Goal: Transaction & Acquisition: Purchase product/service

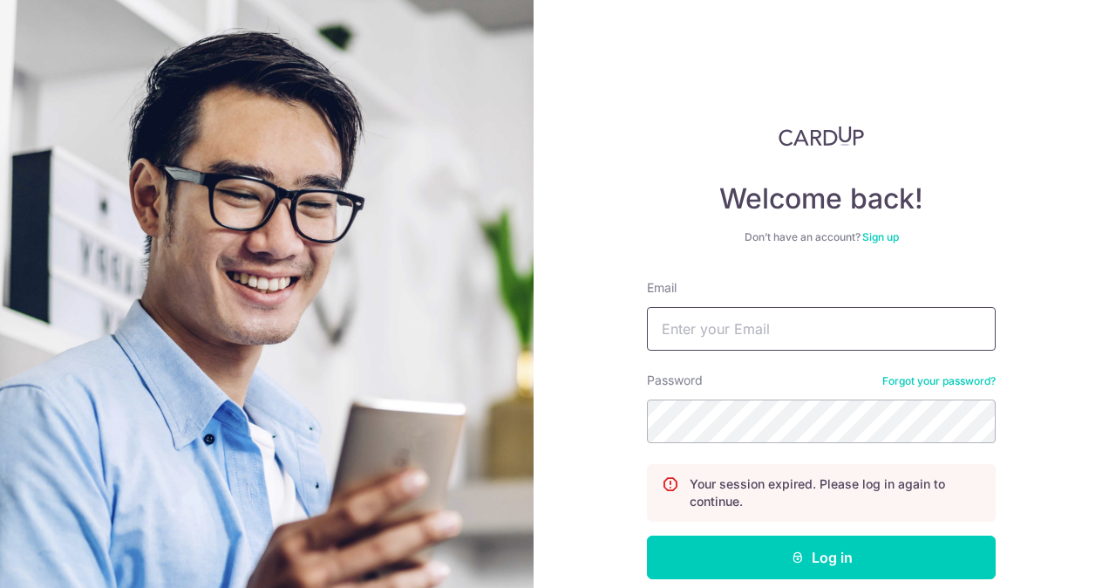
click at [728, 332] on input "Email" at bounding box center [821, 329] width 349 height 44
type input "ruxin.shi@dviasia.com"
click at [647, 535] on button "Log in" at bounding box center [821, 557] width 349 height 44
click at [760, 318] on input "Email" at bounding box center [821, 329] width 349 height 44
drag, startPoint x: 710, startPoint y: 321, endPoint x: 401, endPoint y: 315, distance: 308.7
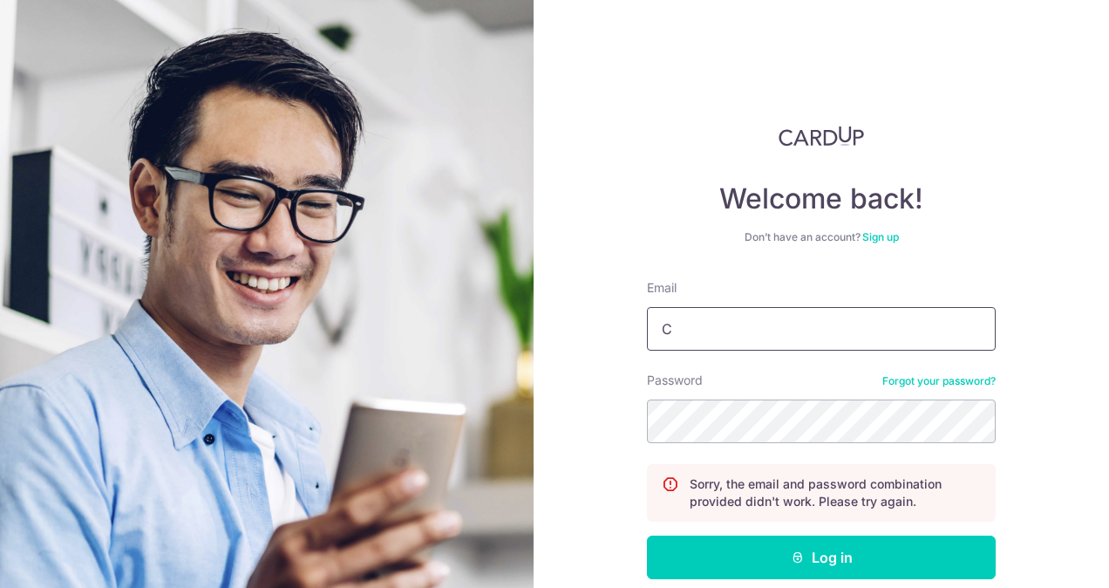
click at [401, 315] on section "Welcome back! Don’t have an account? Sign up Email C Password Forgot your passw…" at bounding box center [554, 294] width 1109 height 588
type input "ruxin.shi@dviasia.com"
click at [647, 535] on button "Log in" at bounding box center [821, 557] width 349 height 44
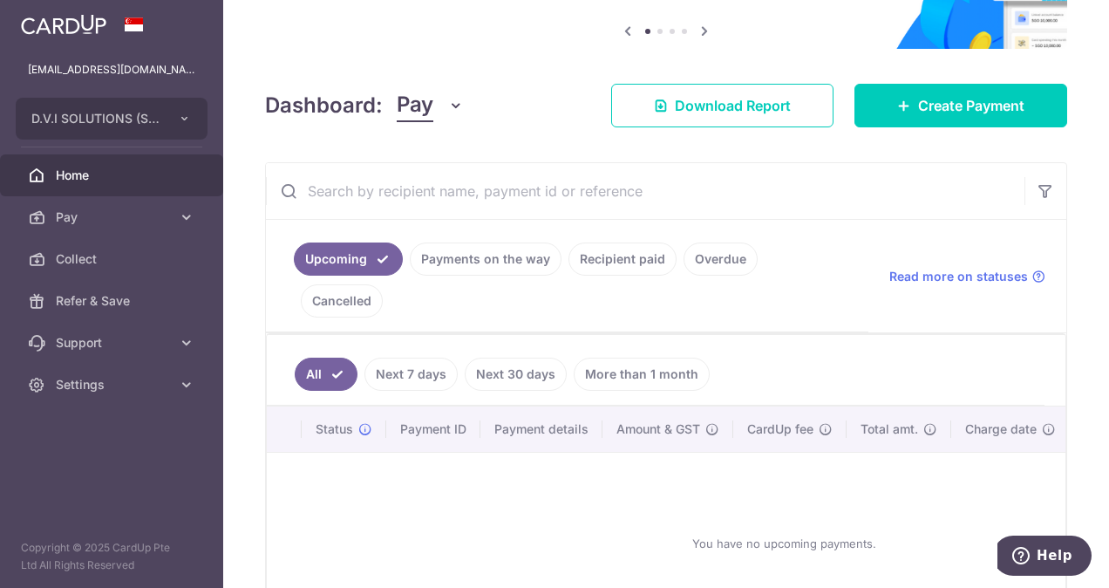
click at [486, 251] on link "Payments on the way" at bounding box center [486, 258] width 152 height 33
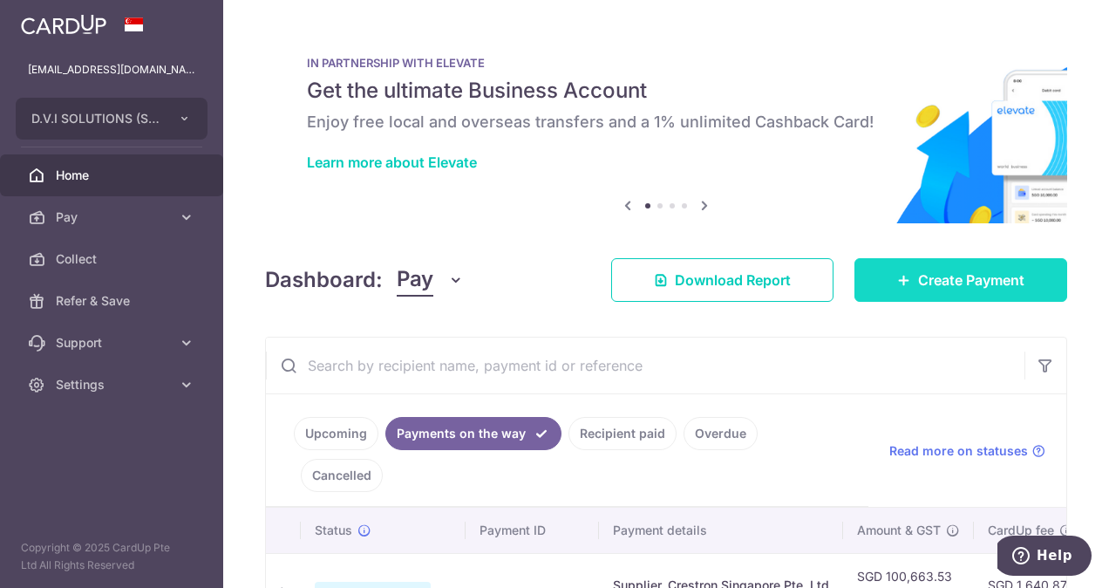
click at [922, 269] on span "Create Payment" at bounding box center [971, 279] width 106 height 21
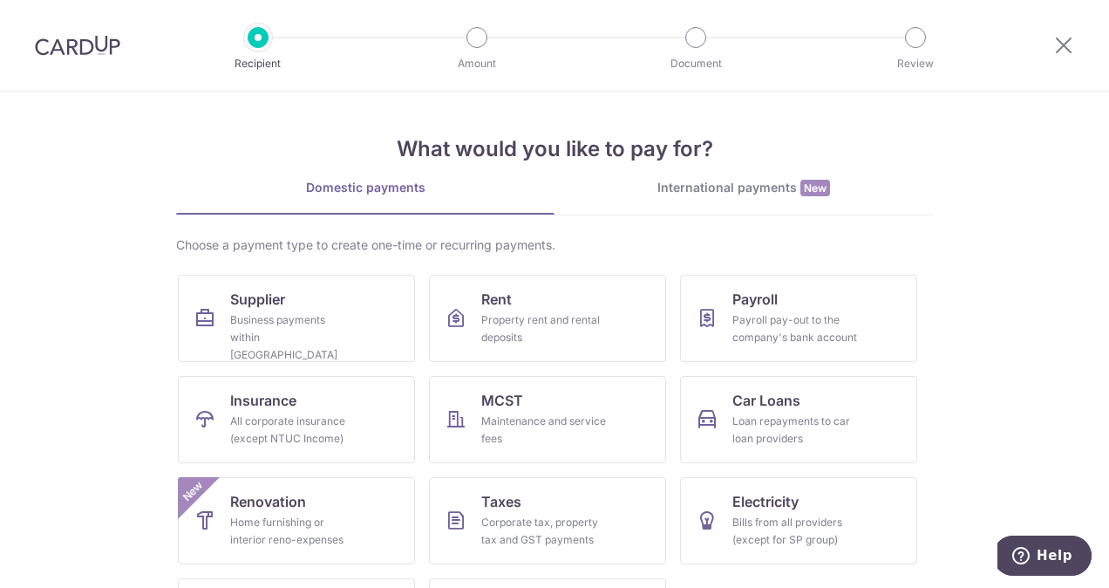
click at [738, 187] on div "International payments New" at bounding box center [744, 188] width 378 height 18
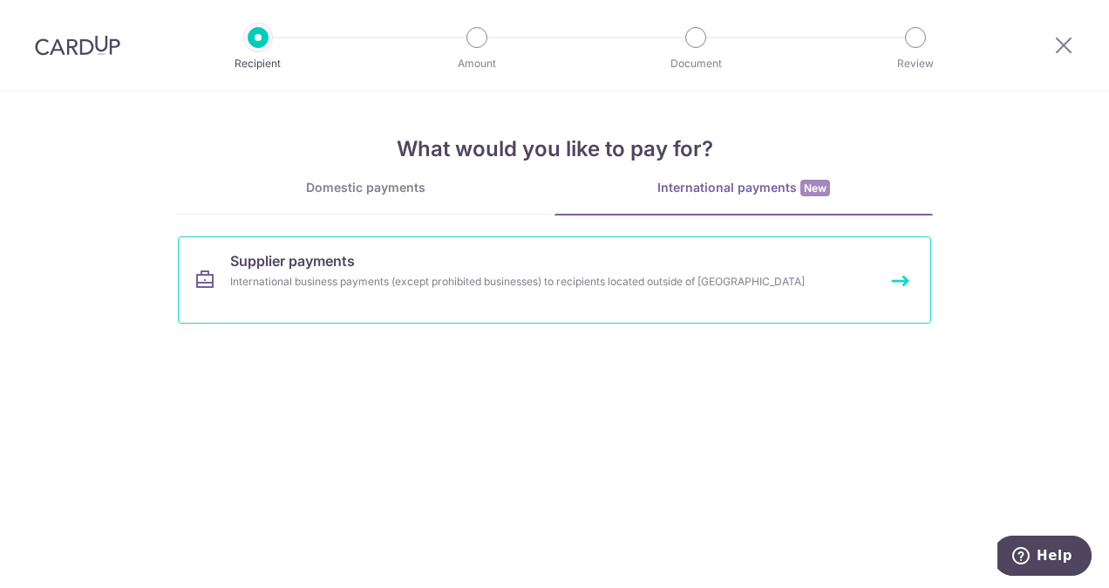
click at [399, 273] on div "International business payments (except prohibited businesses) to recipients lo…" at bounding box center [531, 281] width 602 height 17
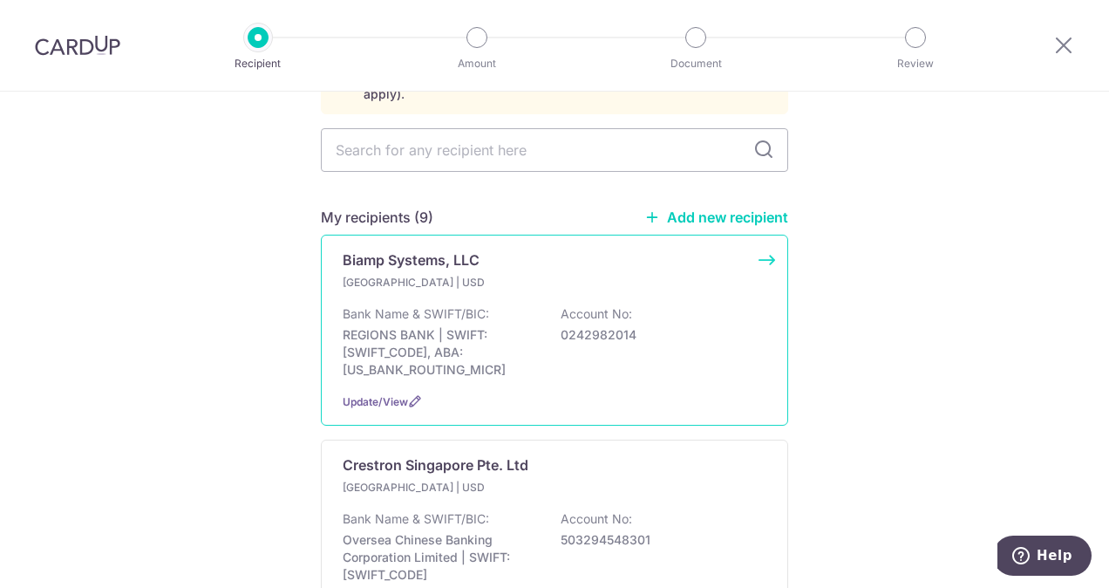
scroll to position [174, 0]
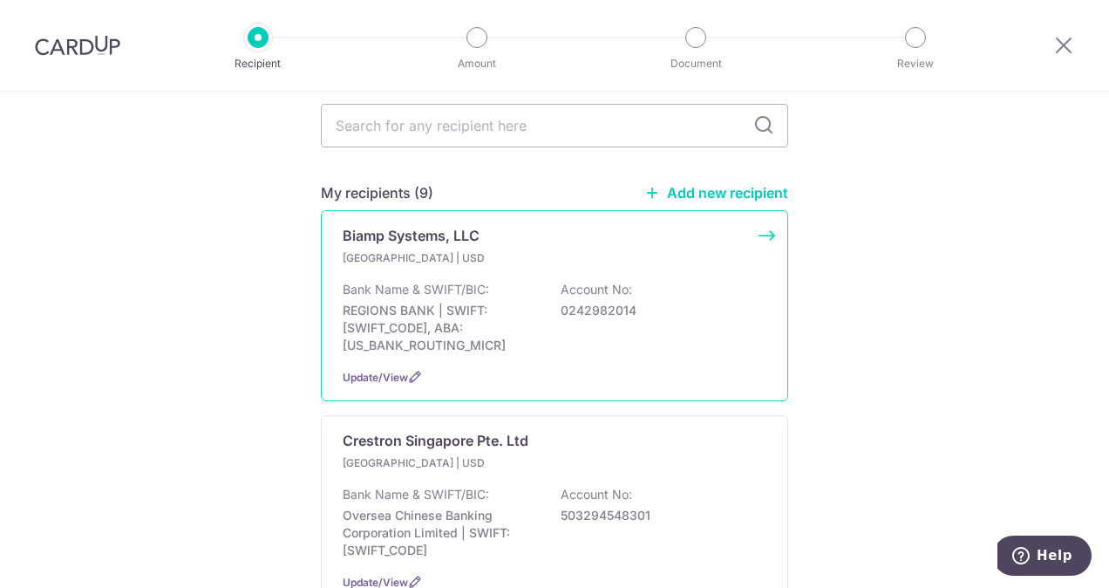
click at [677, 328] on div "Bank Name & SWIFT/BIC: REGIONS BANK | SWIFT: [SWIFT_CODE], ABA: [US_BANK_ROUTIN…" at bounding box center [555, 317] width 424 height 73
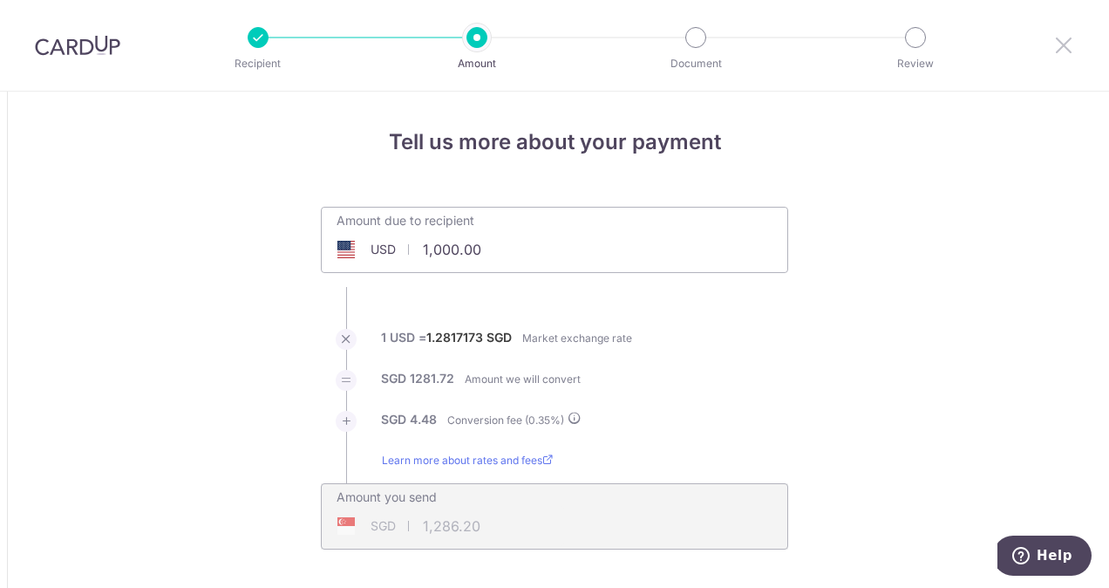
click at [1074, 46] on div at bounding box center [1063, 45] width 91 height 91
click at [1069, 45] on icon at bounding box center [1063, 45] width 21 height 22
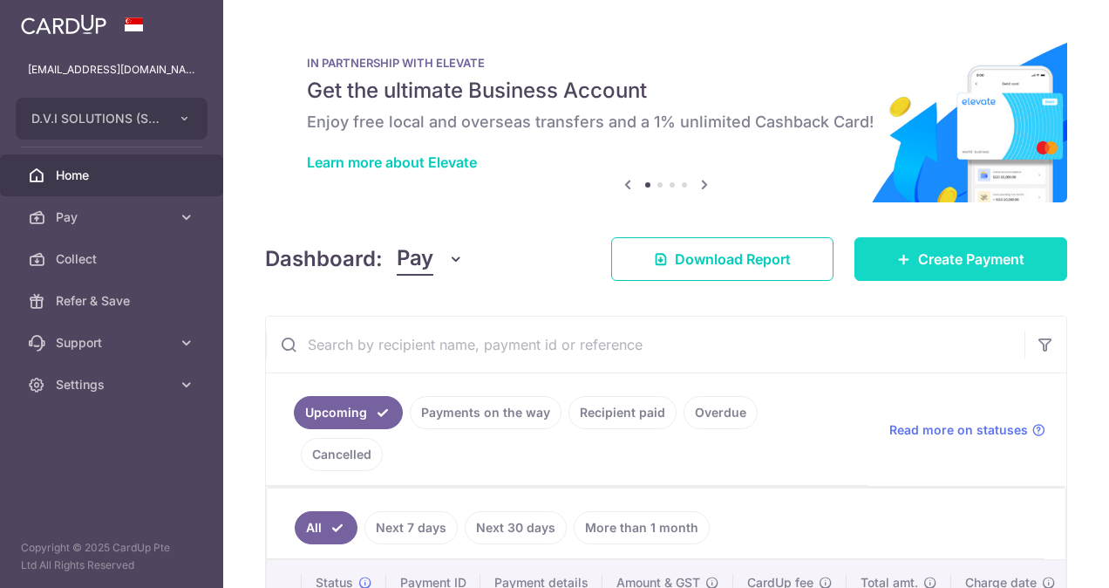
click at [919, 257] on span "Create Payment" at bounding box center [971, 258] width 106 height 21
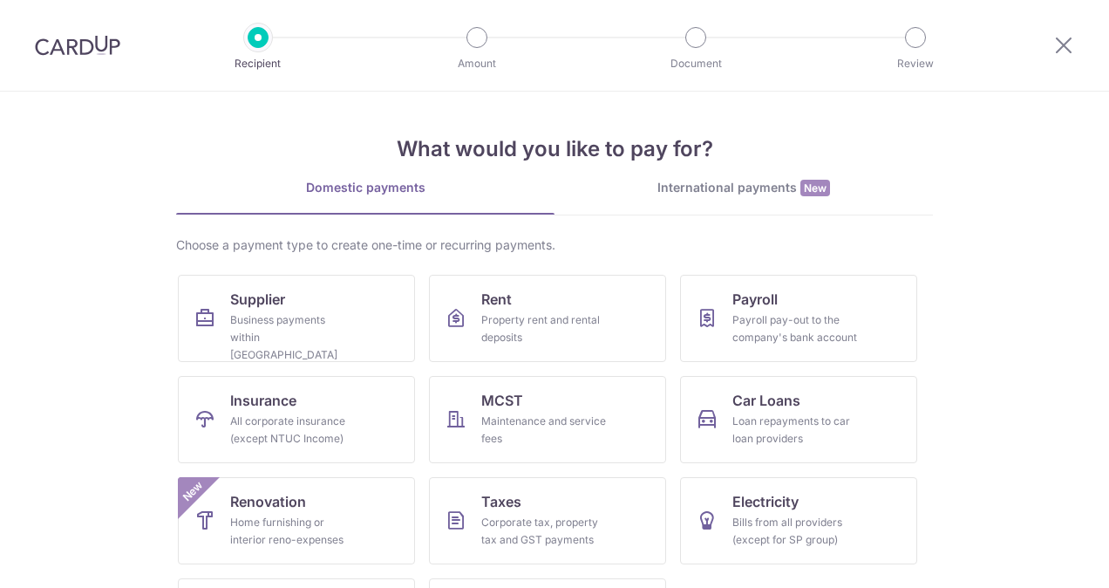
click at [753, 192] on div "International payments New" at bounding box center [744, 188] width 378 height 18
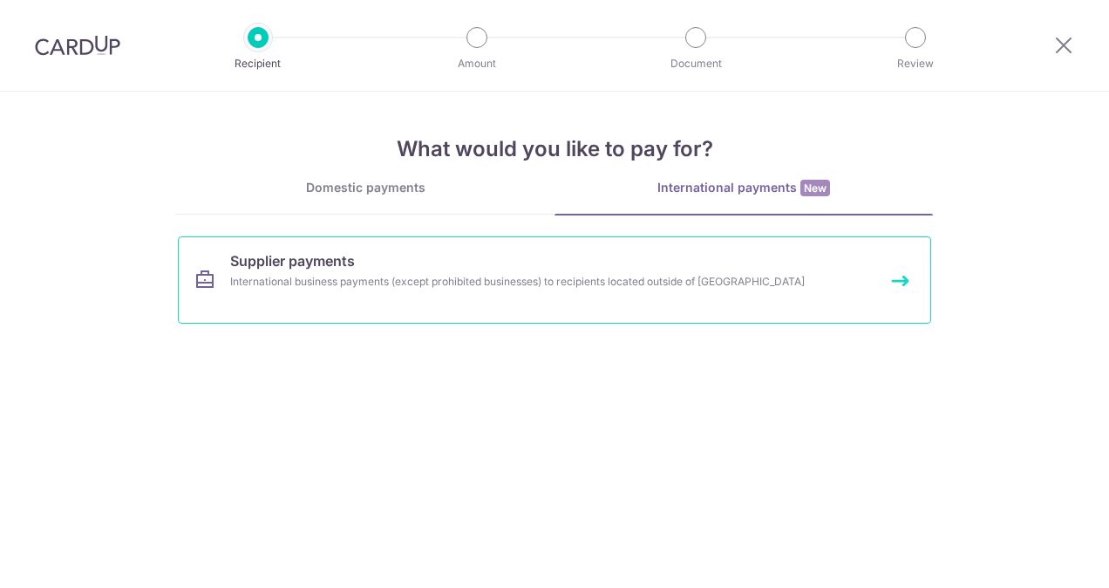
click at [476, 277] on div "International business payments (except prohibited businesses) to recipients lo…" at bounding box center [531, 281] width 602 height 17
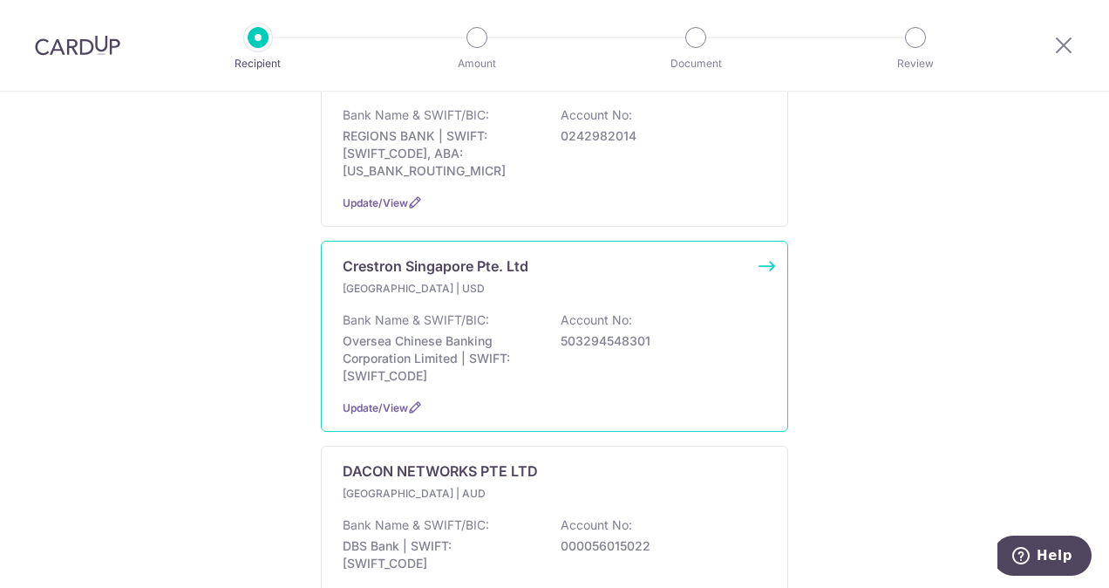
scroll to position [349, 0]
click at [695, 398] on div "Update/View" at bounding box center [555, 407] width 424 height 18
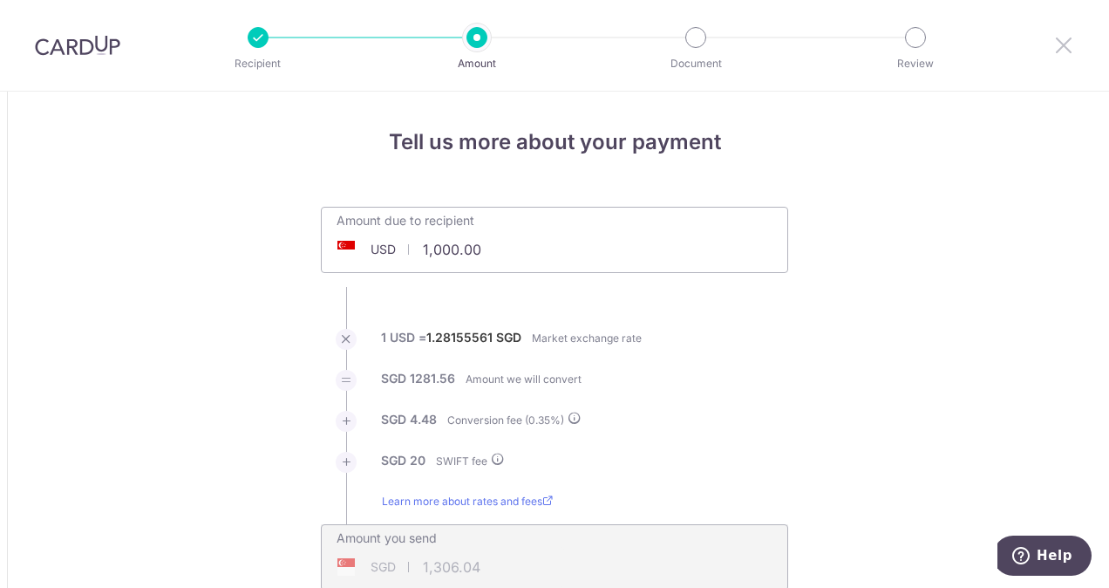
click at [1062, 51] on icon at bounding box center [1063, 45] width 21 height 22
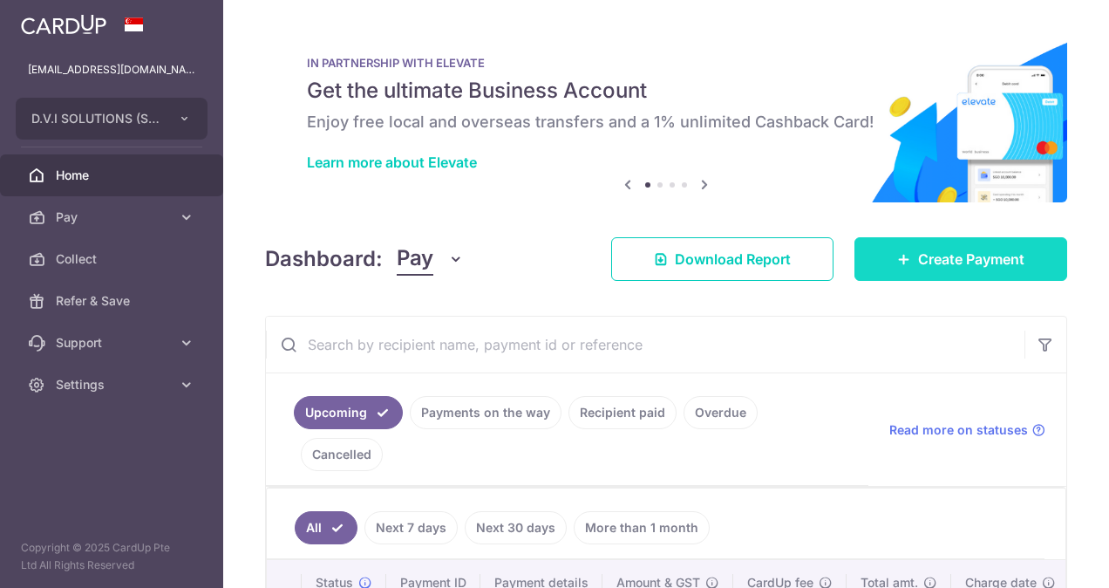
click at [940, 262] on span "Create Payment" at bounding box center [971, 258] width 106 height 21
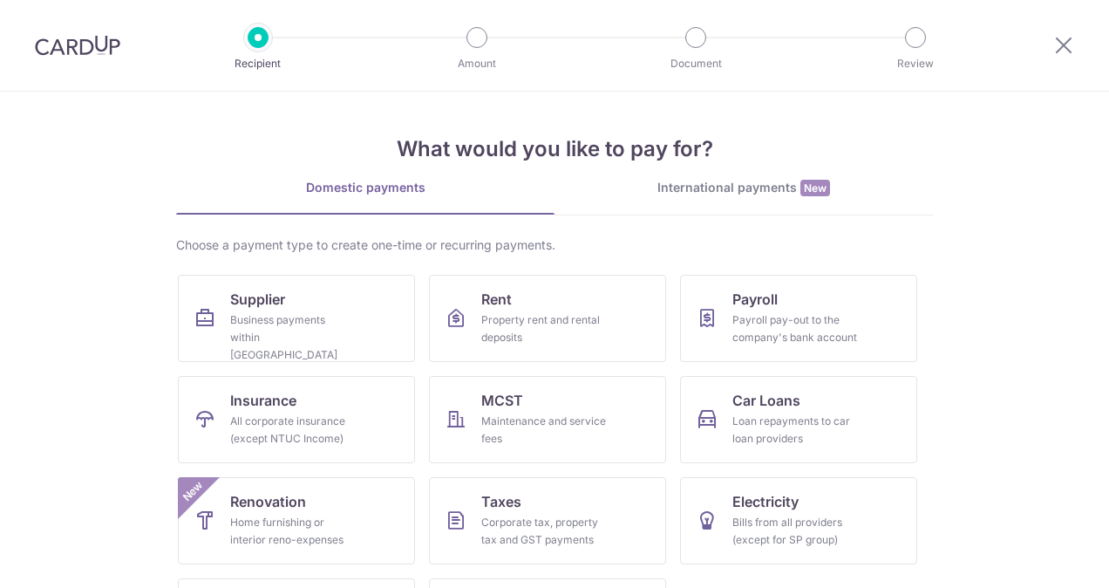
click at [772, 194] on div "International payments New" at bounding box center [744, 188] width 378 height 18
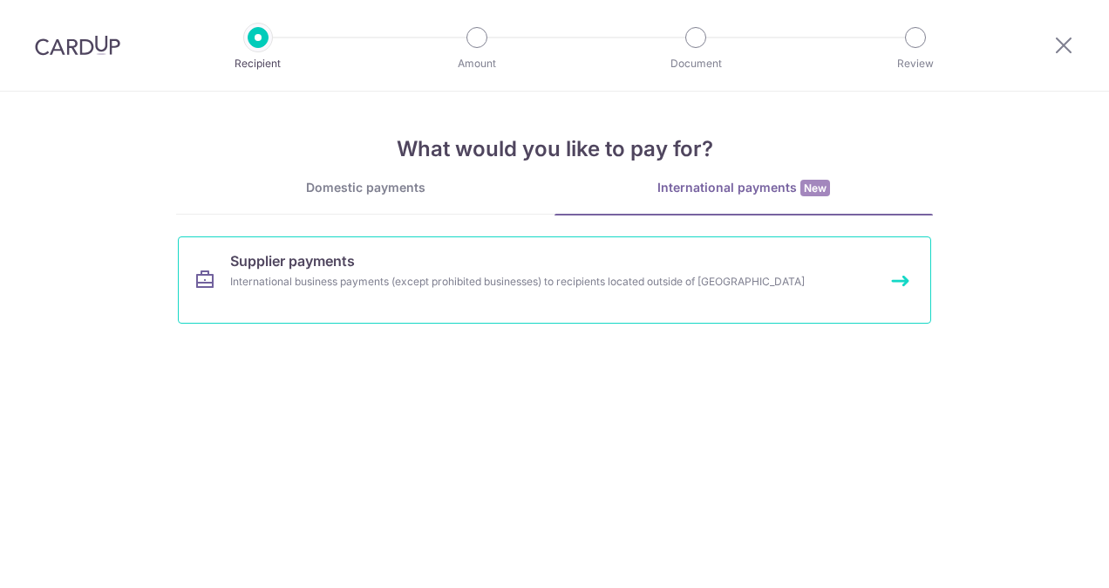
click at [331, 289] on link "Supplier payments International business payments (except prohibited businesses…" at bounding box center [554, 279] width 753 height 87
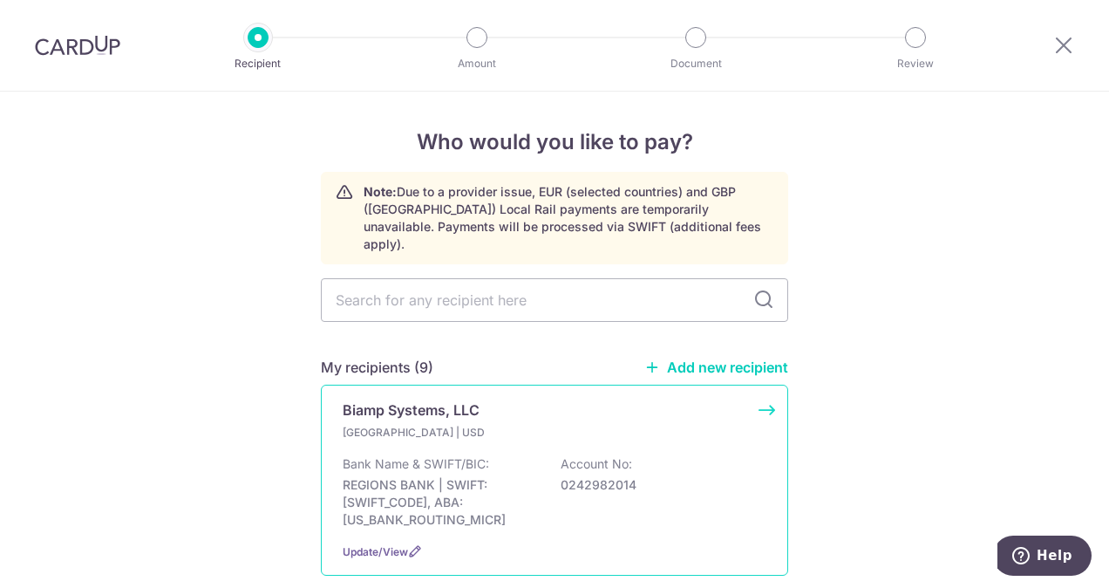
click at [706, 481] on div "Bank Name & SWIFT/BIC: REGIONS BANK | SWIFT: [SWIFT_CODE], ABA: [US_BANK_ROUTIN…" at bounding box center [555, 491] width 424 height 73
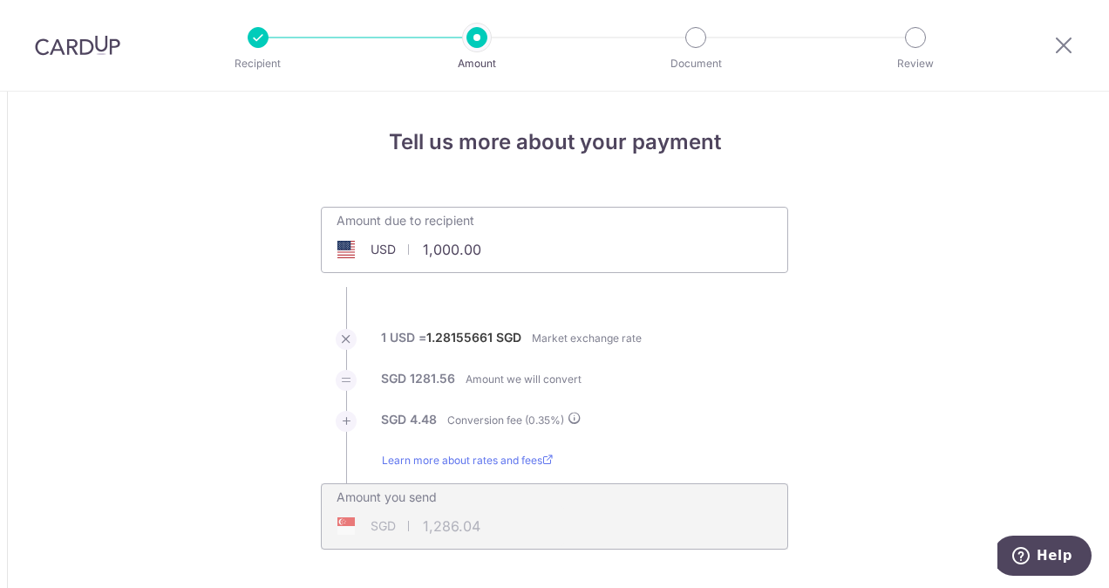
drag, startPoint x: 505, startPoint y: 246, endPoint x: 153, endPoint y: 251, distance: 351.4
paste input "35,210.94"
type input "35,210.94"
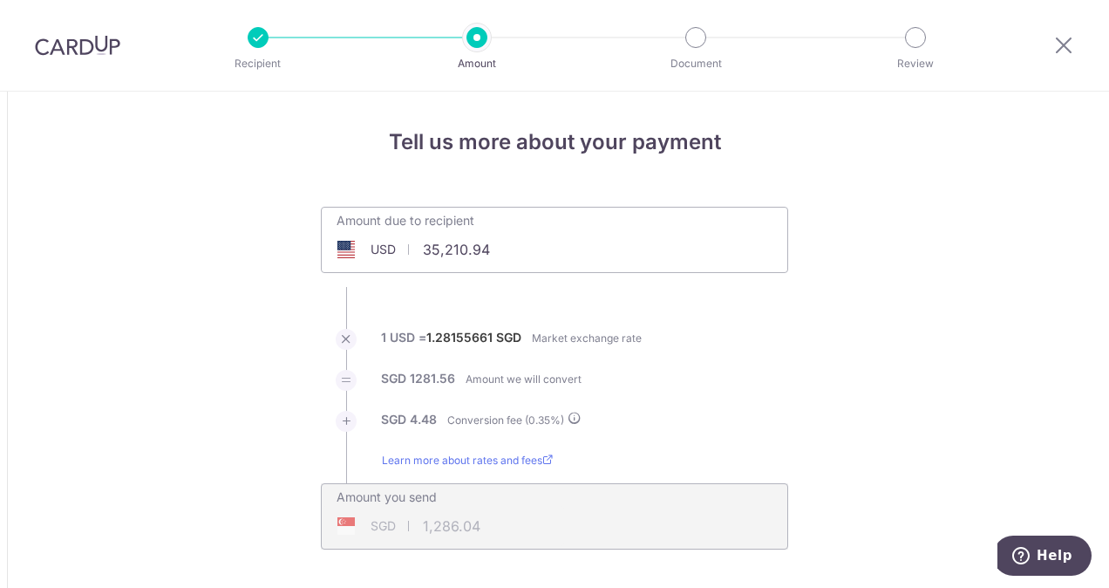
type input "45,280.61"
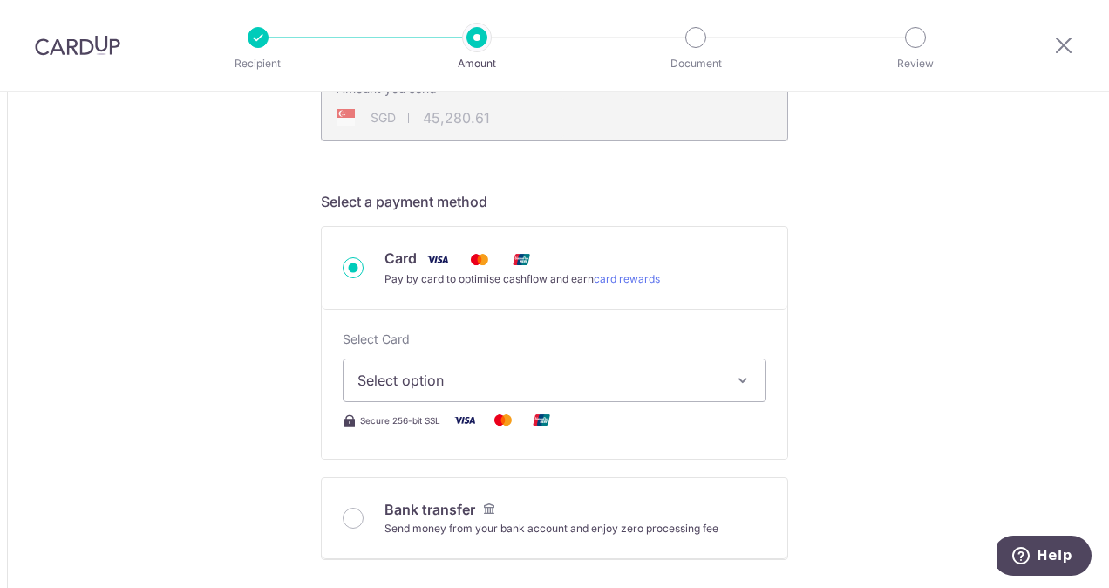
scroll to position [436, 0]
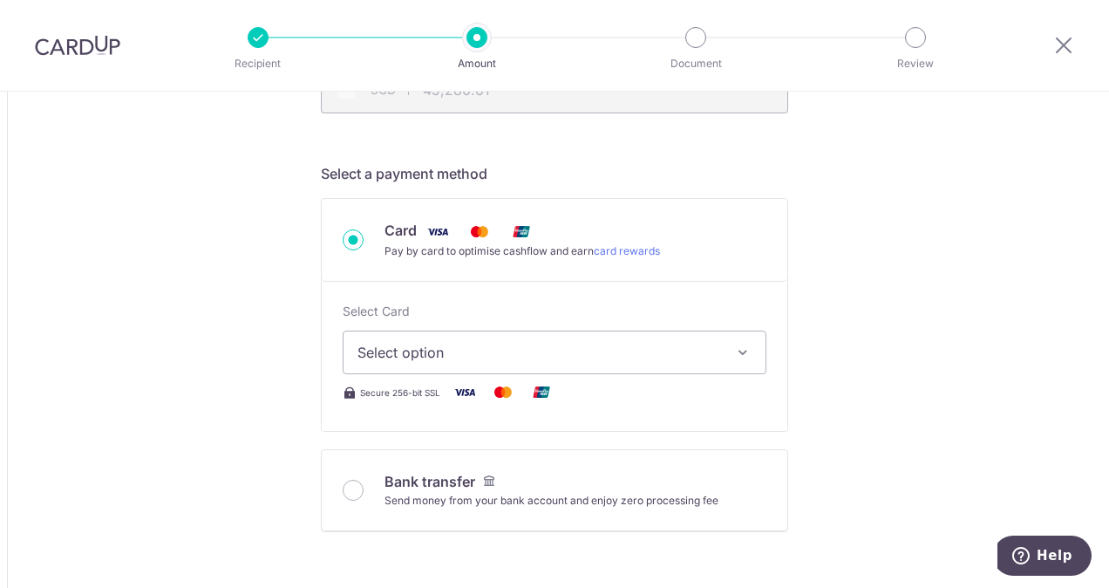
click at [495, 345] on span "Select option" at bounding box center [538, 352] width 363 height 21
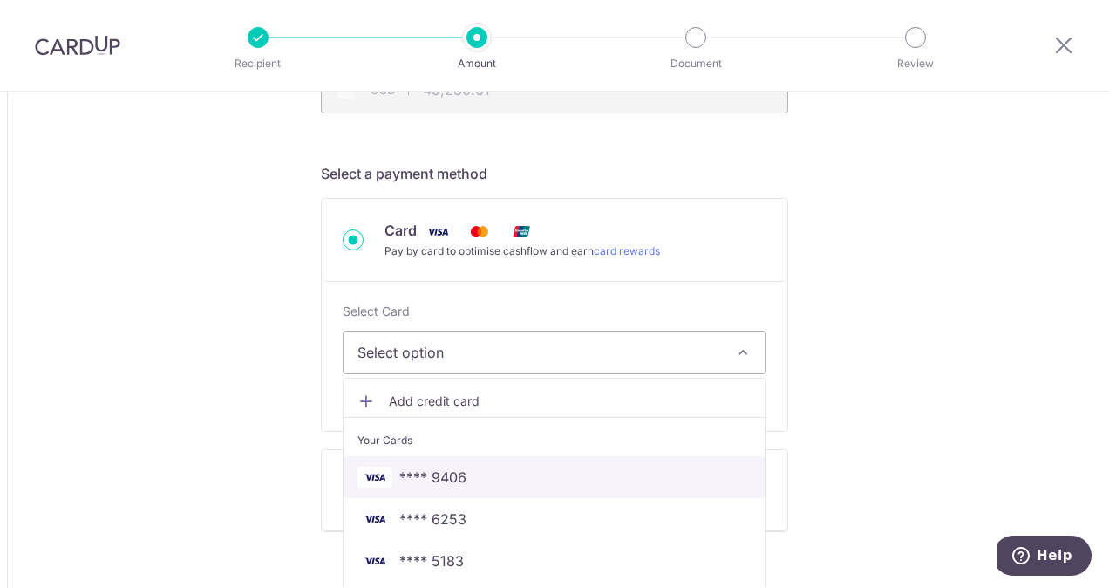
drag, startPoint x: 465, startPoint y: 475, endPoint x: 169, endPoint y: 435, distance: 298.3
click at [465, 475] on span "**** 9406" at bounding box center [554, 476] width 394 height 21
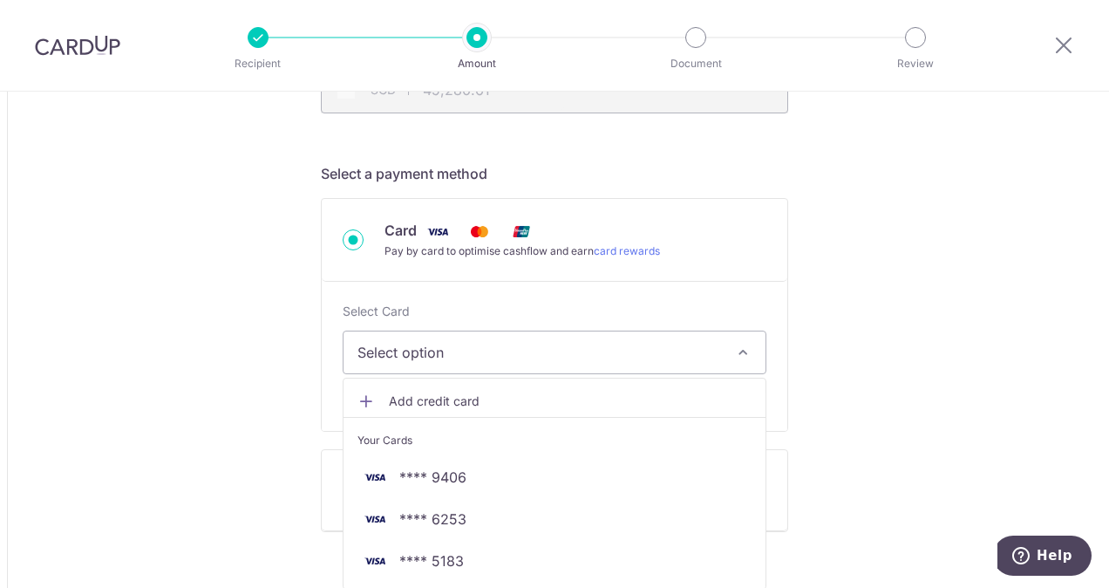
type input "35,210.94"
type input "45,280.96"
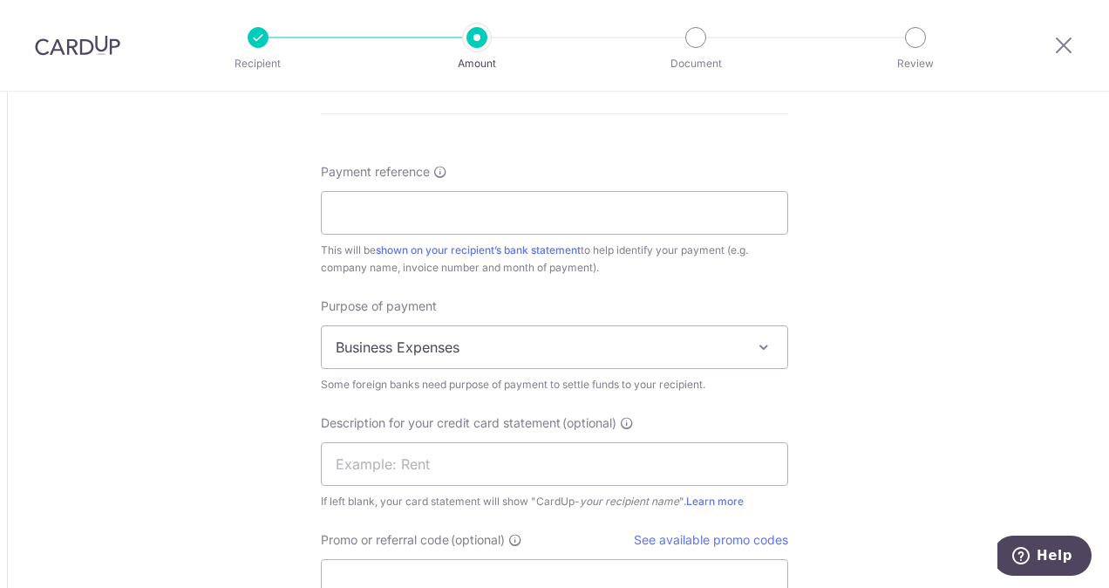
scroll to position [1482, 0]
click at [439, 207] on input "Payment reference" at bounding box center [554, 209] width 467 height 44
type input "CI010496300 to CI010497315"
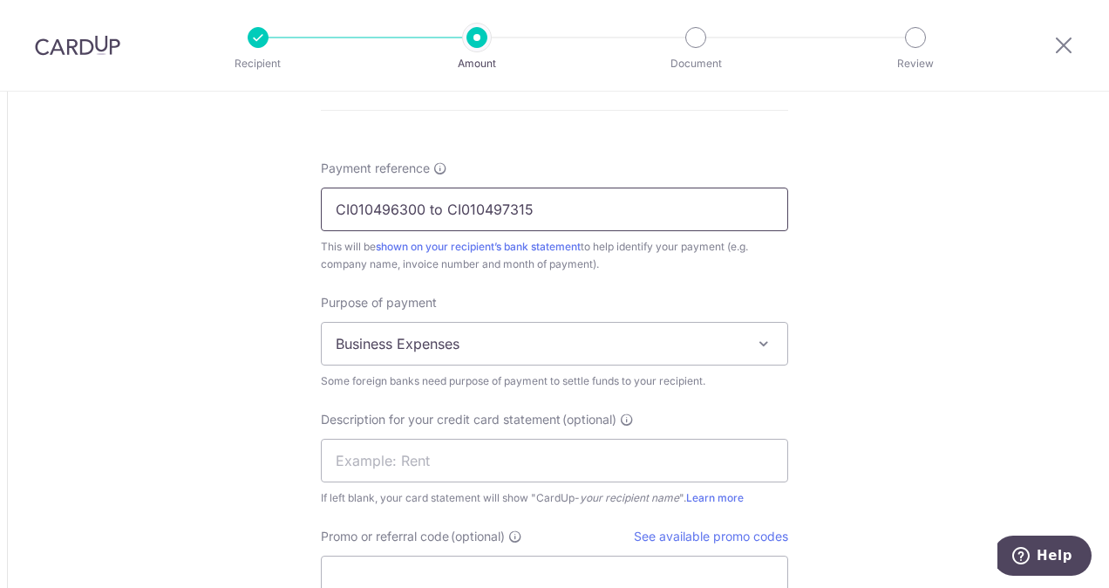
type input "dvi163"
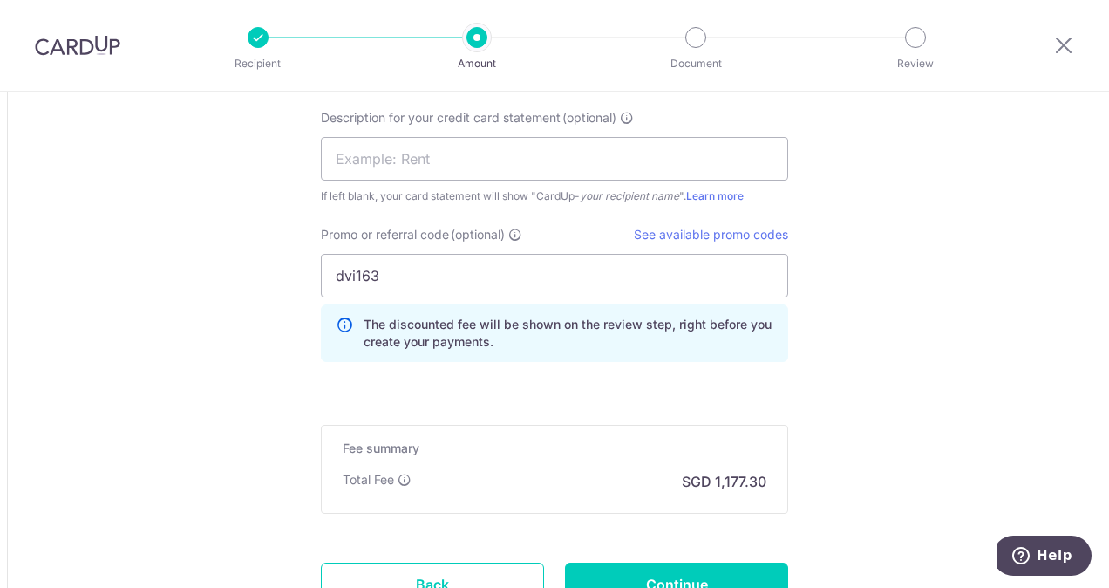
scroll to position [1830, 0]
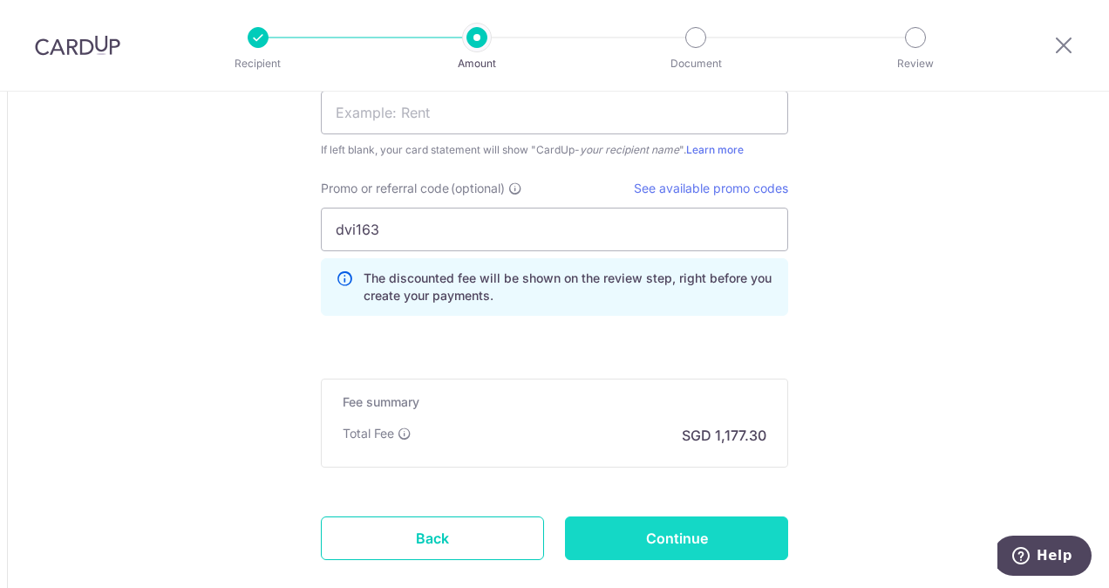
click at [712, 520] on input "Continue" at bounding box center [676, 538] width 223 height 44
type input "Create Schedule"
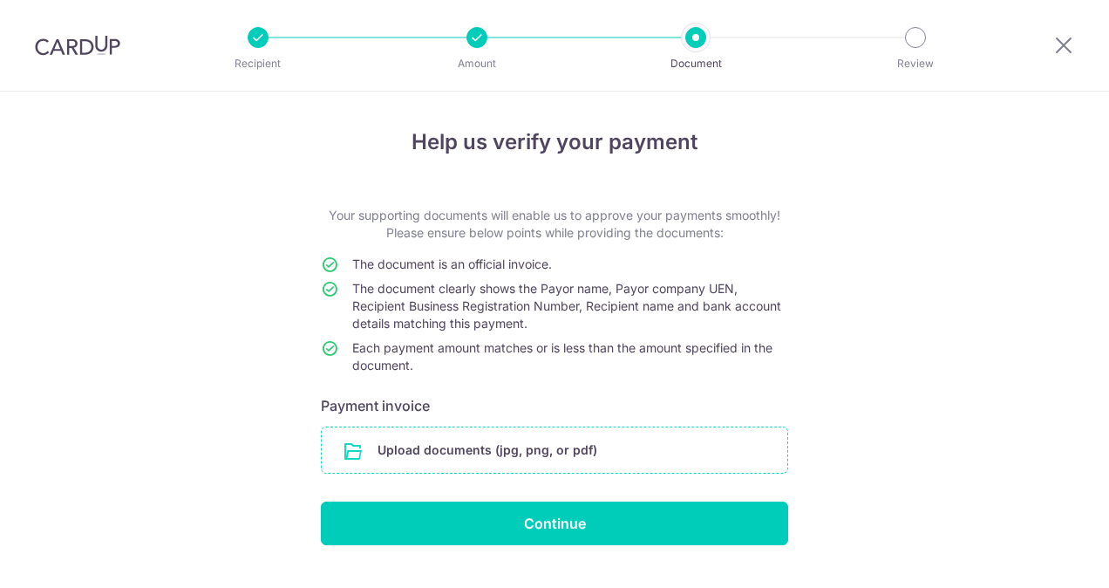
click at [453, 452] on input "file" at bounding box center [555, 449] width 466 height 45
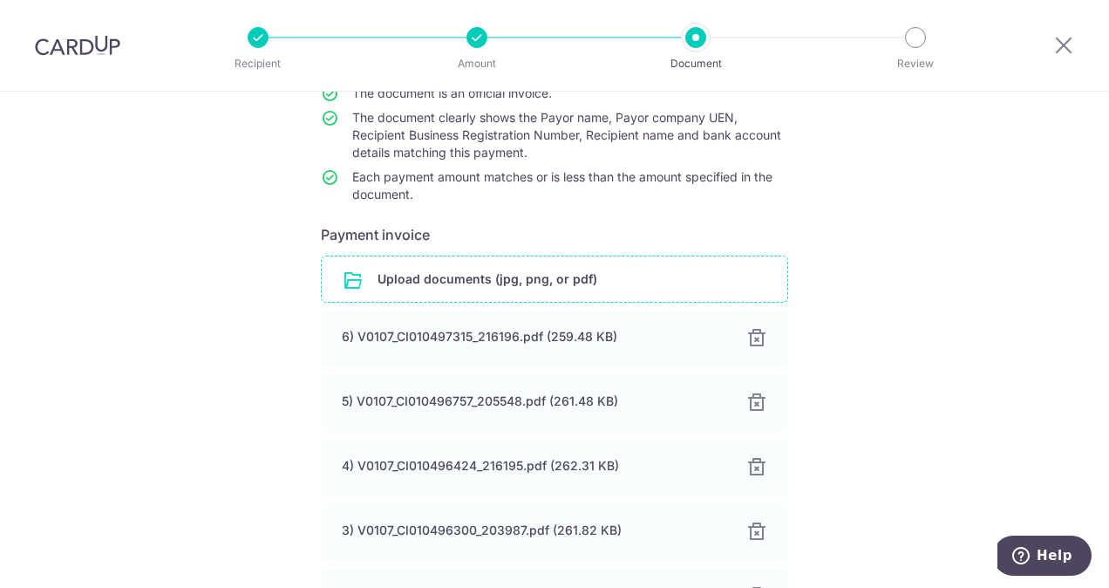
scroll to position [432, 0]
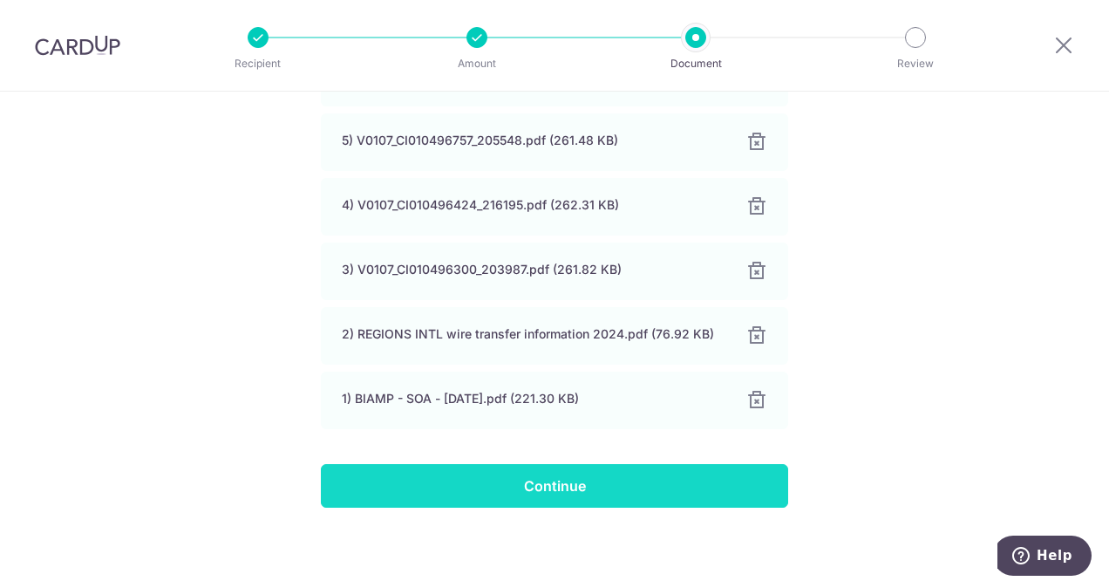
click at [586, 480] on input "Continue" at bounding box center [554, 486] width 467 height 44
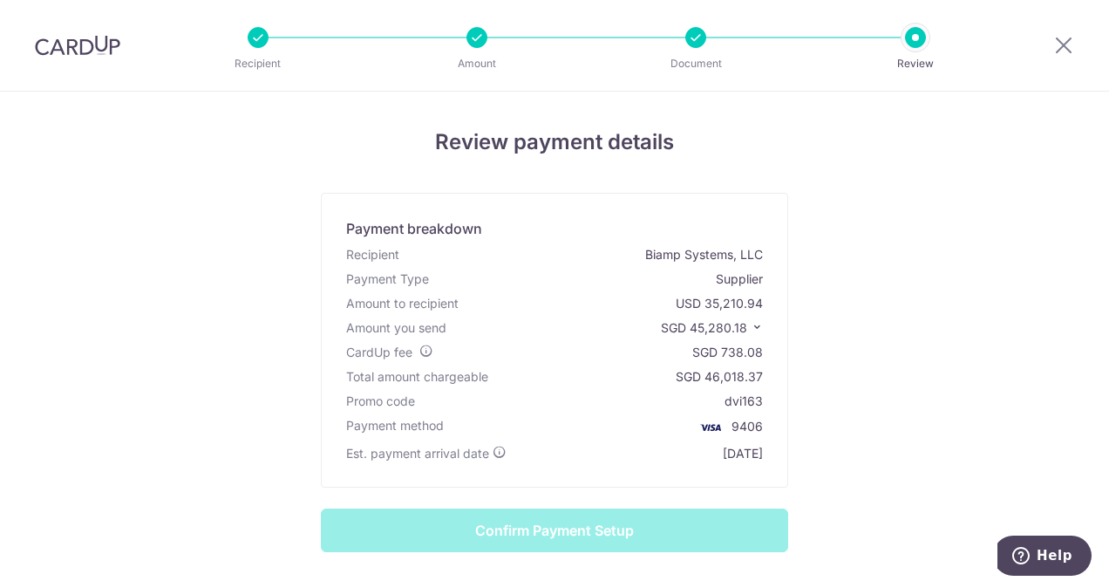
click at [717, 326] on span "SGD 45,280.18" at bounding box center [704, 327] width 86 height 15
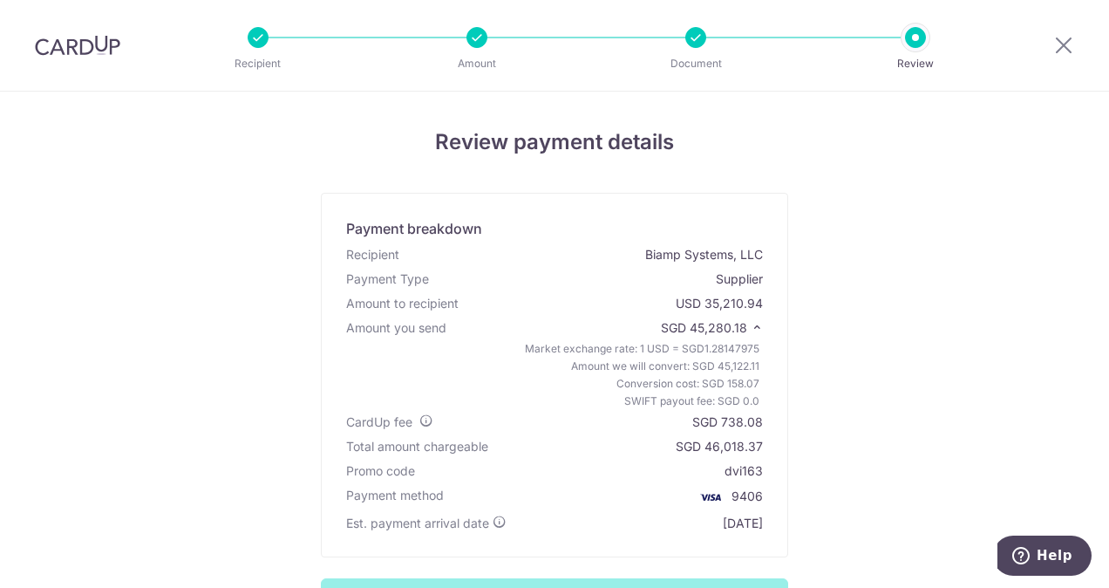
click at [729, 423] on div "SGD 738.08" at bounding box center [727, 421] width 71 height 17
copy div "738.08"
click at [716, 326] on span "SGD 45,280.18" at bounding box center [704, 327] width 86 height 15
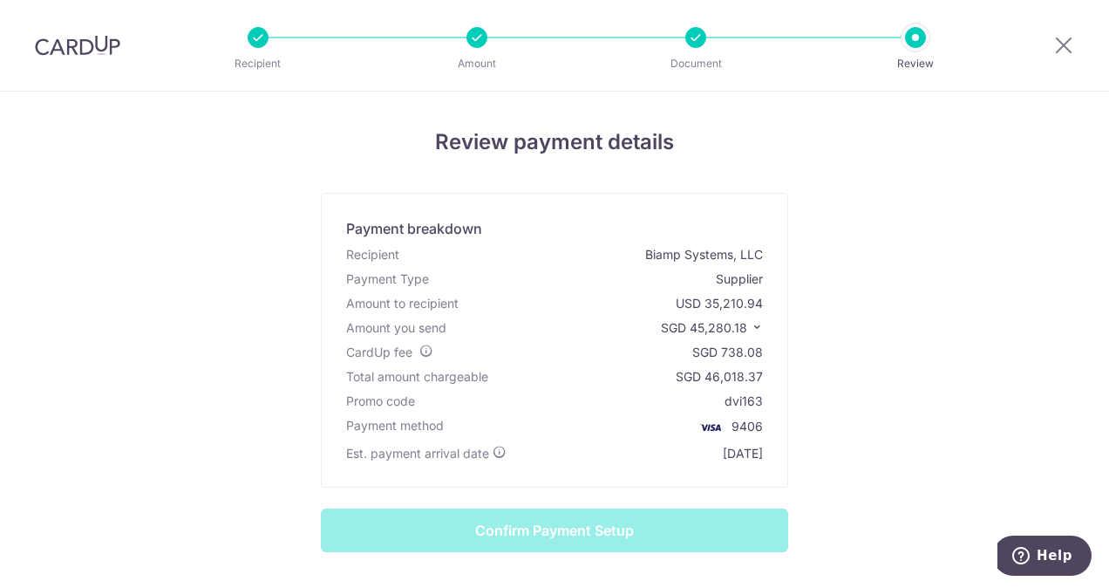
click at [716, 326] on span "SGD 45,280.18" at bounding box center [704, 327] width 86 height 15
copy span "45,280.18"
click at [237, 374] on div "Review payment details Payment breakdown Recipient Biamp Systems, LLC Payment T…" at bounding box center [554, 432] width 1020 height 613
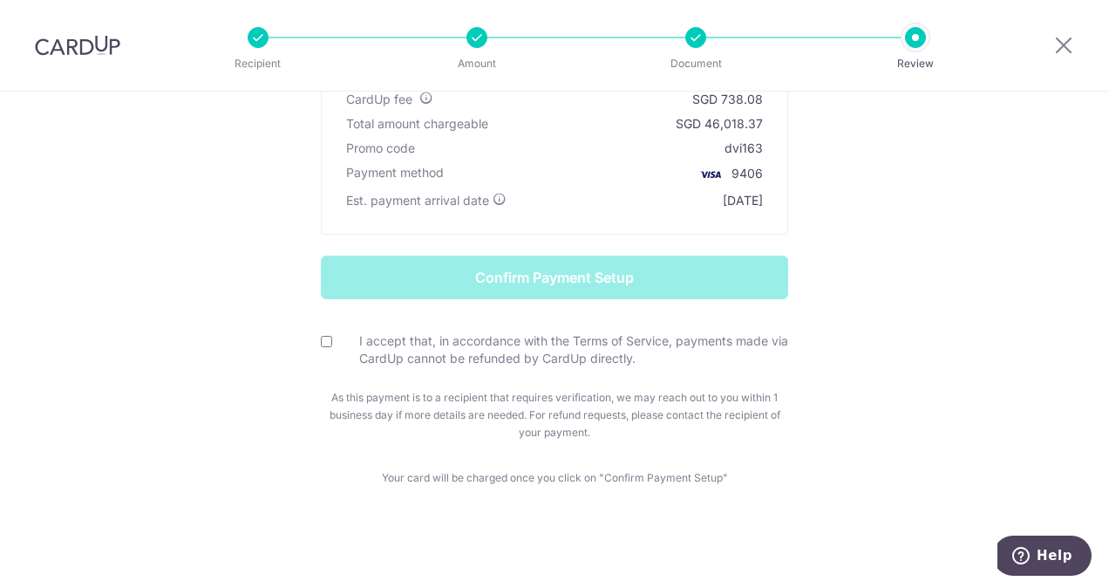
click at [321, 338] on input "I accept that, in accordance with the Terms of Service, payments made via CardU…" at bounding box center [326, 341] width 11 height 11
checkbox input "true"
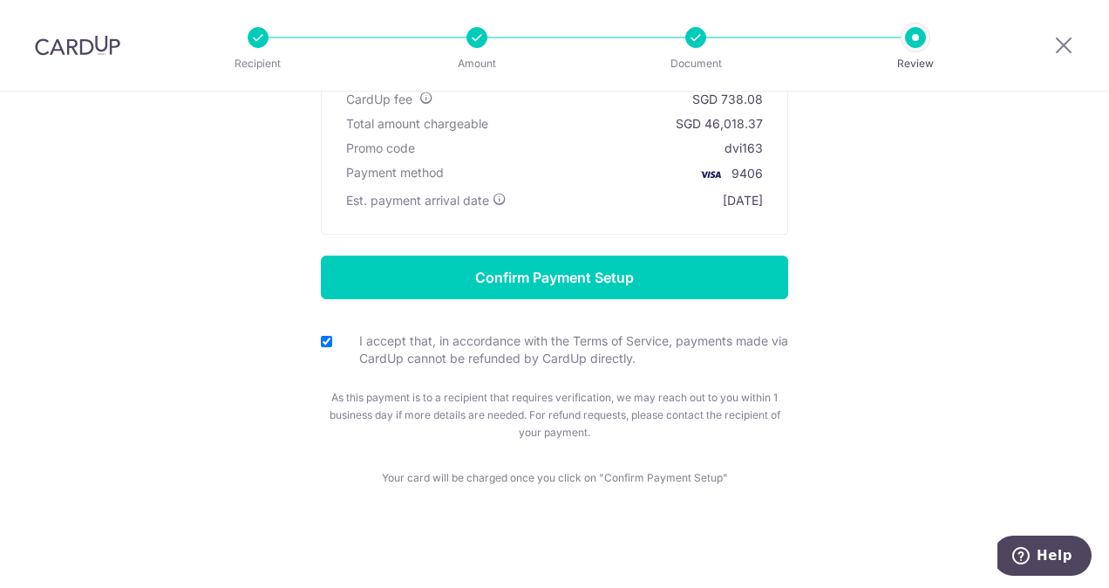
click at [235, 350] on form "Confirm Payment Setup I accept that, in accordance with the Terms of Service, p…" at bounding box center [554, 348] width 1020 height 186
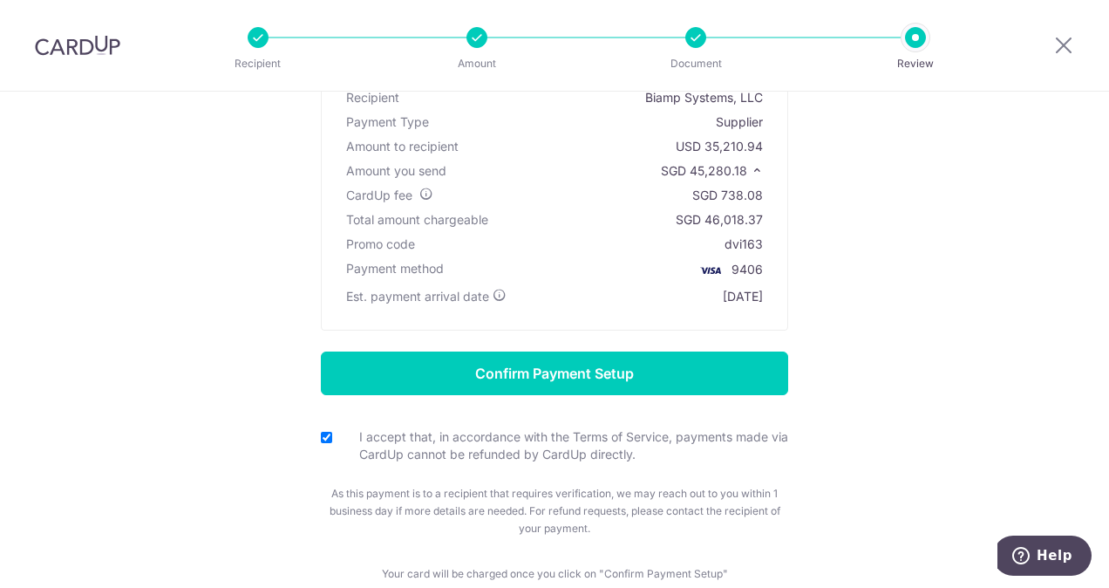
scroll to position [0, 0]
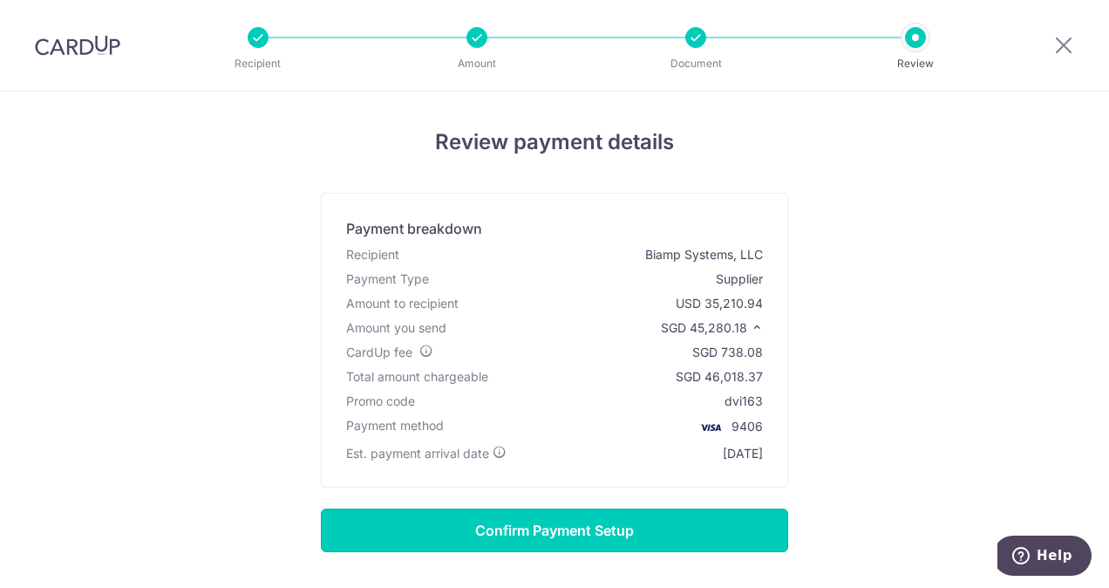
click at [628, 534] on input "Confirm Payment Setup" at bounding box center [554, 530] width 467 height 44
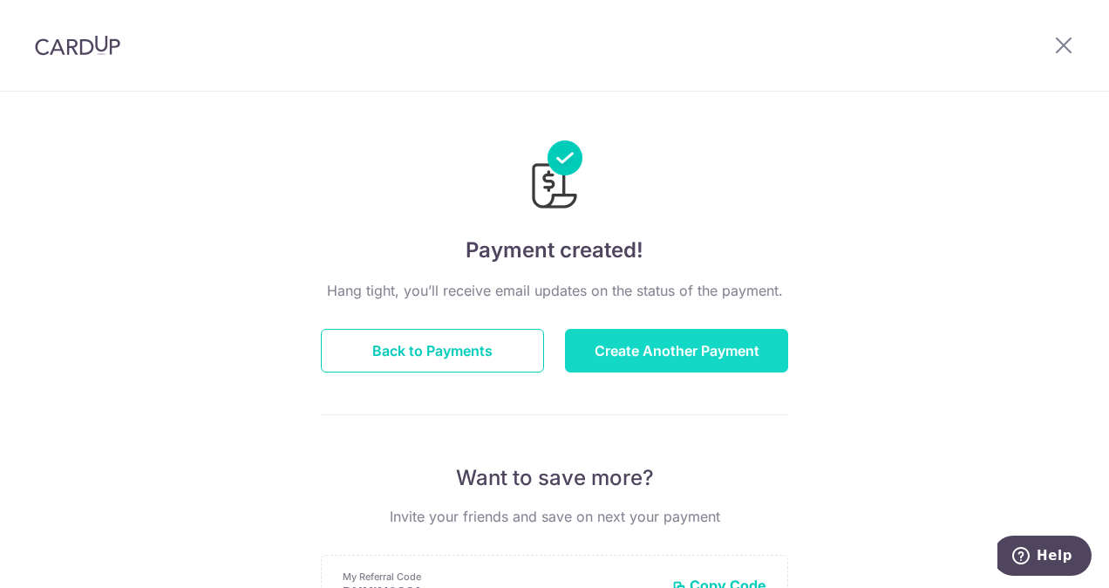
click at [645, 361] on button "Create Another Payment" at bounding box center [676, 351] width 223 height 44
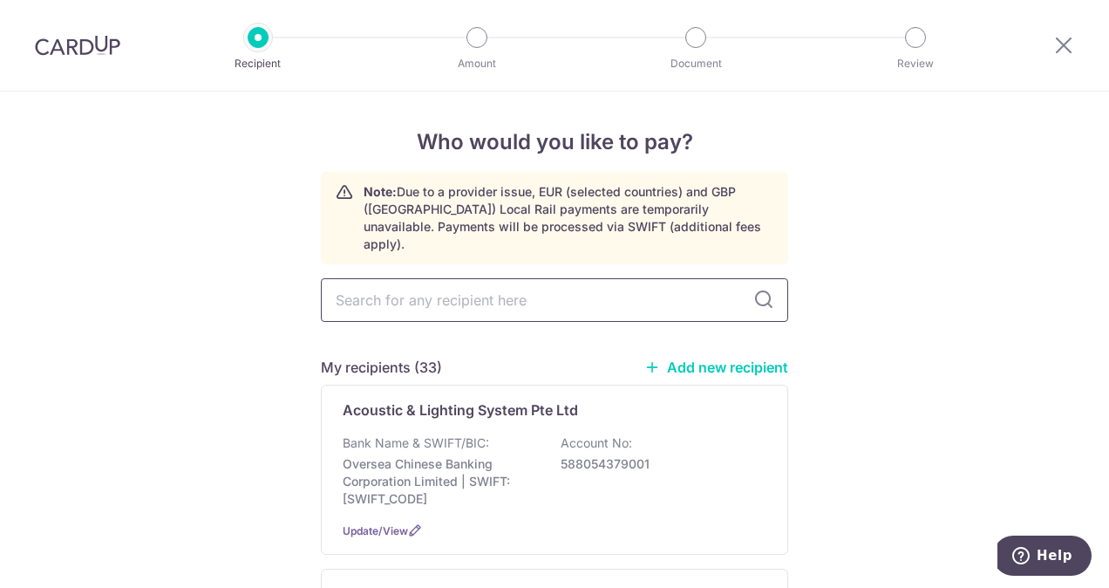
click at [475, 278] on input "text" at bounding box center [554, 300] width 467 height 44
type input "ban [PERSON_NAME]"
click at [656, 434] on div "Bank Name & SWIFT/BIC: Oversea Chinese Banking Corporation Limited | SWIFT: [SW…" at bounding box center [555, 470] width 424 height 73
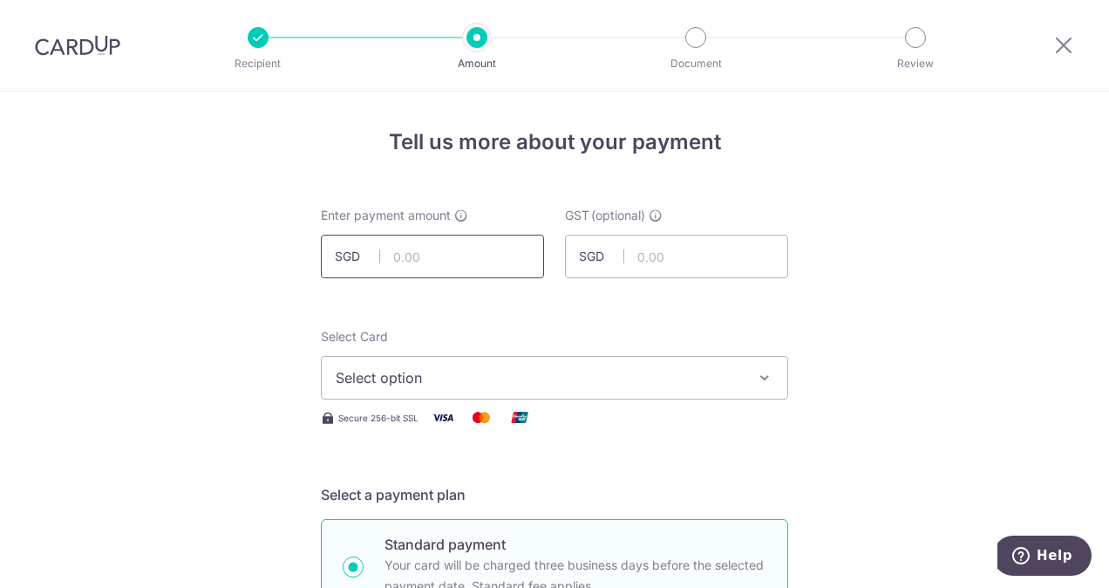
click at [457, 260] on input "text" at bounding box center [432, 257] width 223 height 44
paste input "120,772.0"
type input "120,772.00"
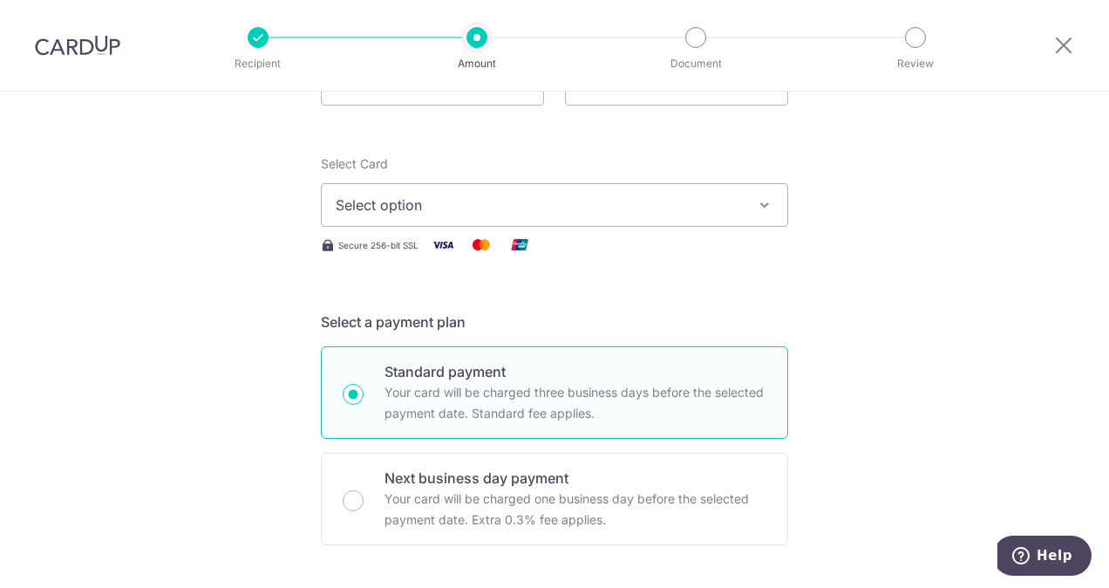
scroll to position [174, 0]
click at [506, 194] on span "Select option" at bounding box center [539, 203] width 406 height 21
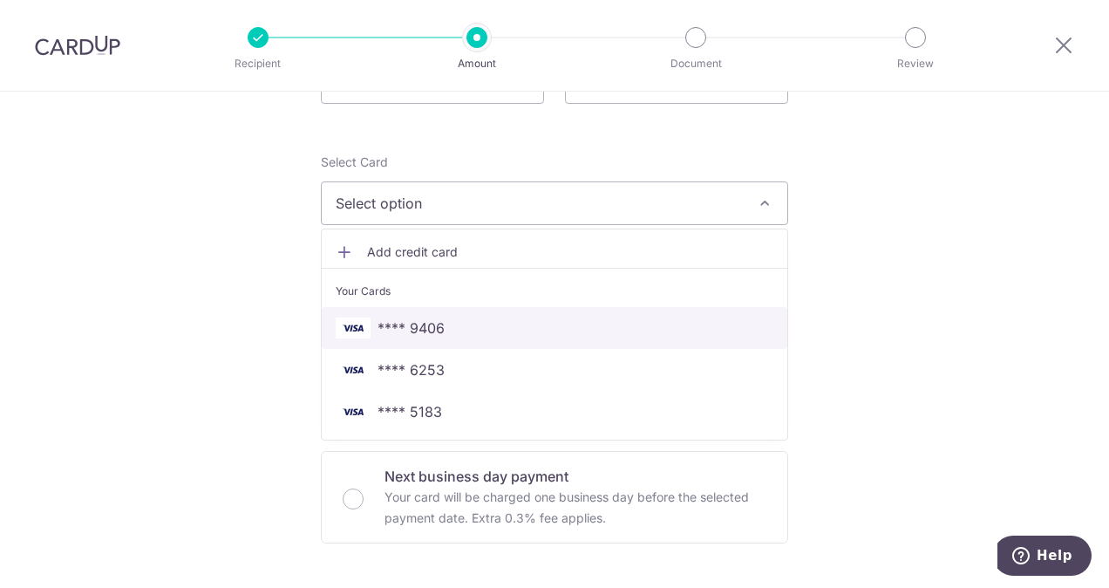
click at [434, 326] on span "**** 9406" at bounding box center [411, 327] width 67 height 21
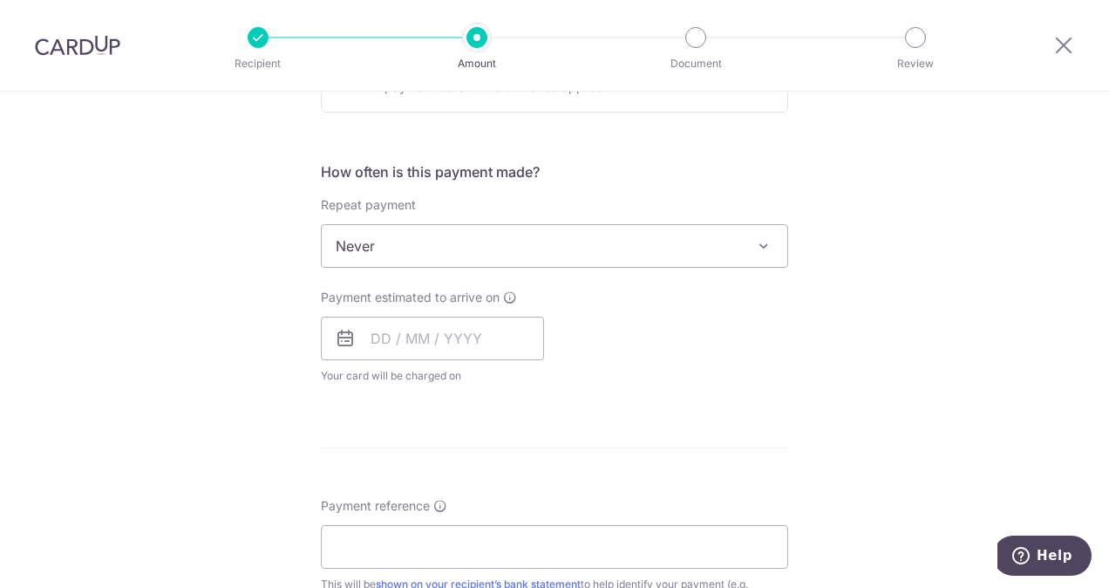
scroll to position [610, 0]
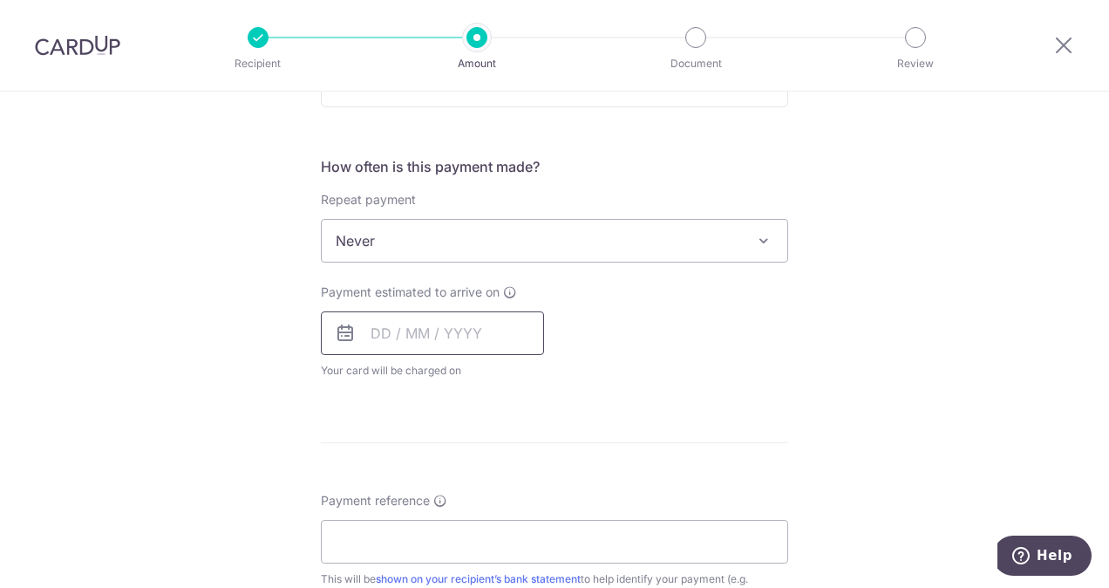
click at [420, 333] on input "text" at bounding box center [432, 333] width 223 height 44
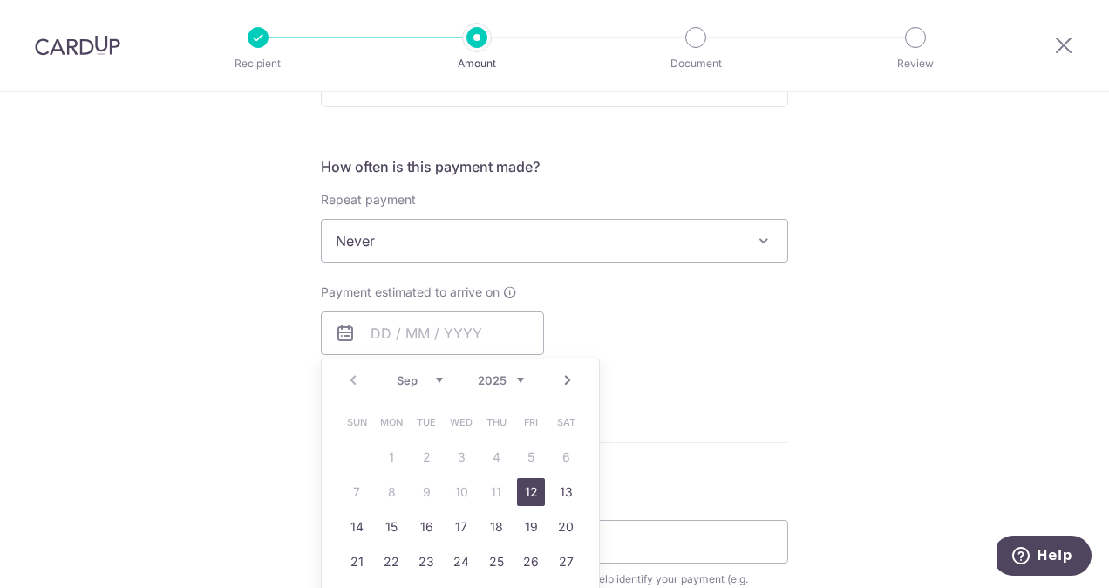
click at [538, 493] on link "12" at bounding box center [531, 492] width 28 height 28
type input "[DATE]"
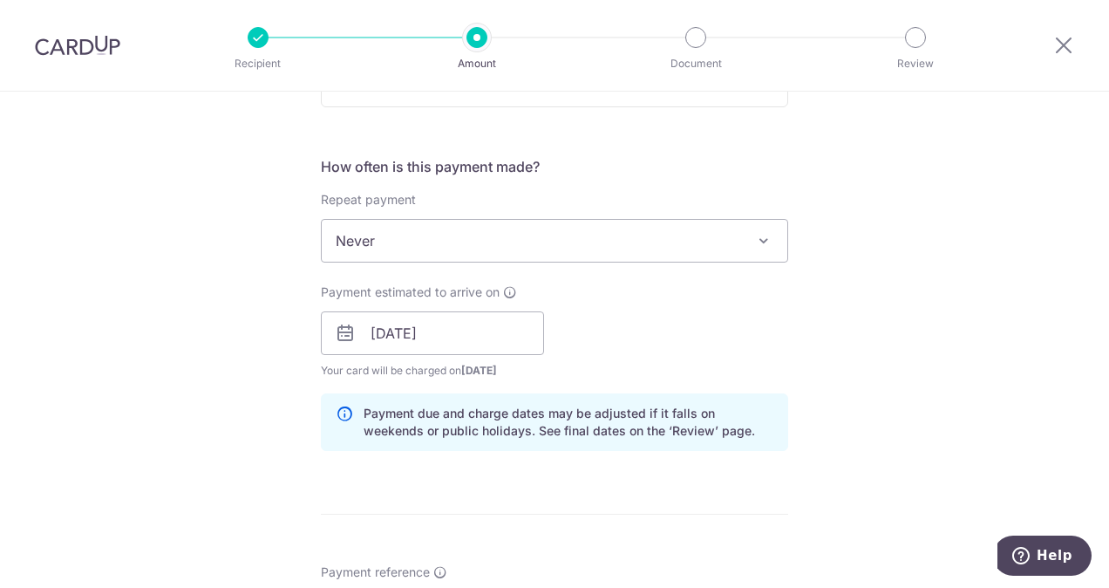
scroll to position [1046, 0]
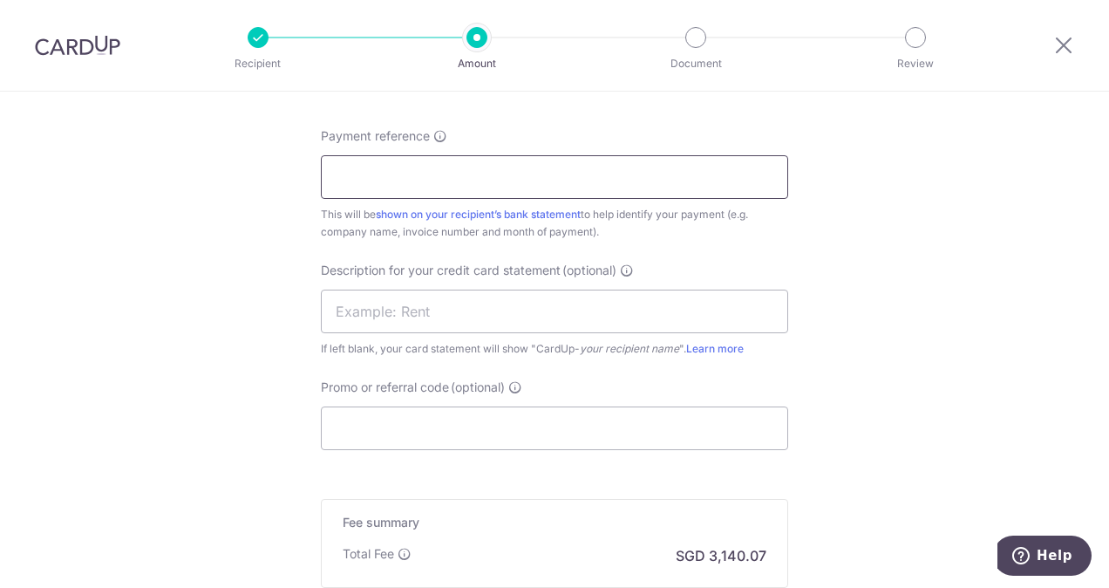
click at [396, 173] on input "Payment reference" at bounding box center [554, 177] width 467 height 44
click at [425, 165] on input "Payment reference" at bounding box center [554, 177] width 467 height 44
paste input "SIB10158471"
click at [500, 162] on input "SIB10158471 to" at bounding box center [554, 177] width 467 height 44
paste input "SIB10170816"
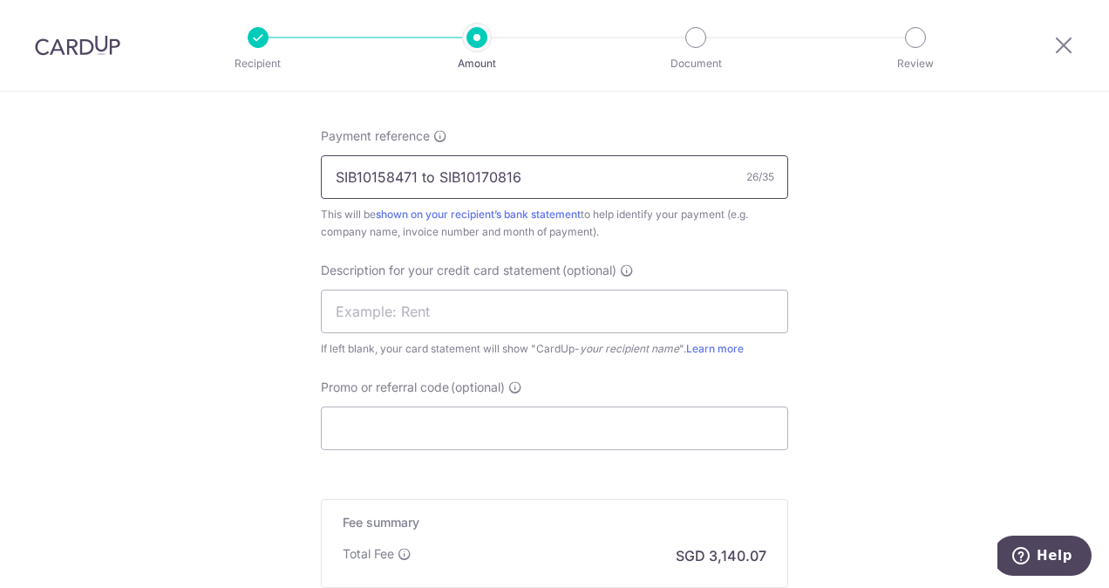
type input "SIB10158471 to SIB10170816"
drag, startPoint x: 214, startPoint y: 339, endPoint x: 253, endPoint y: 337, distance: 38.5
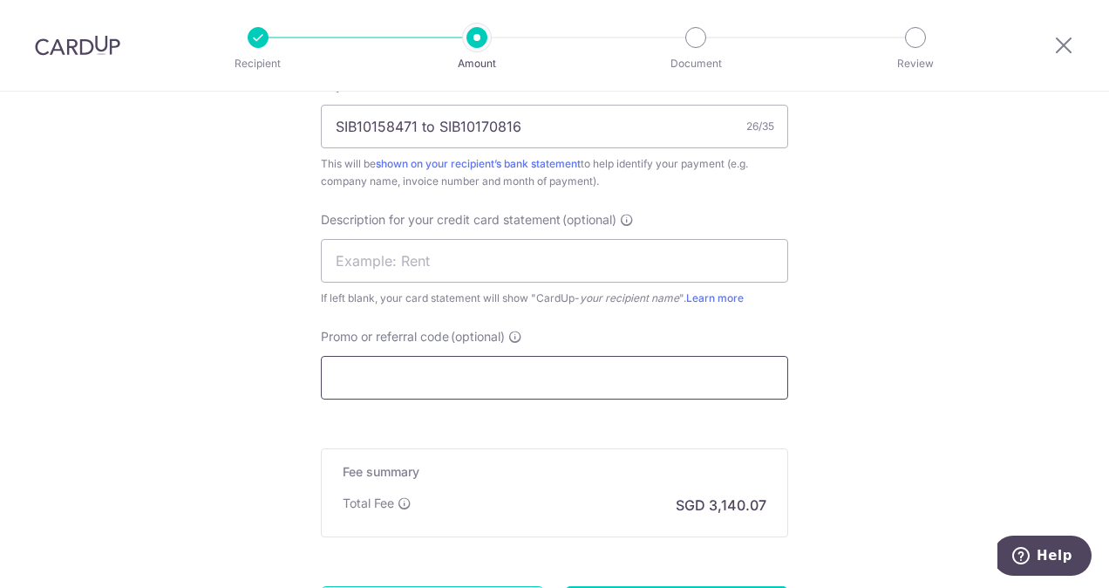
scroll to position [1133, 0]
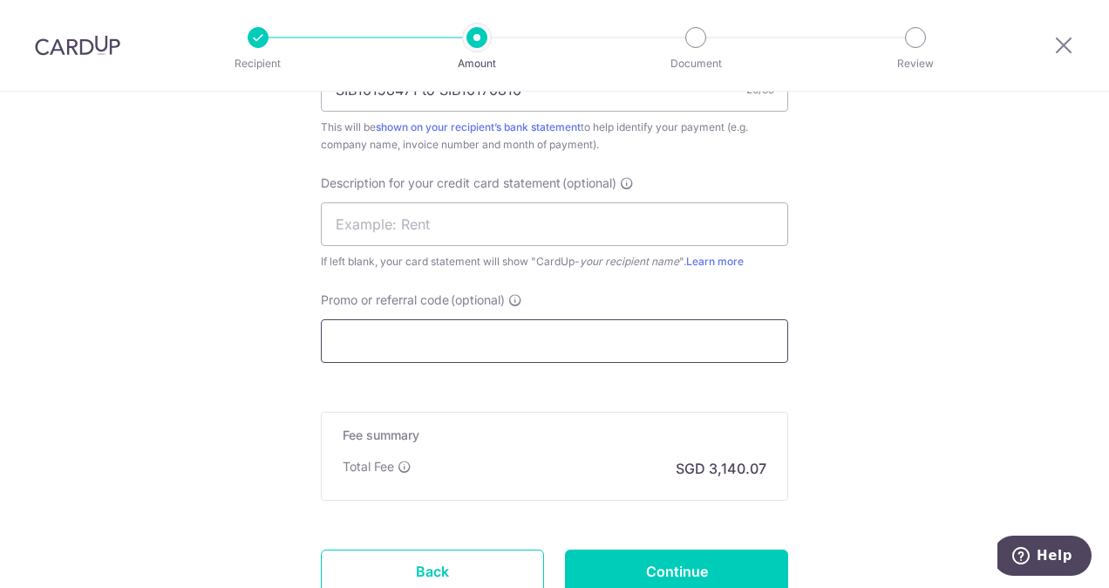
click at [398, 335] on input "Promo or referral code (optional)" at bounding box center [554, 341] width 467 height 44
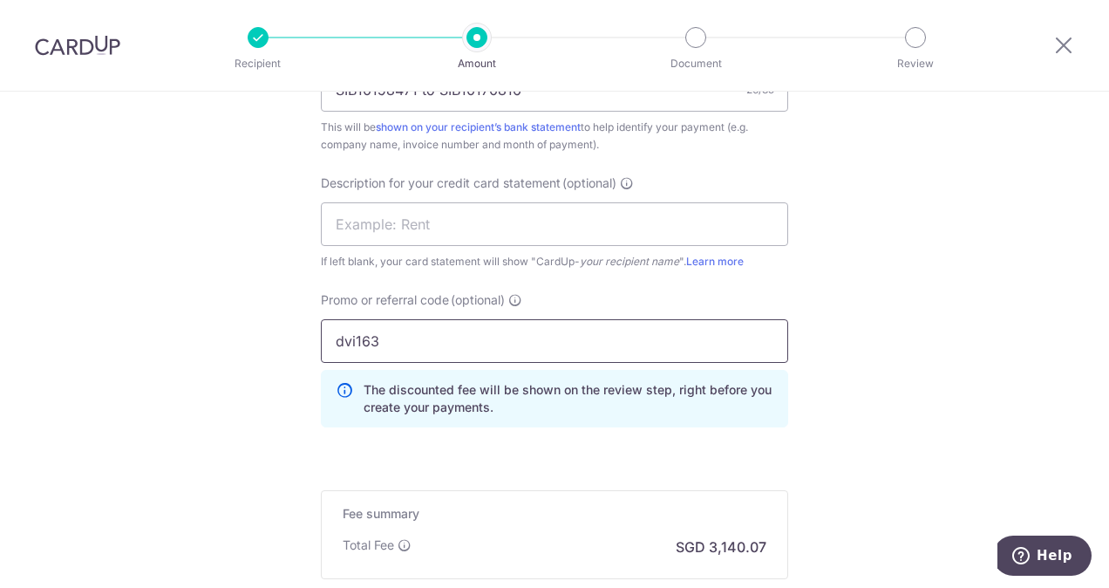
type input "dvi163"
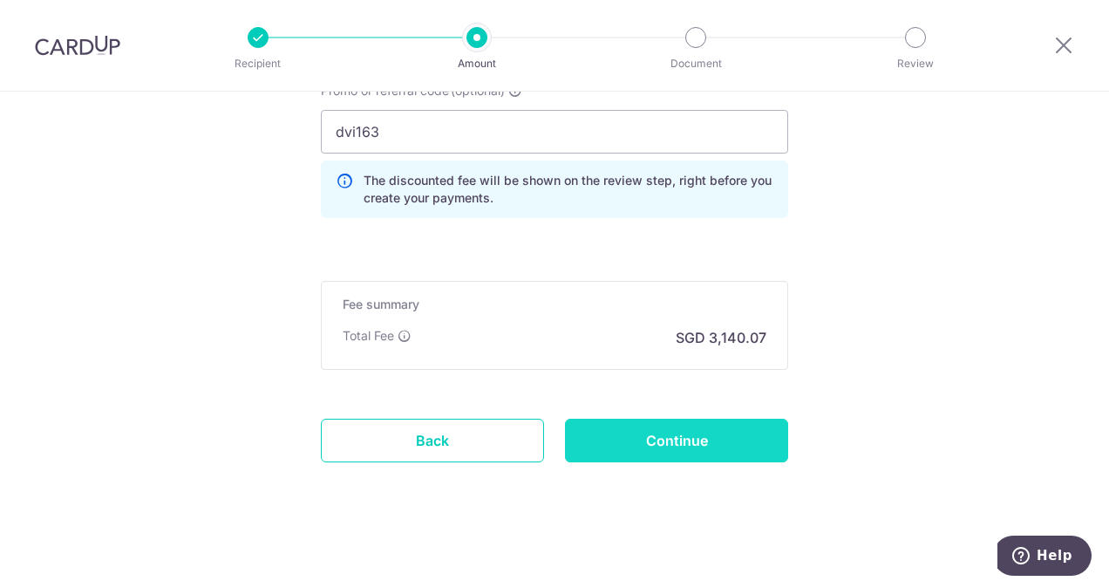
click at [668, 432] on input "Continue" at bounding box center [676, 440] width 223 height 44
type input "Create Schedule"
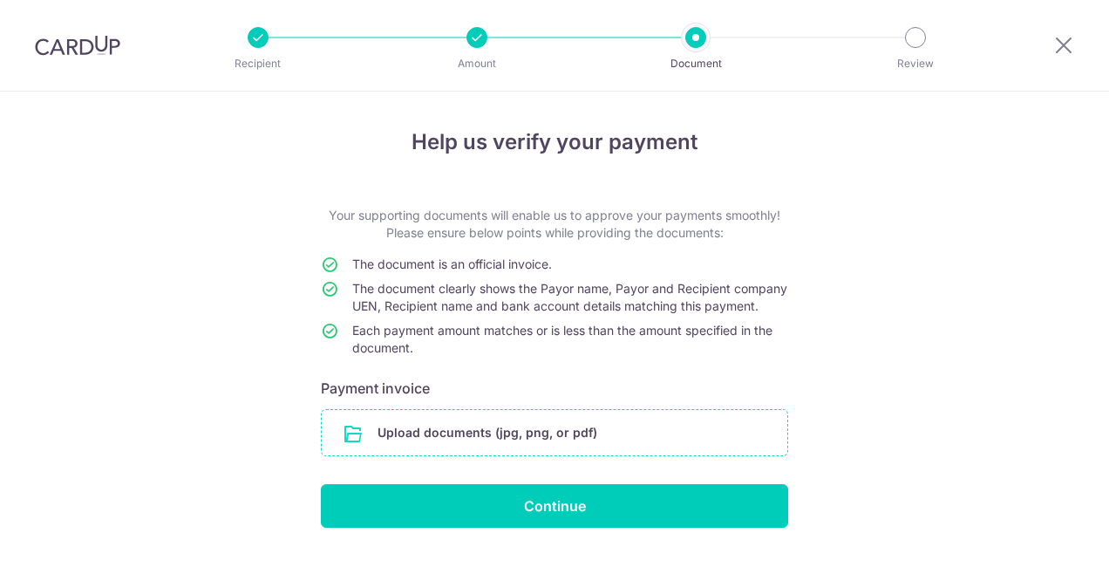
click at [513, 455] on input "file" at bounding box center [555, 432] width 466 height 45
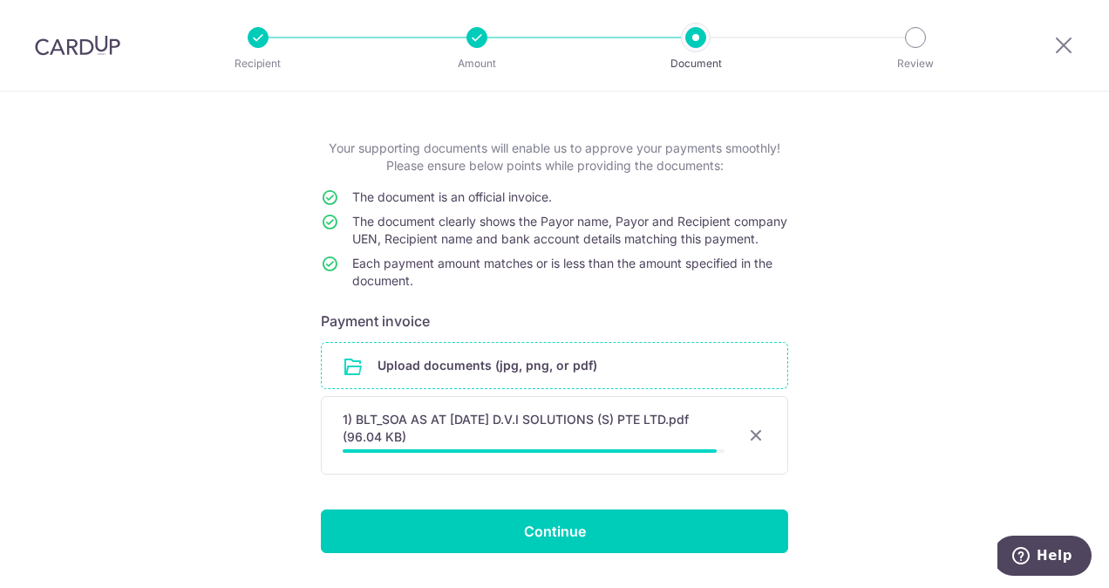
scroll to position [118, 0]
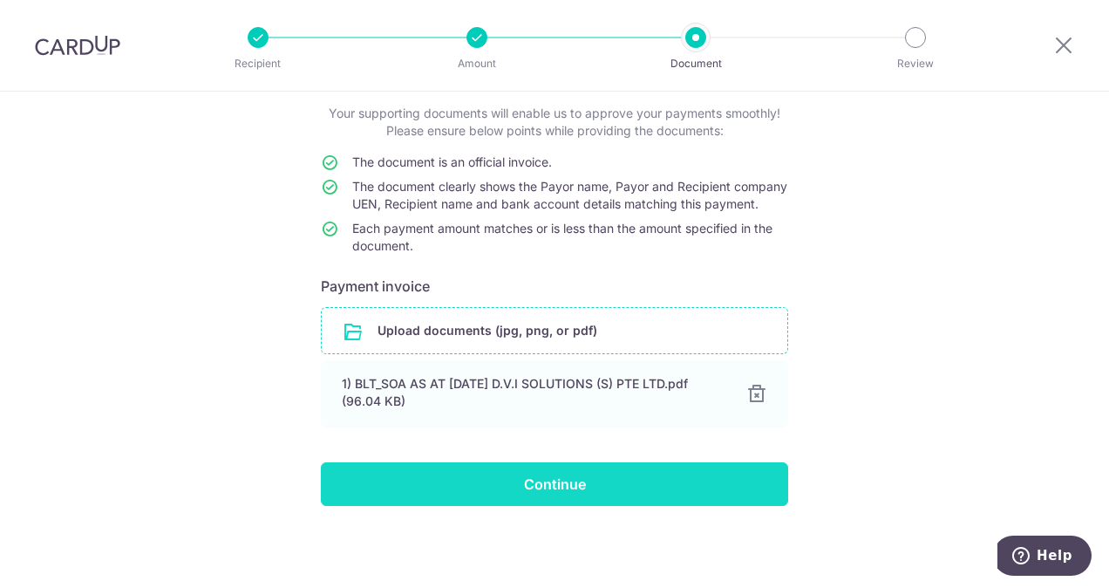
click at [527, 485] on input "Continue" at bounding box center [554, 484] width 467 height 44
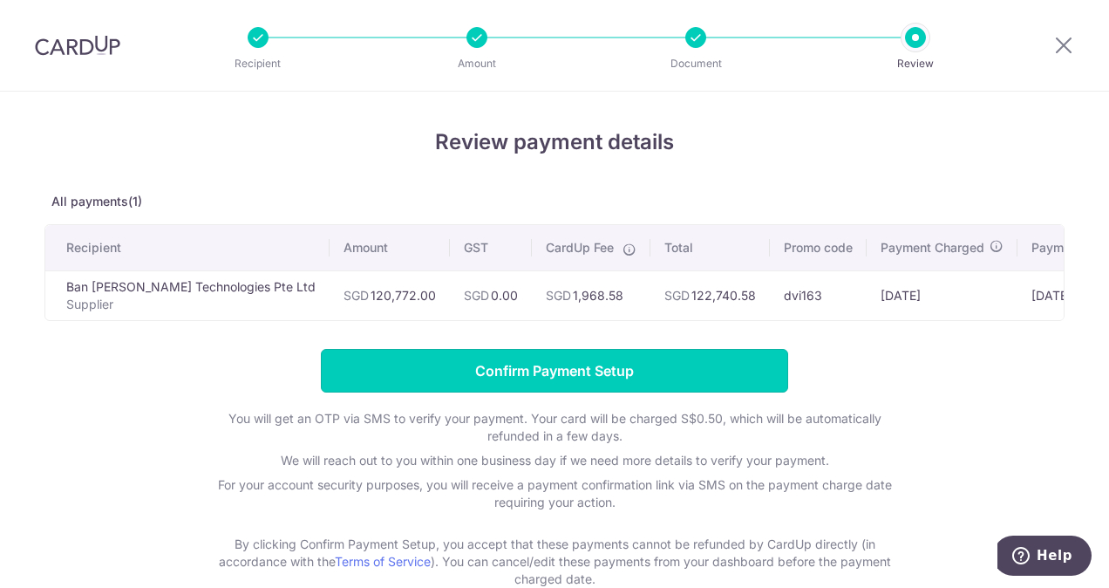
click at [512, 392] on input "Confirm Payment Setup" at bounding box center [554, 371] width 467 height 44
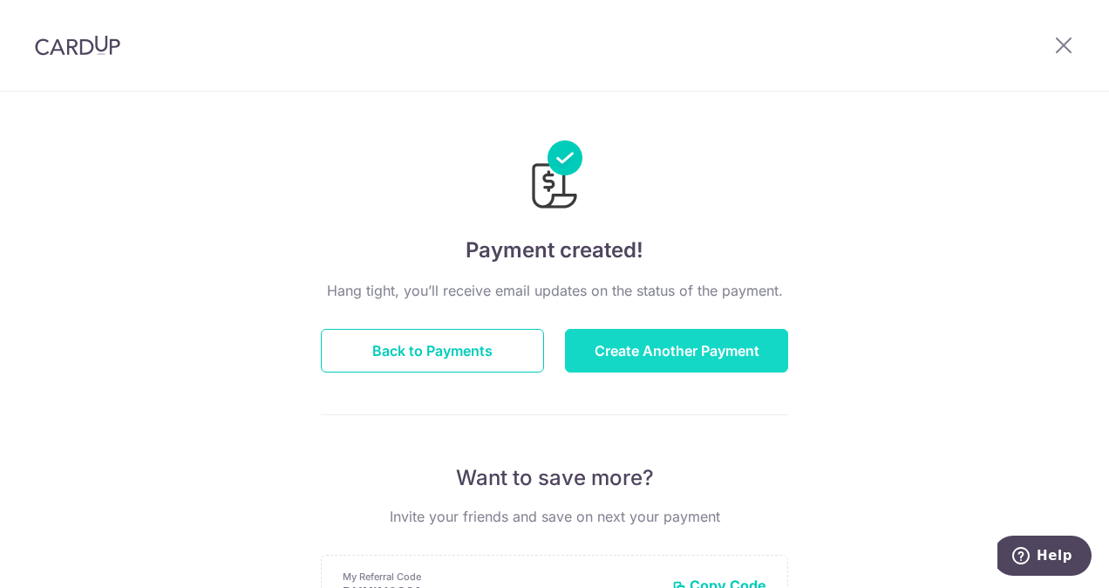
click at [666, 344] on button "Create Another Payment" at bounding box center [676, 351] width 223 height 44
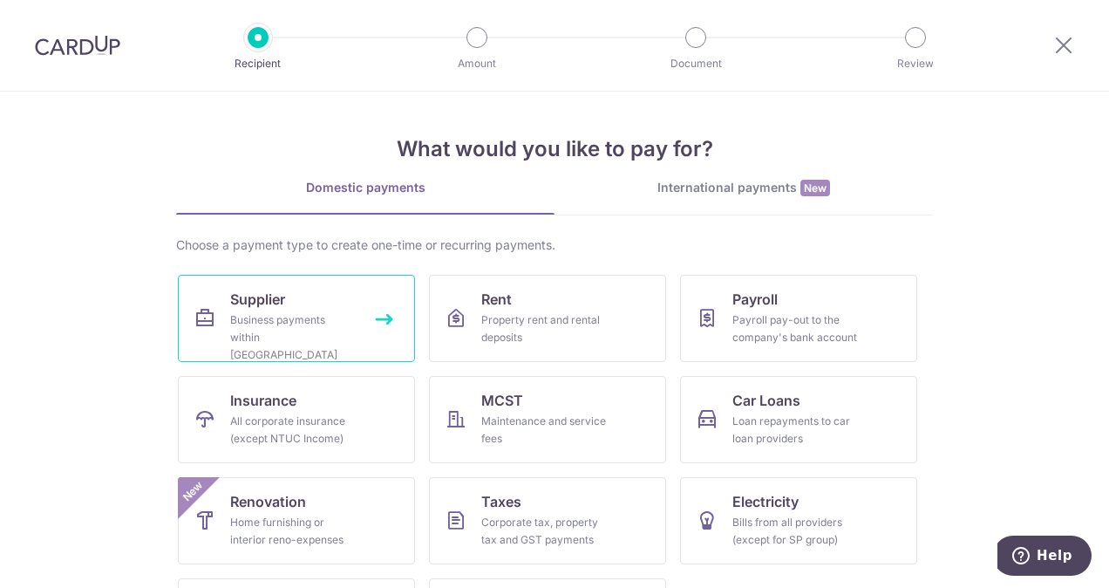
click at [263, 330] on div "Business payments within [GEOGRAPHIC_DATA]" at bounding box center [293, 337] width 126 height 52
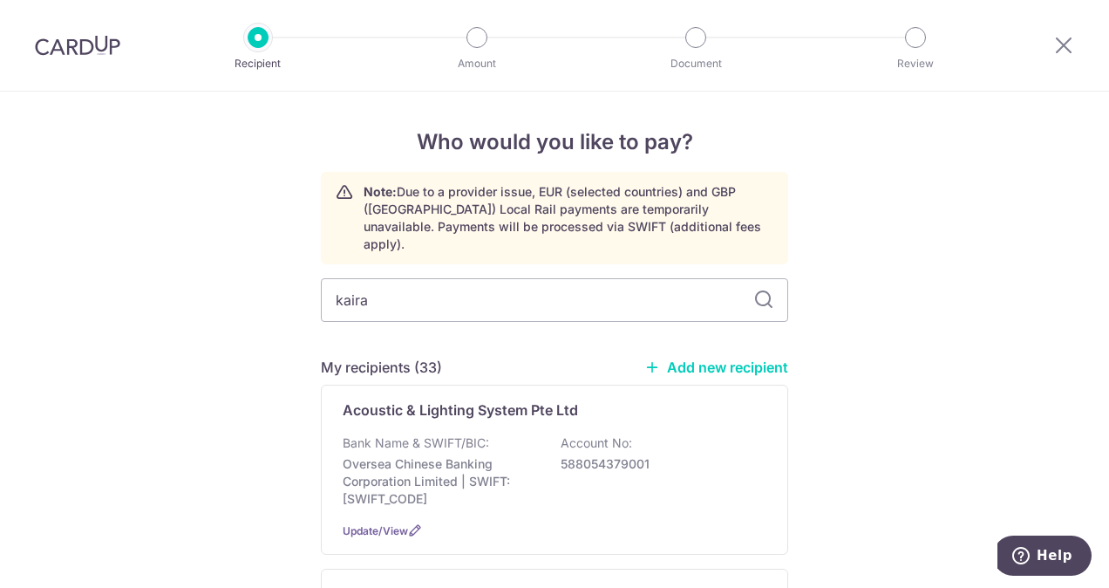
type input "kaira"
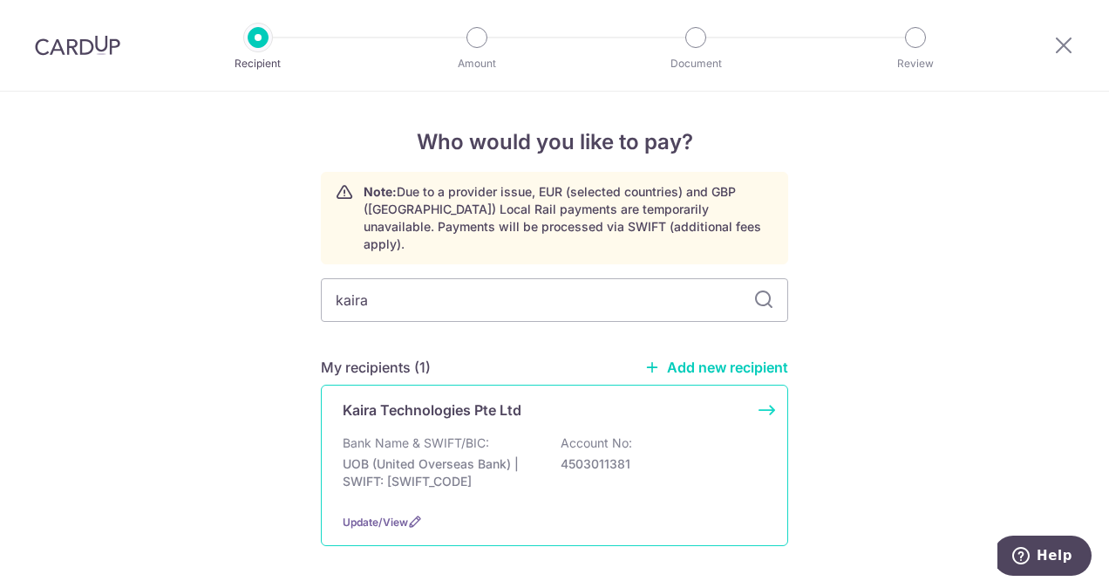
click at [700, 466] on div "Bank Name & SWIFT/BIC: UOB (United Overseas Bank) | SWIFT: [SWIFT_CODE] Account…" at bounding box center [555, 466] width 424 height 65
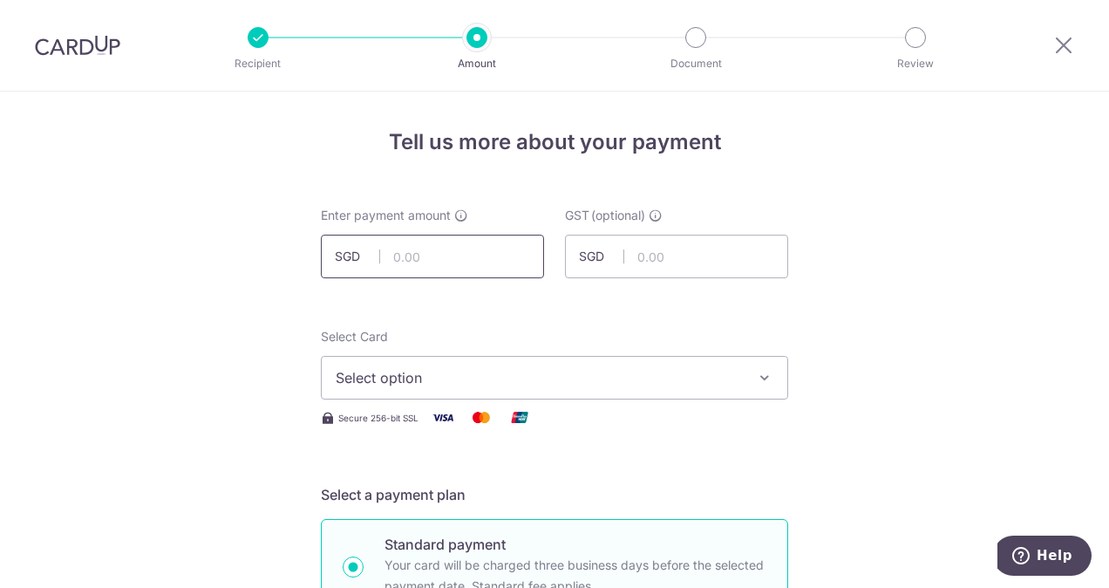
click at [429, 246] on input "text" at bounding box center [432, 257] width 223 height 44
paste input "12,647.98"
type input "12,647.98"
click at [397, 368] on button "Select option" at bounding box center [554, 378] width 467 height 44
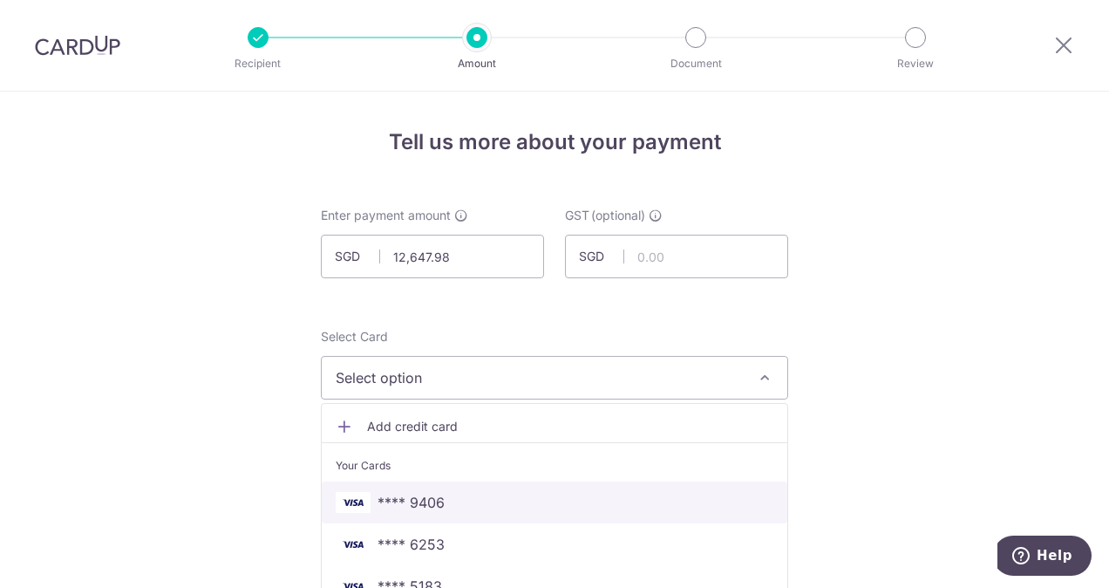
click at [399, 488] on link "**** 9406" at bounding box center [555, 502] width 466 height 42
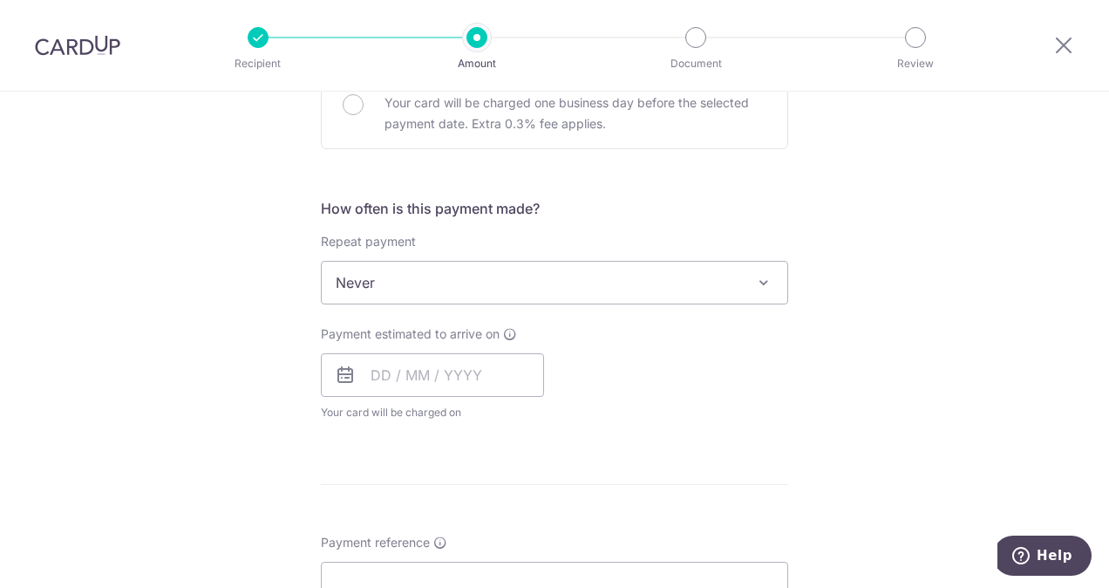
scroll to position [697, 0]
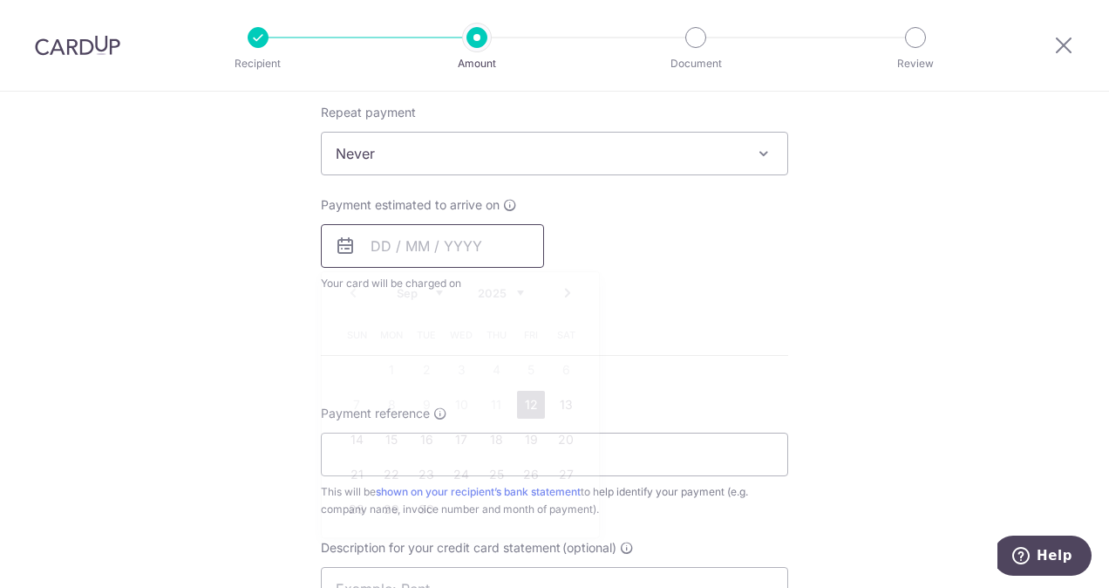
click at [432, 248] on input "text" at bounding box center [432, 246] width 223 height 44
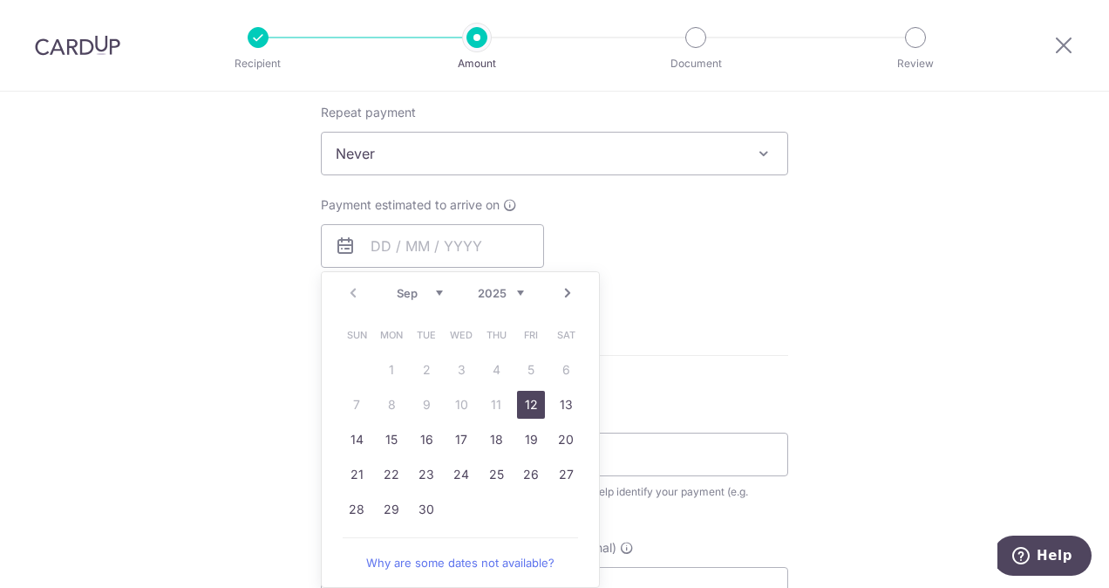
click at [519, 400] on link "12" at bounding box center [531, 405] width 28 height 28
type input "[DATE]"
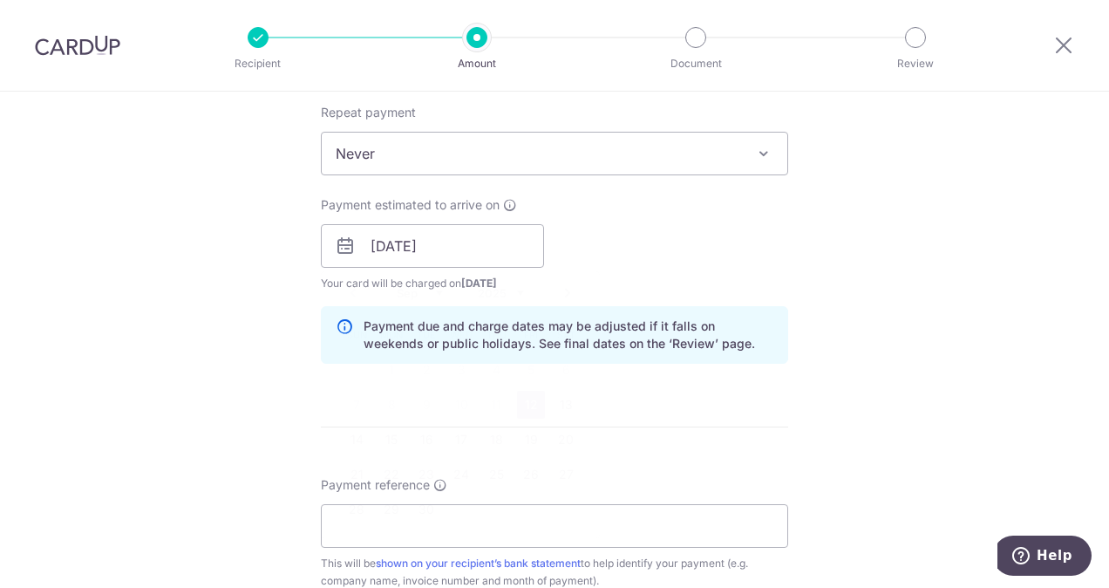
scroll to position [785, 0]
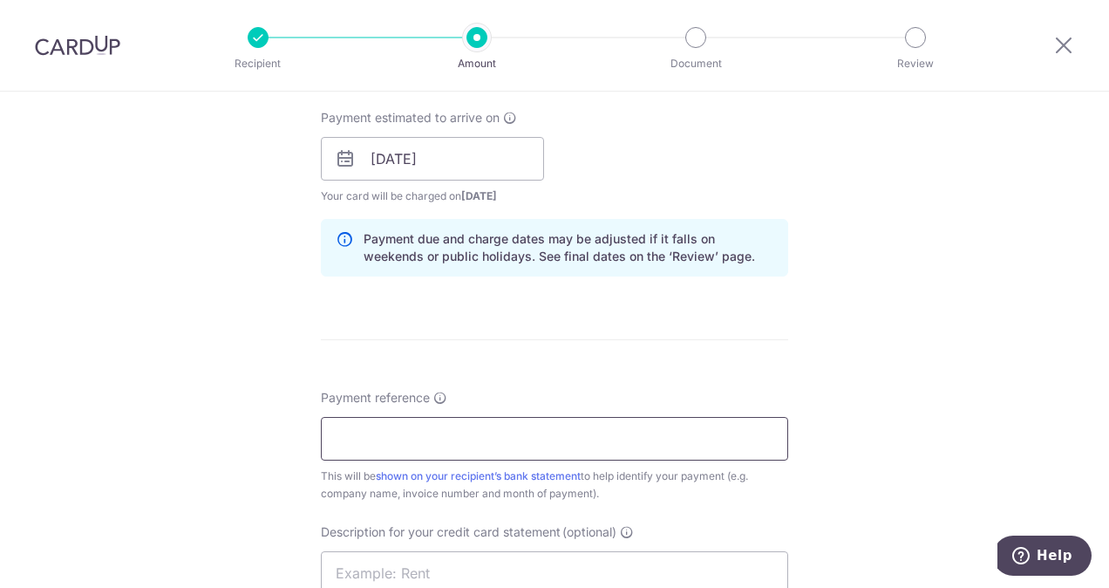
click at [505, 443] on input "Payment reference" at bounding box center [554, 439] width 467 height 44
click at [454, 440] on input "Payment reference" at bounding box center [554, 439] width 467 height 44
paste input "SGLI-25-18707"
click at [477, 429] on input "SGLI-25-18707" at bounding box center [554, 439] width 467 height 44
paste input "SGLI-25-19412"
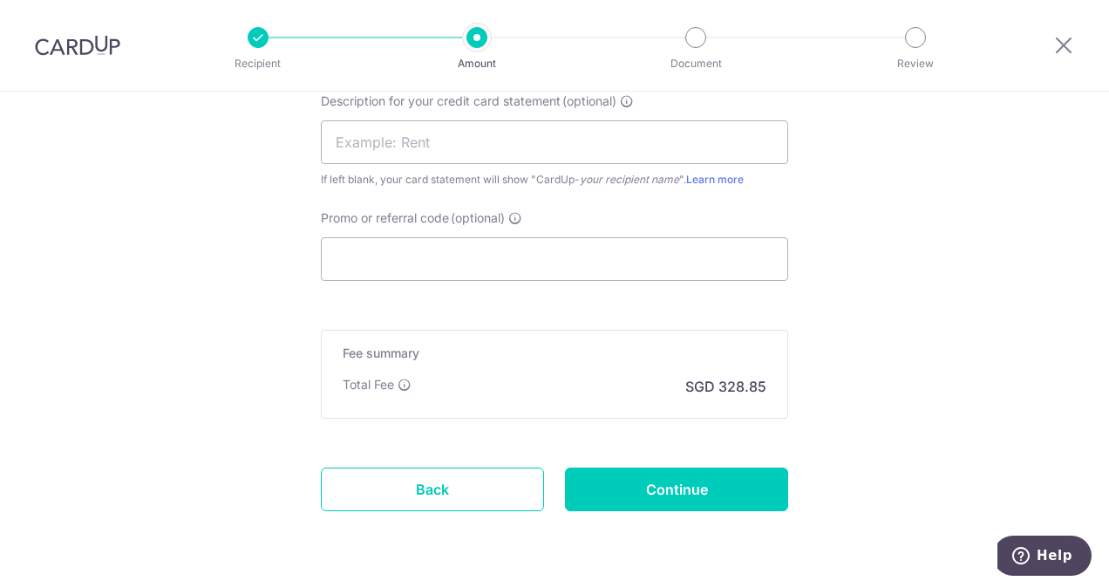
scroll to position [1265, 0]
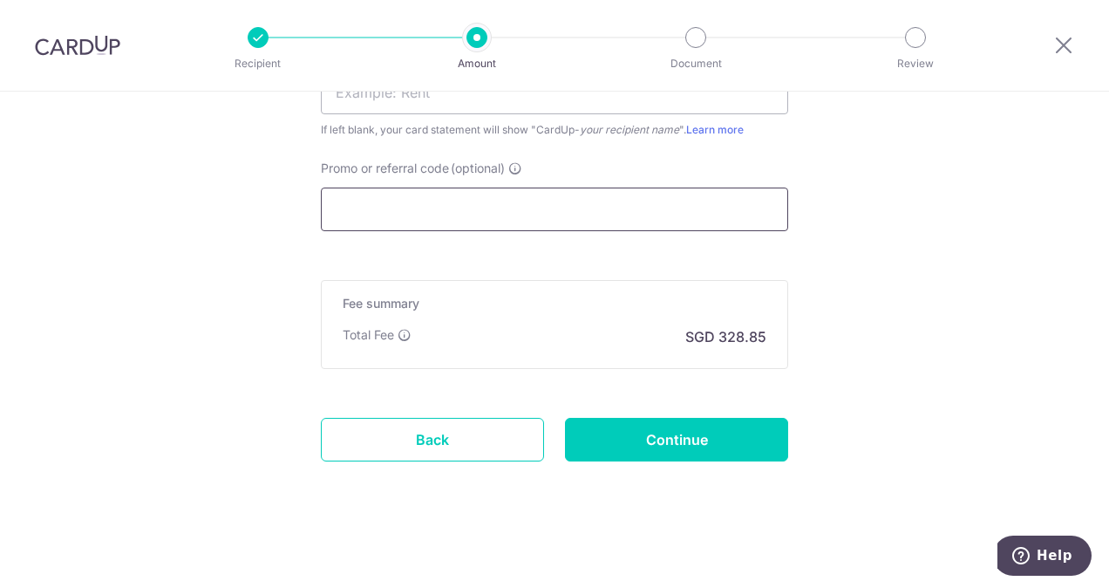
type input "SGLI-25-18707 to SGLI-25-19412"
click at [479, 209] on input "Promo or referral code (optional)" at bounding box center [554, 209] width 467 height 44
type input "dvi163"
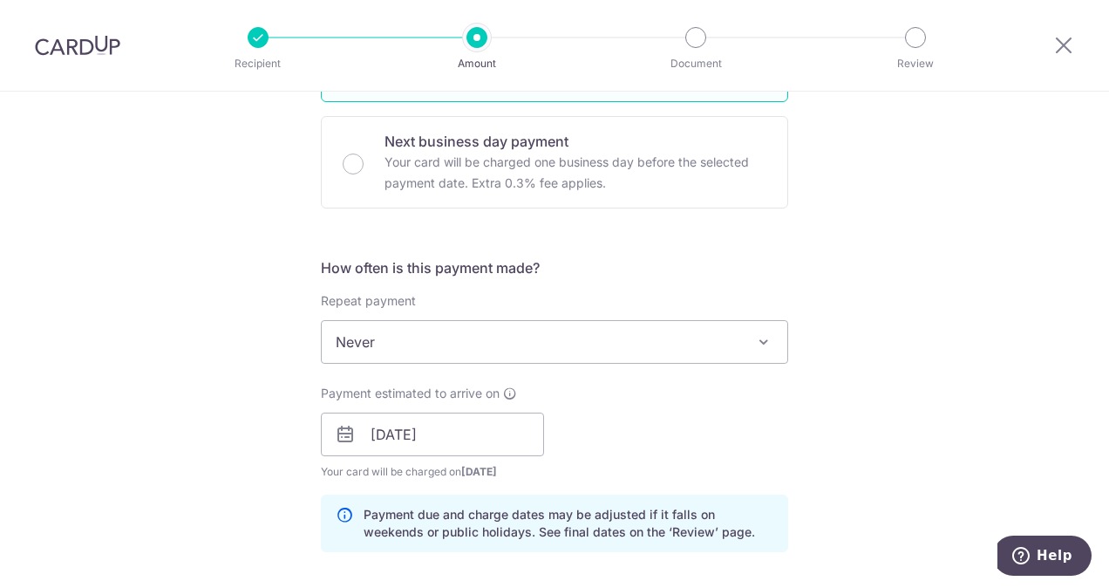
click at [192, 307] on div "Tell us more about your payment Enter payment amount SGD 12,647.98 12647.98 GST…" at bounding box center [554, 504] width 1109 height 1844
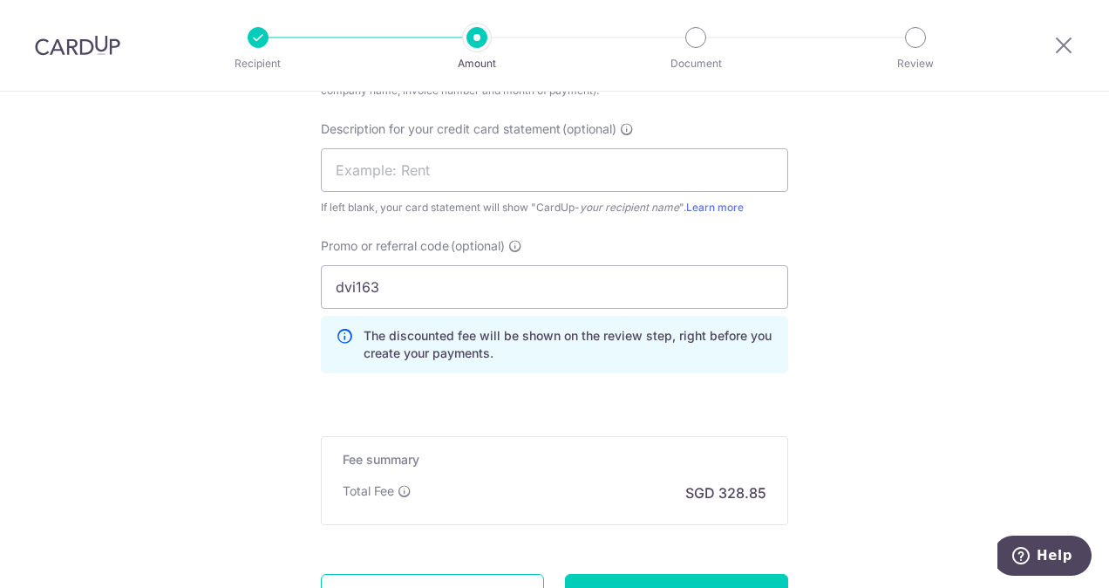
scroll to position [1343, 0]
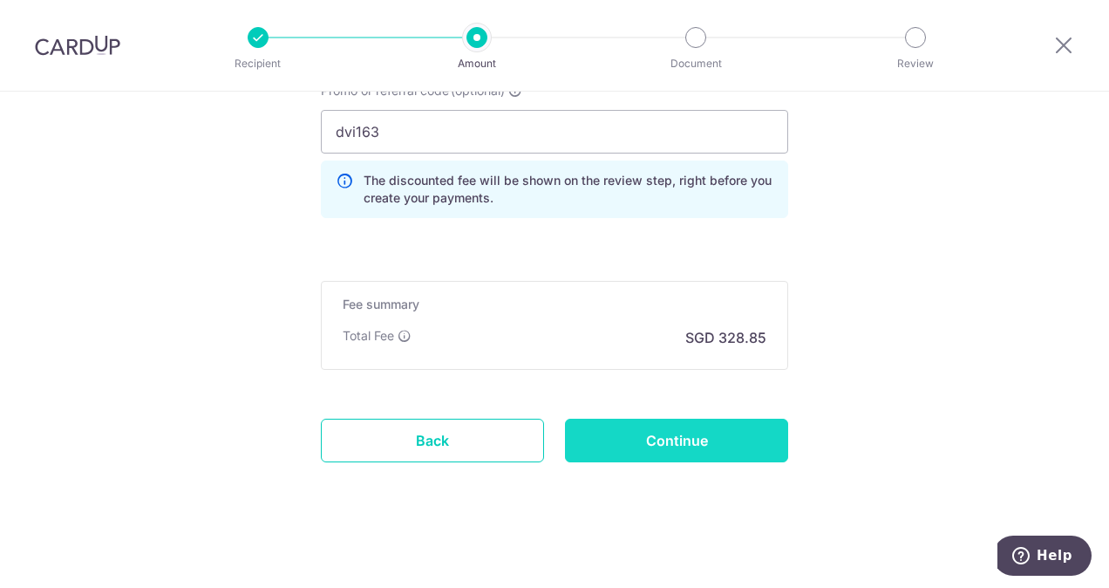
click at [640, 443] on input "Continue" at bounding box center [676, 440] width 223 height 44
type input "Create Schedule"
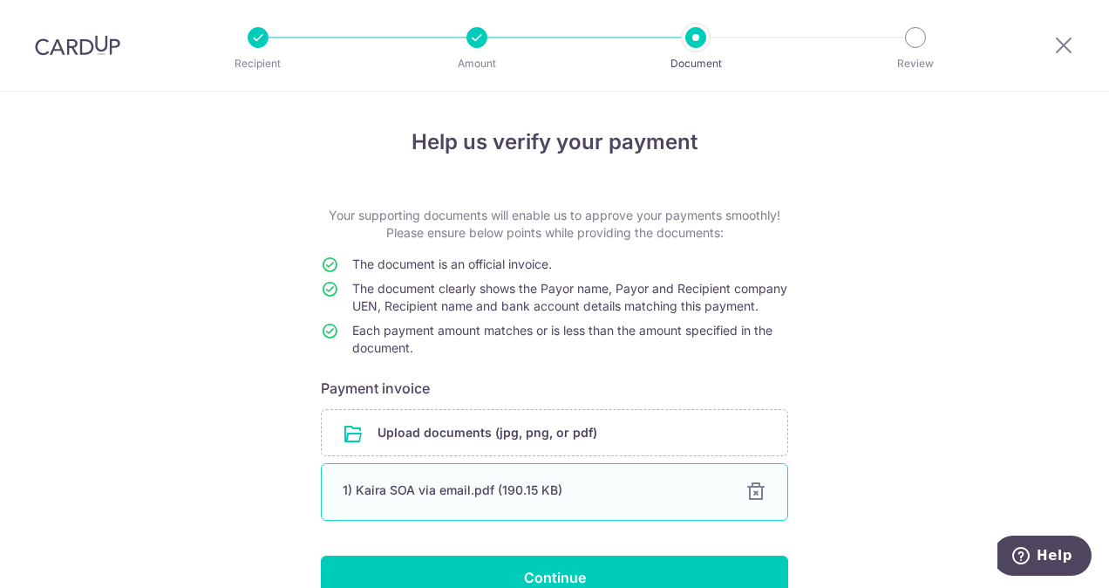
scroll to position [109, 0]
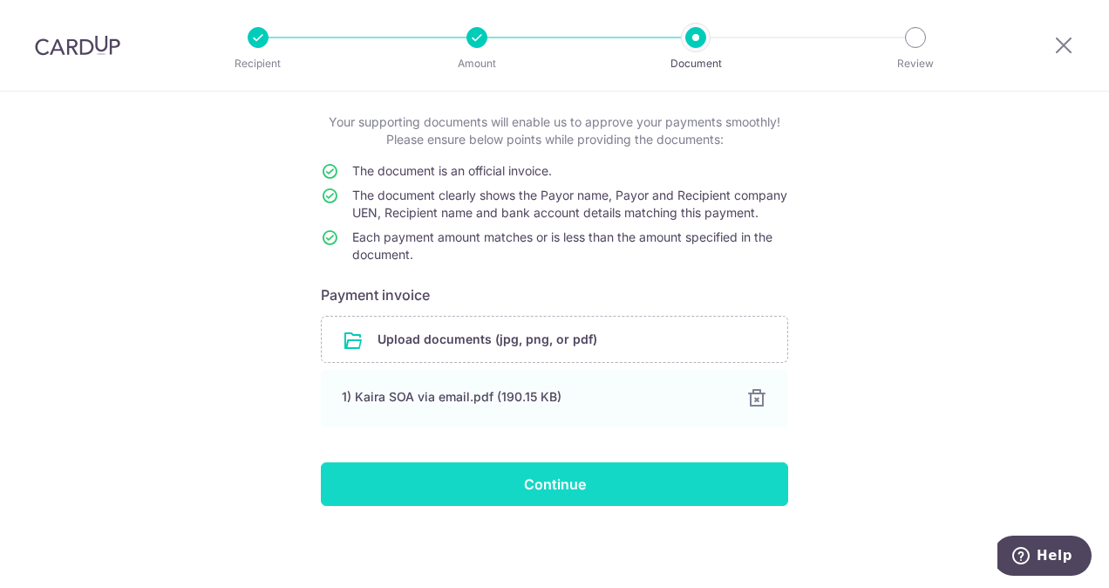
click at [572, 478] on input "Continue" at bounding box center [554, 484] width 467 height 44
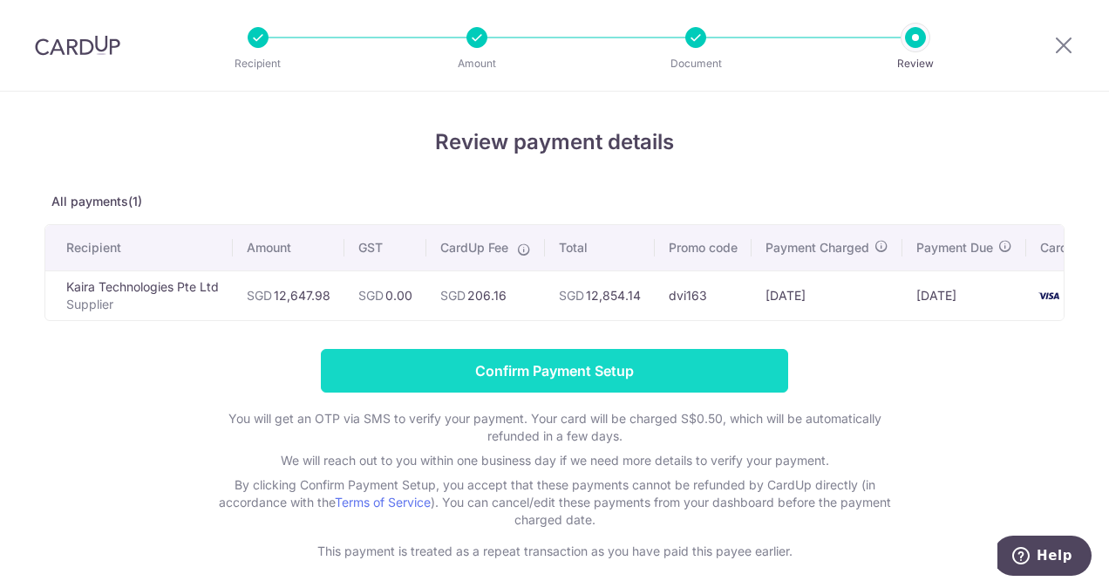
click at [536, 371] on input "Confirm Payment Setup" at bounding box center [554, 371] width 467 height 44
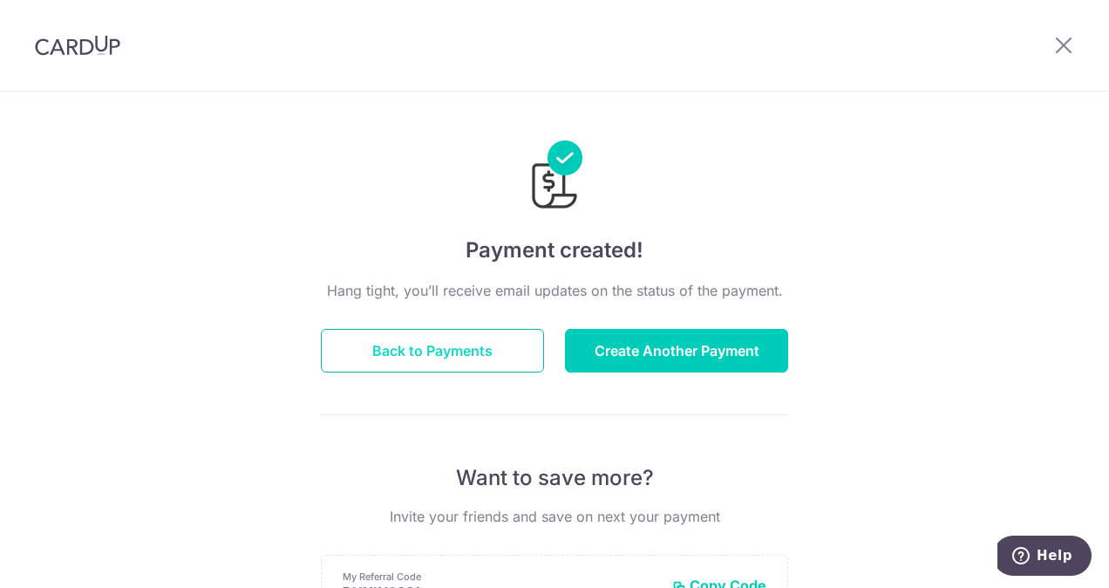
click at [400, 351] on button "Back to Payments" at bounding box center [432, 351] width 223 height 44
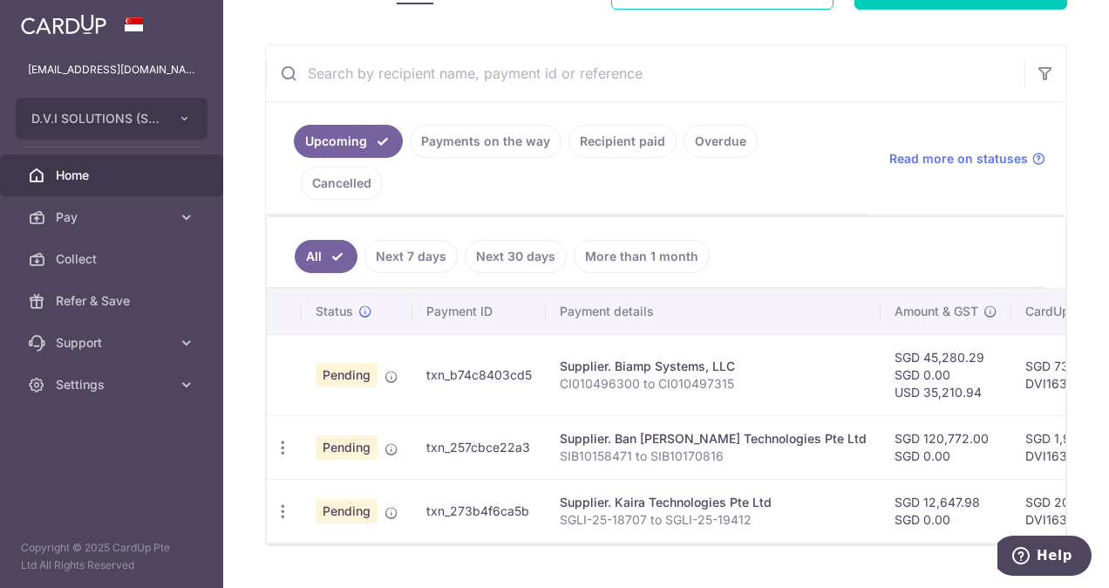
scroll to position [293, 0]
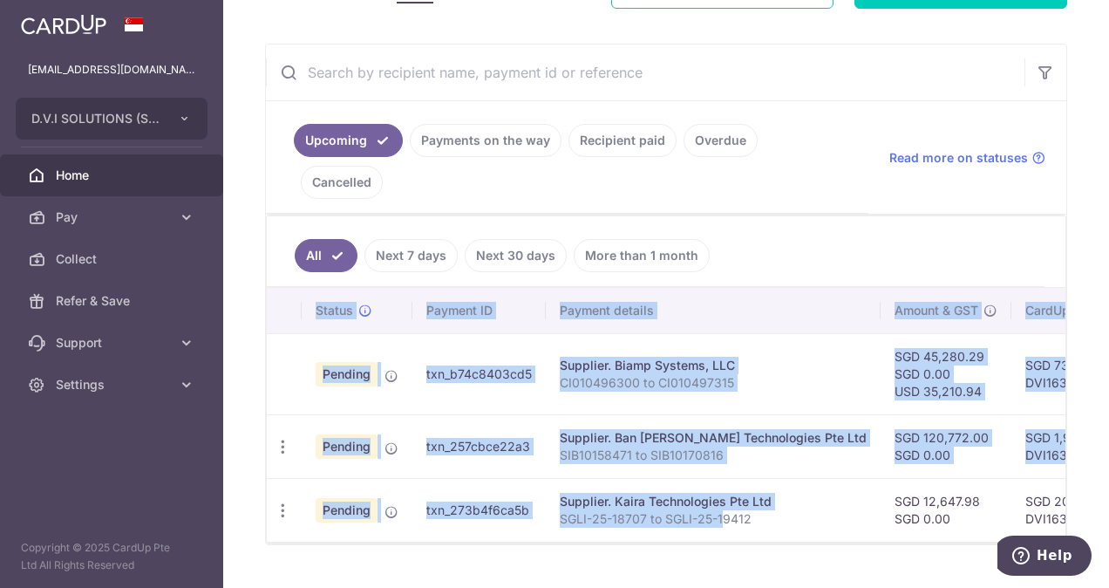
drag, startPoint x: 720, startPoint y: 493, endPoint x: 943, endPoint y: 500, distance: 223.3
click at [943, 500] on div "Status Payment ID Payment details Amount & GST CardUp fee Total amt. Charge dat…" at bounding box center [666, 415] width 799 height 254
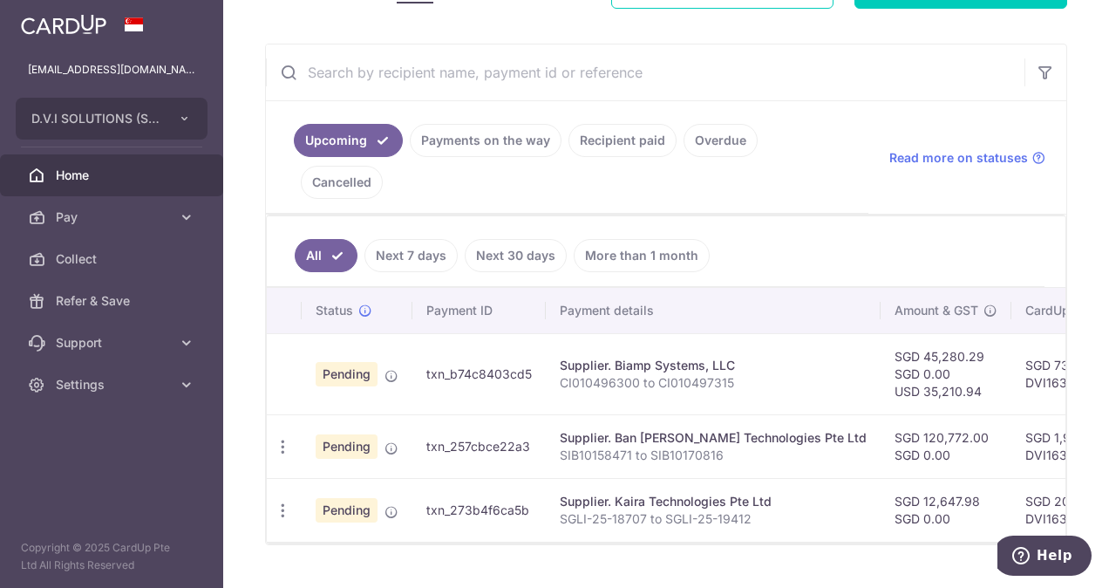
drag, startPoint x: 943, startPoint y: 500, endPoint x: 736, endPoint y: 535, distance: 210.4
click at [734, 551] on div "× Pause Schedule Pause all future payments in this series Pause just this one p…" at bounding box center [666, 294] width 886 height 588
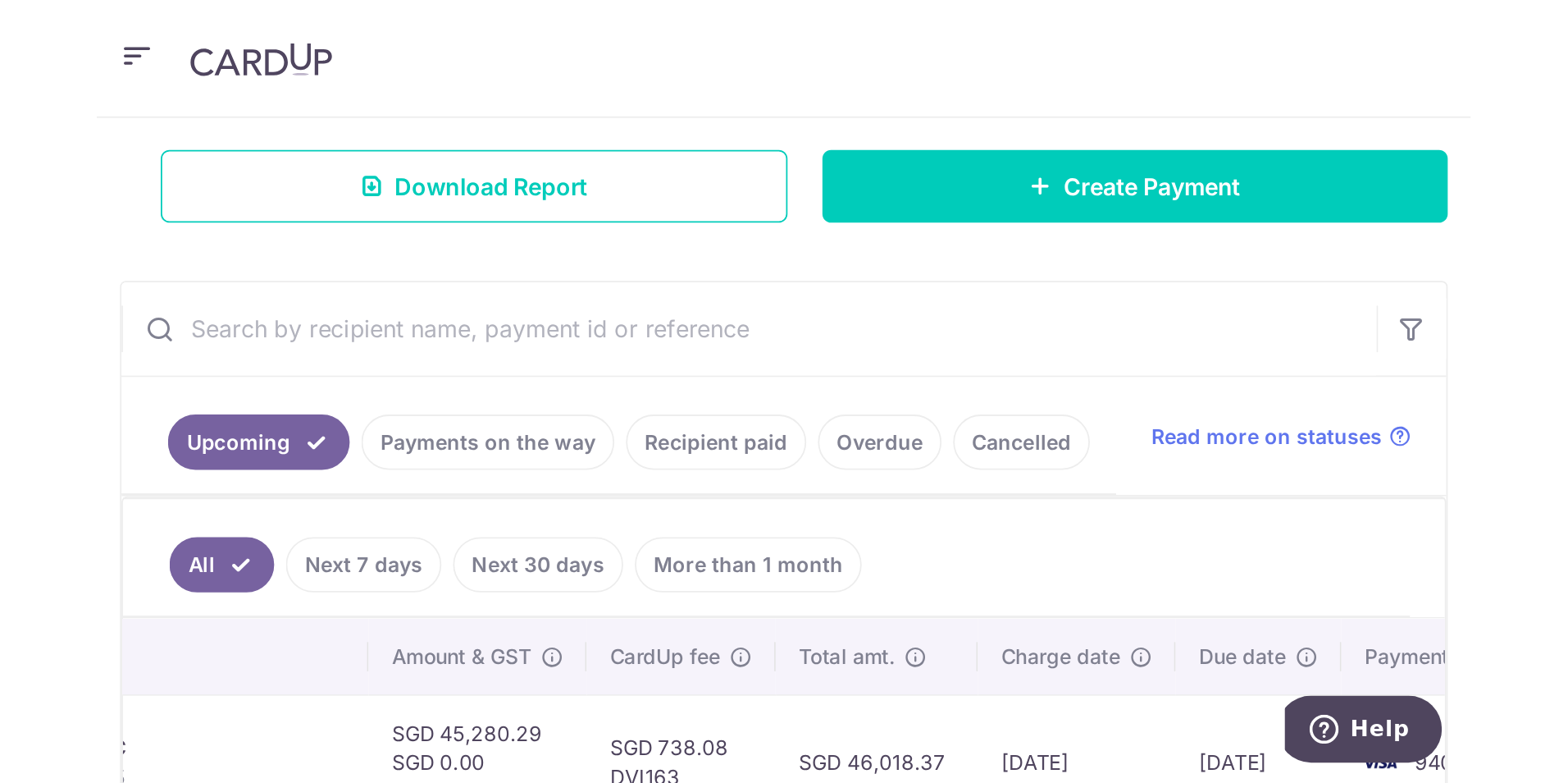
scroll to position [24, 0]
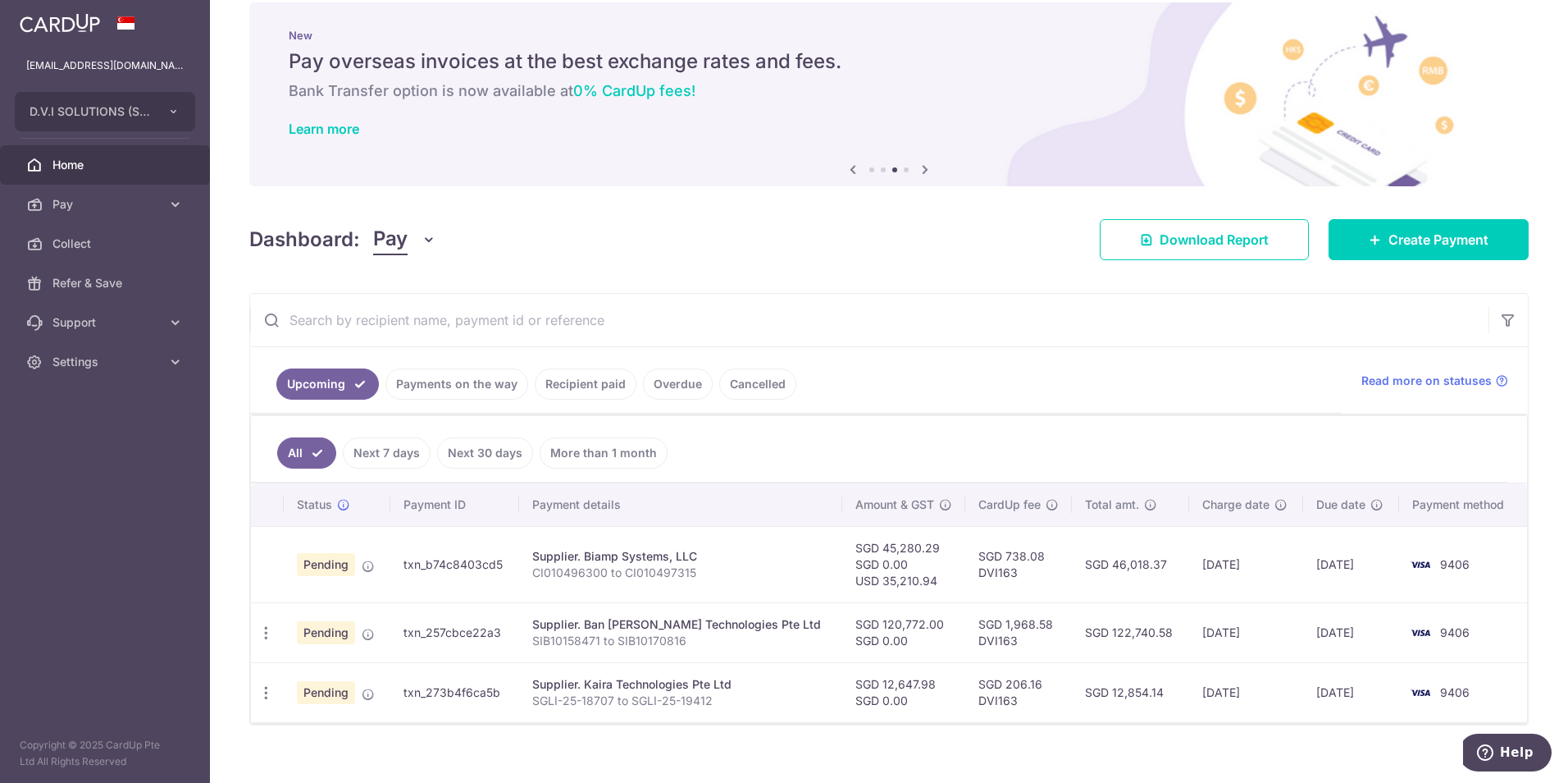
click at [963, 109] on div "New Pay overseas invoices at the best exchange rates and fees. Bank Transfer op…" at bounding box center [889, 85] width 1279 height 164
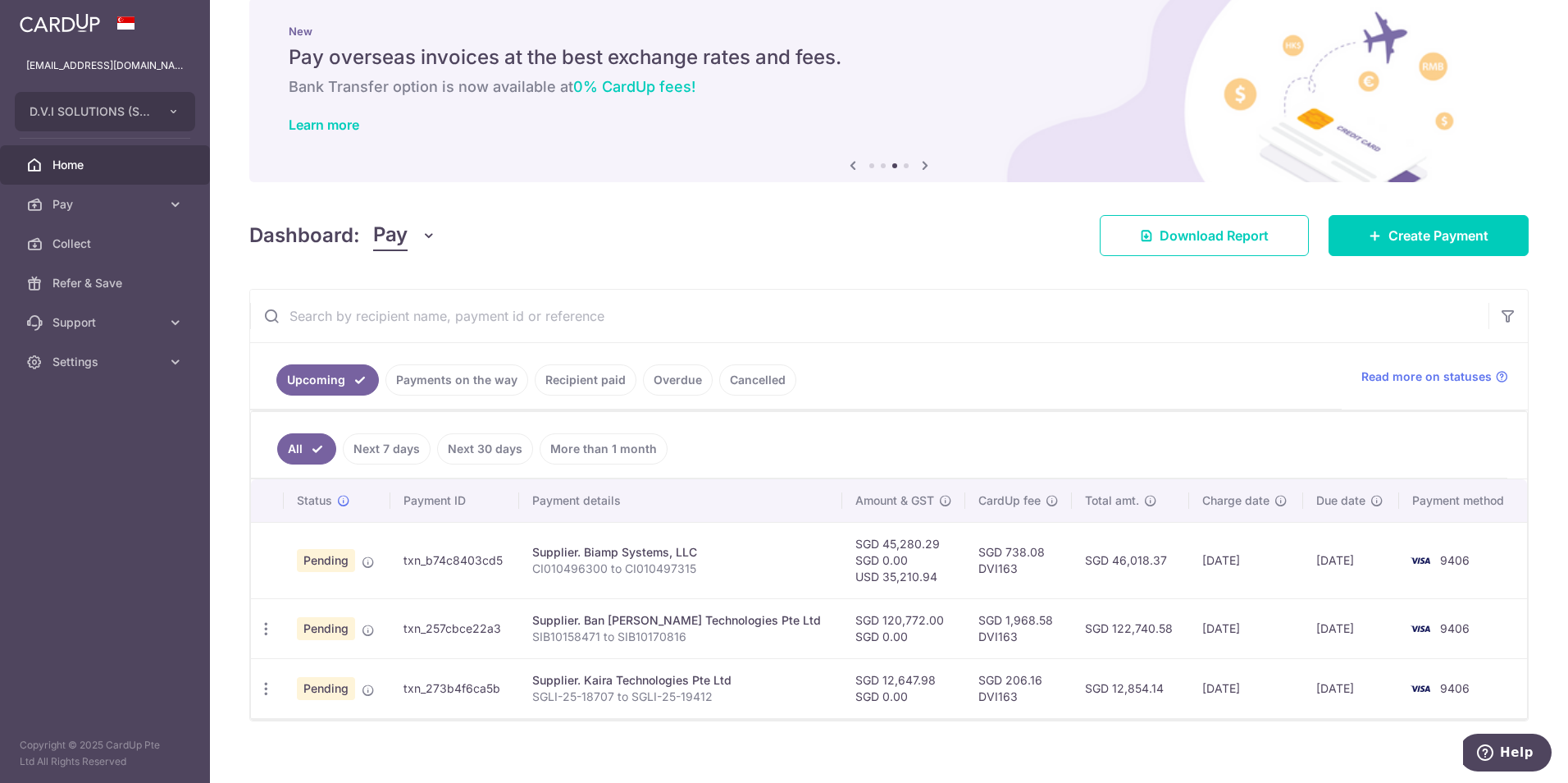
scroll to position [43, 0]
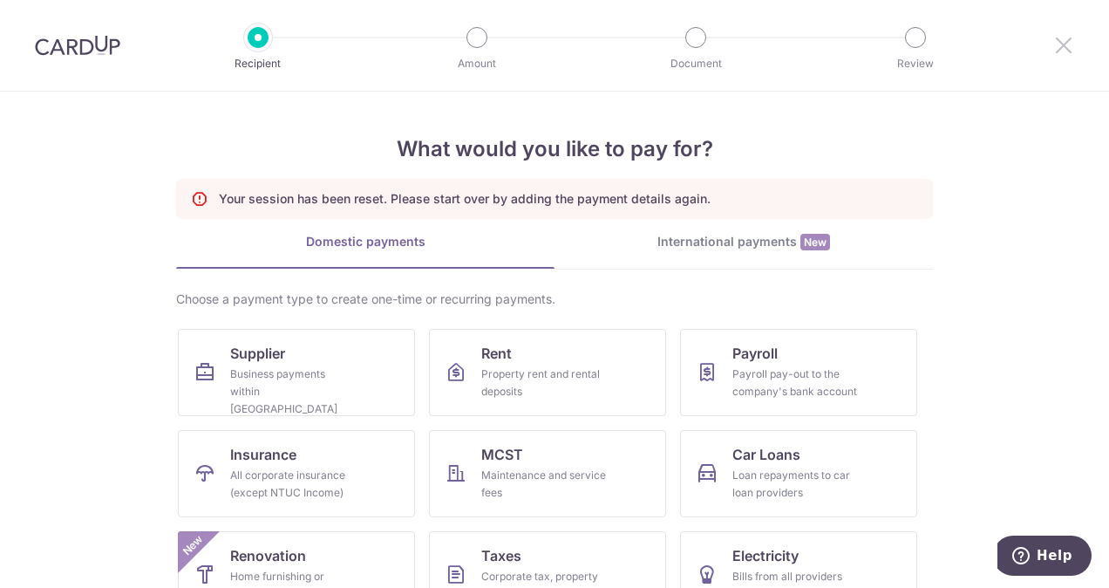
click at [1065, 44] on icon at bounding box center [1063, 45] width 21 height 22
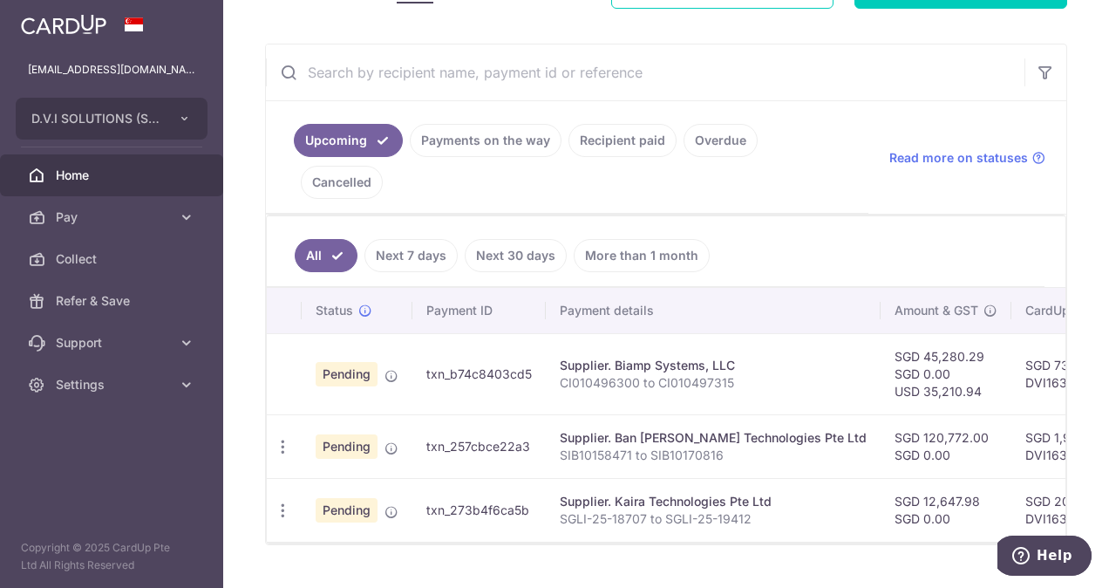
drag, startPoint x: 490, startPoint y: 492, endPoint x: 369, endPoint y: 515, distance: 123.5
click at [369, 515] on div "× Pause Schedule Pause all future payments in this series Pause just this one p…" at bounding box center [666, 294] width 886 height 588
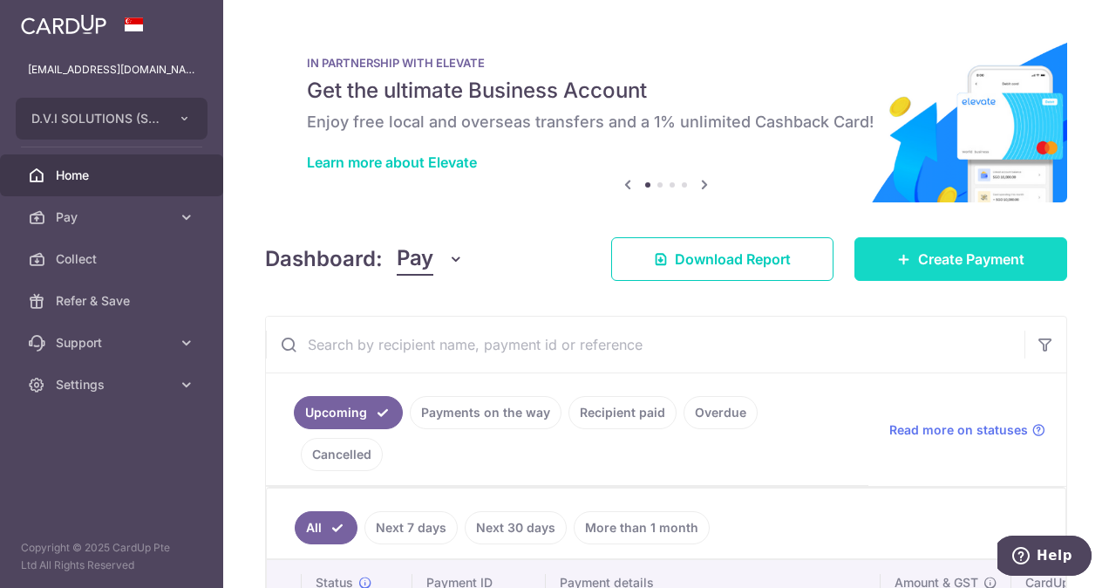
click at [932, 265] on span "Create Payment" at bounding box center [971, 258] width 106 height 21
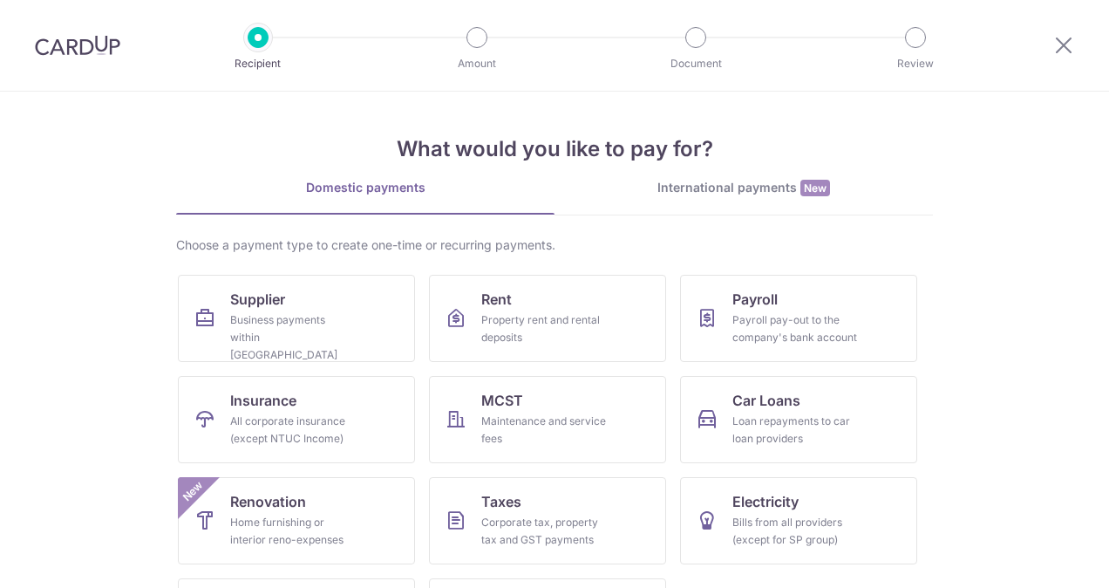
click at [697, 200] on link "International payments New" at bounding box center [744, 197] width 378 height 36
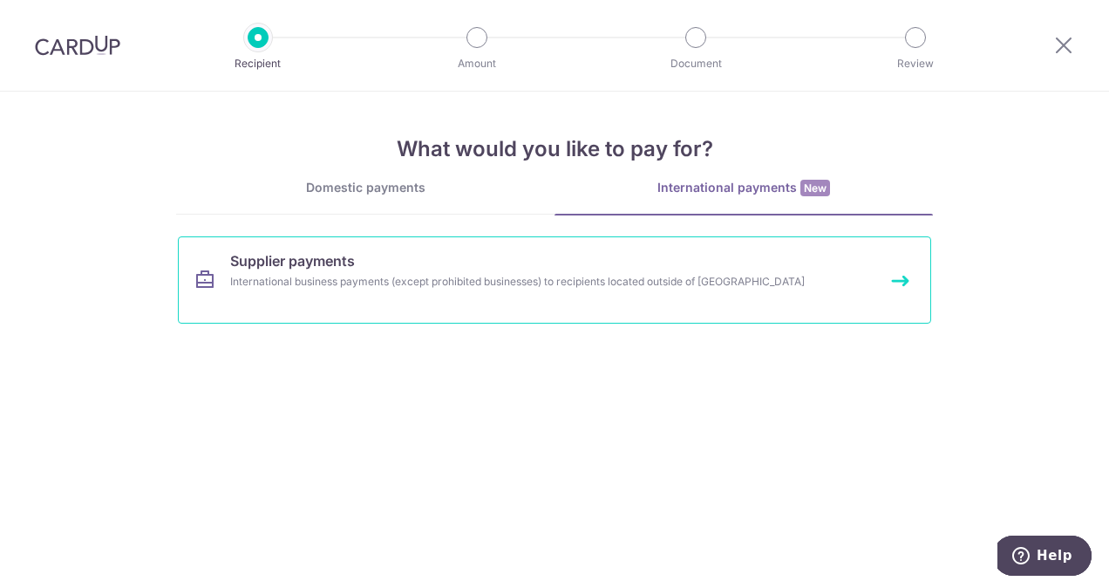
click at [487, 276] on div "International business payments (except prohibited businesses) to recipients lo…" at bounding box center [531, 281] width 602 height 17
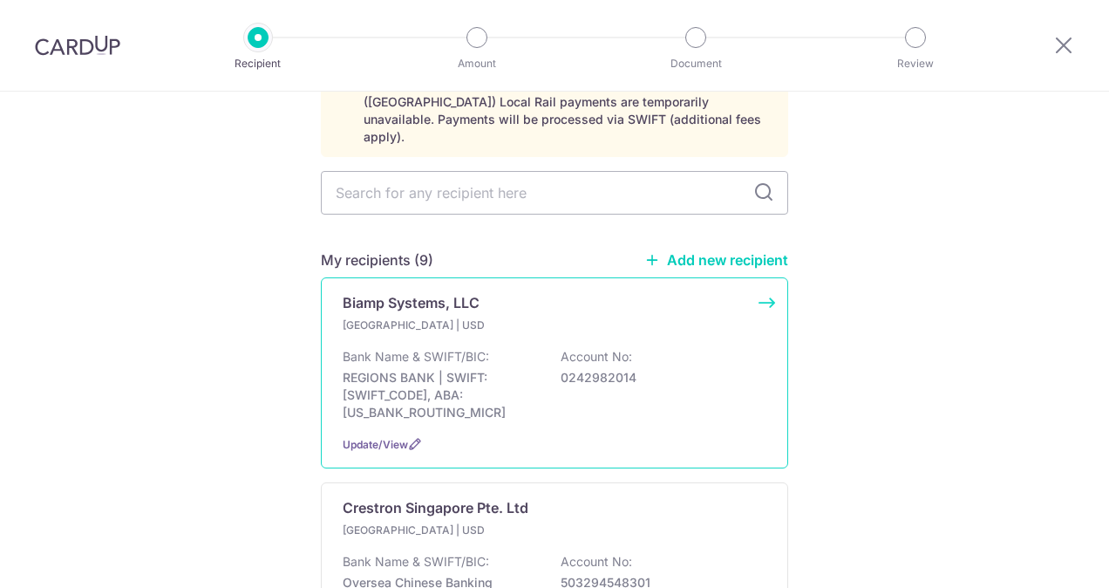
scroll to position [262, 0]
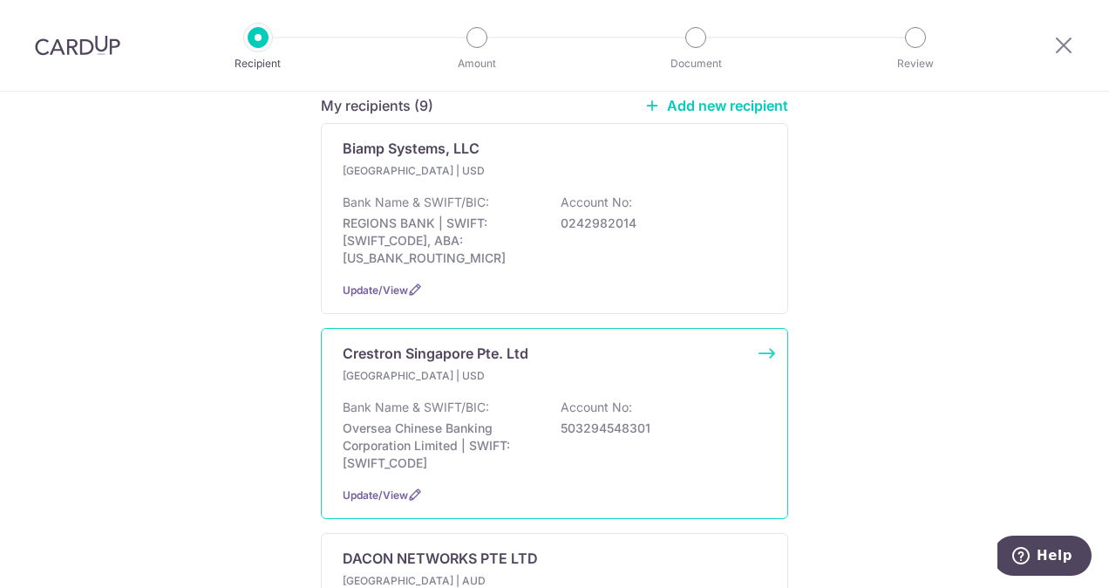
click at [697, 446] on div "Bank Name & SWIFT/BIC: Oversea Chinese Banking Corporation Limited | SWIFT: OCB…" at bounding box center [555, 434] width 424 height 73
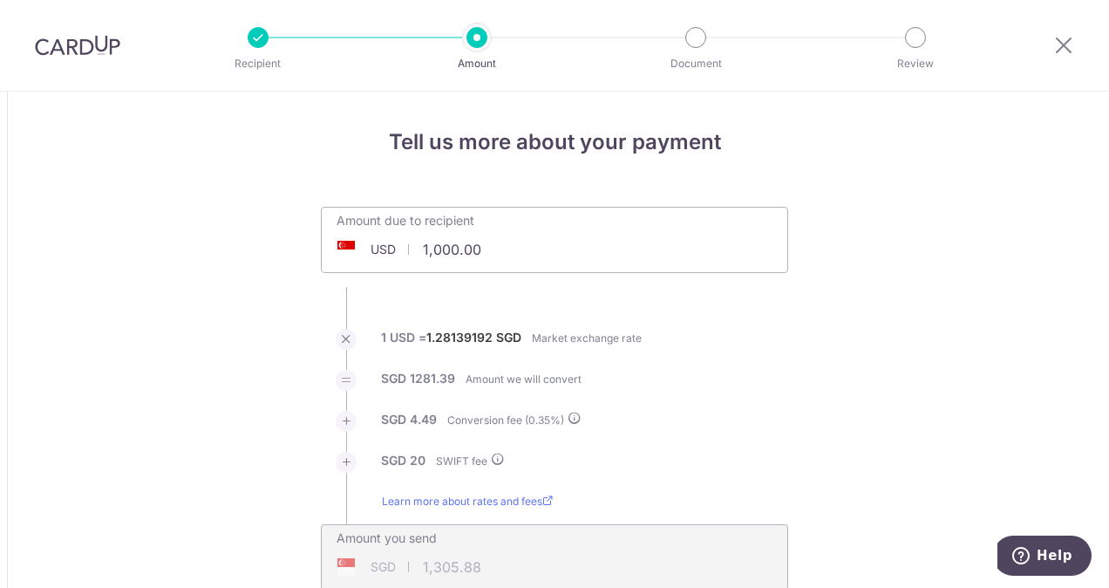
click at [499, 256] on input "1,000.00" at bounding box center [456, 249] width 269 height 40
paste input "69,0"
drag, startPoint x: 535, startPoint y: 249, endPoint x: 21, endPoint y: 235, distance: 514.6
paste input "69,041.95"
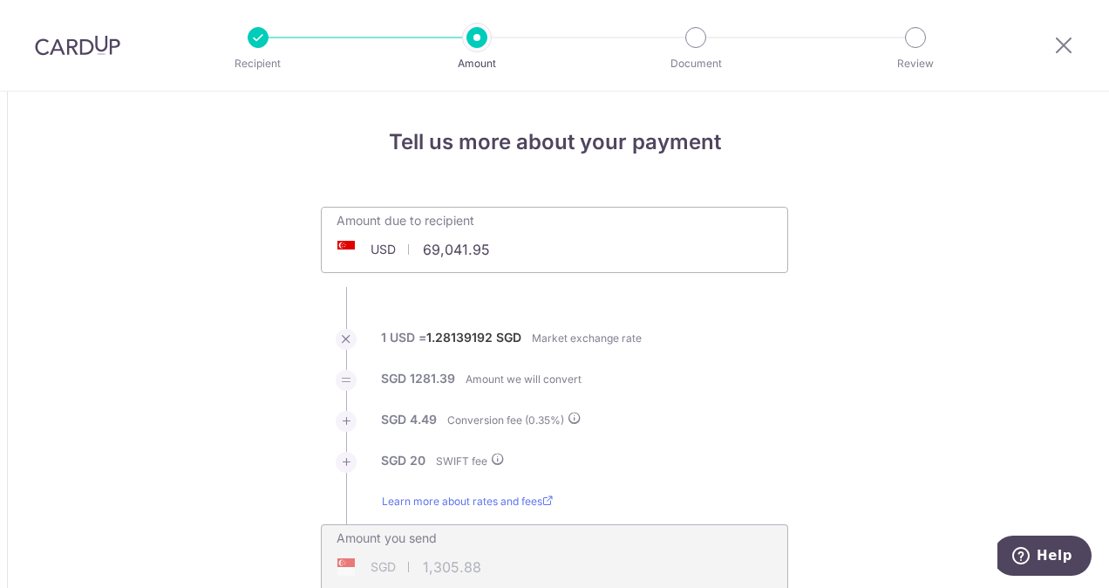
type input "69,041.95"
type input "88,800.57"
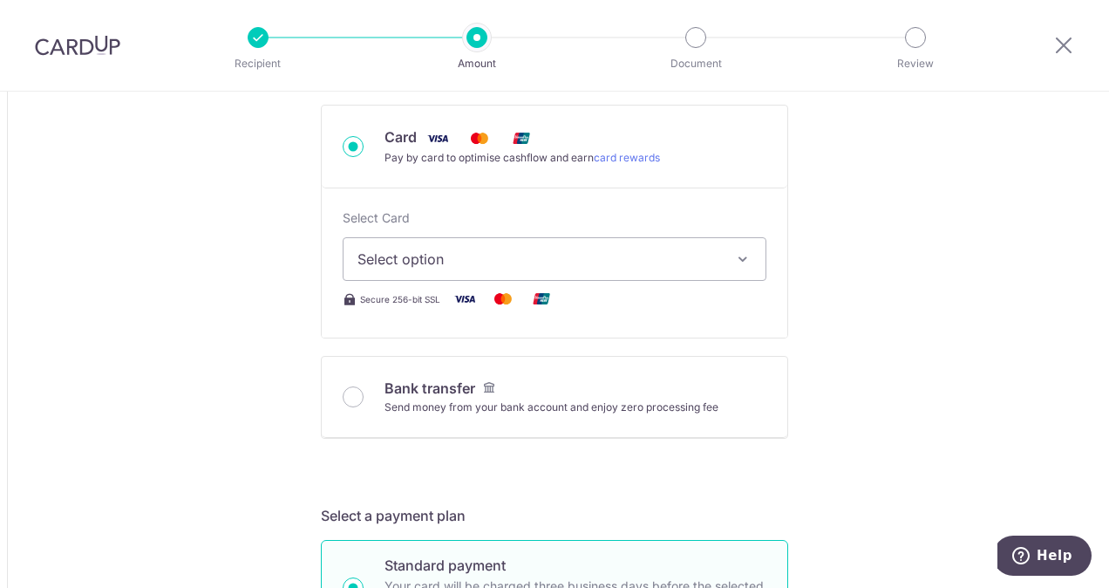
scroll to position [610, 0]
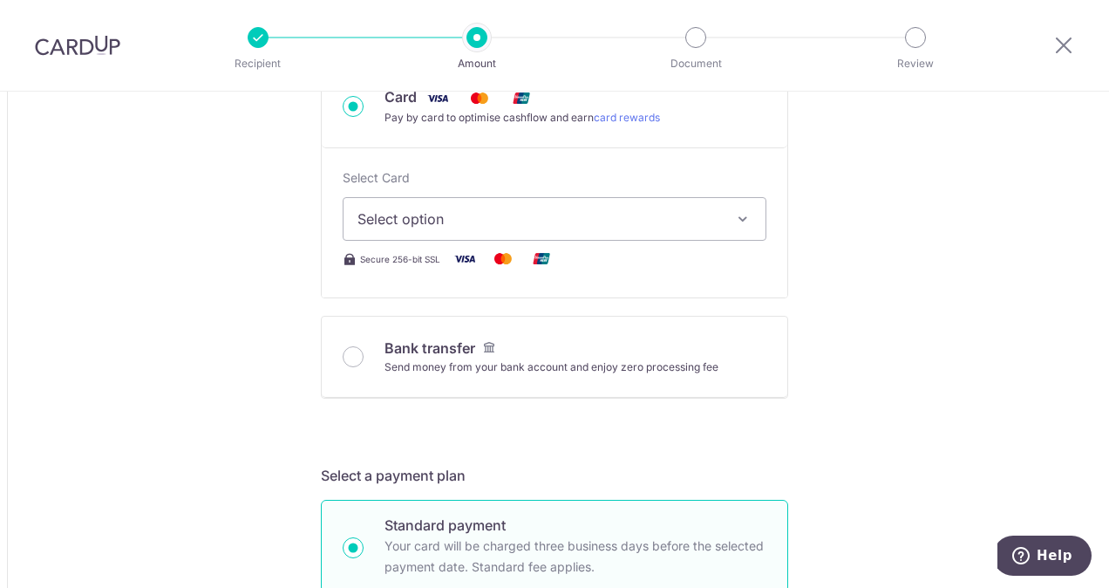
click at [438, 220] on span "Select option" at bounding box center [538, 218] width 363 height 21
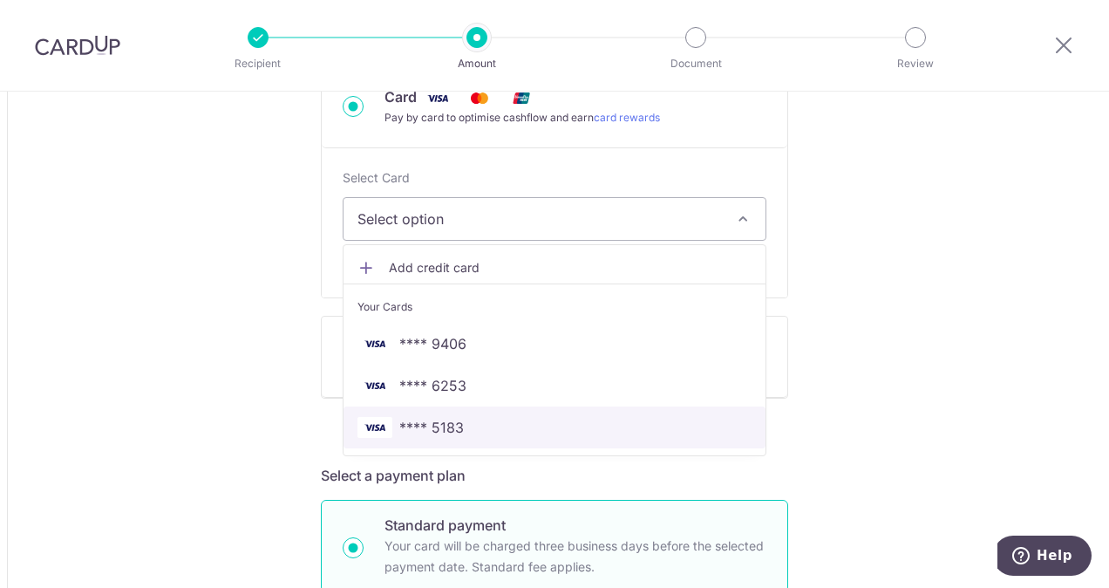
click at [428, 425] on span "**** 5183" at bounding box center [431, 427] width 65 height 21
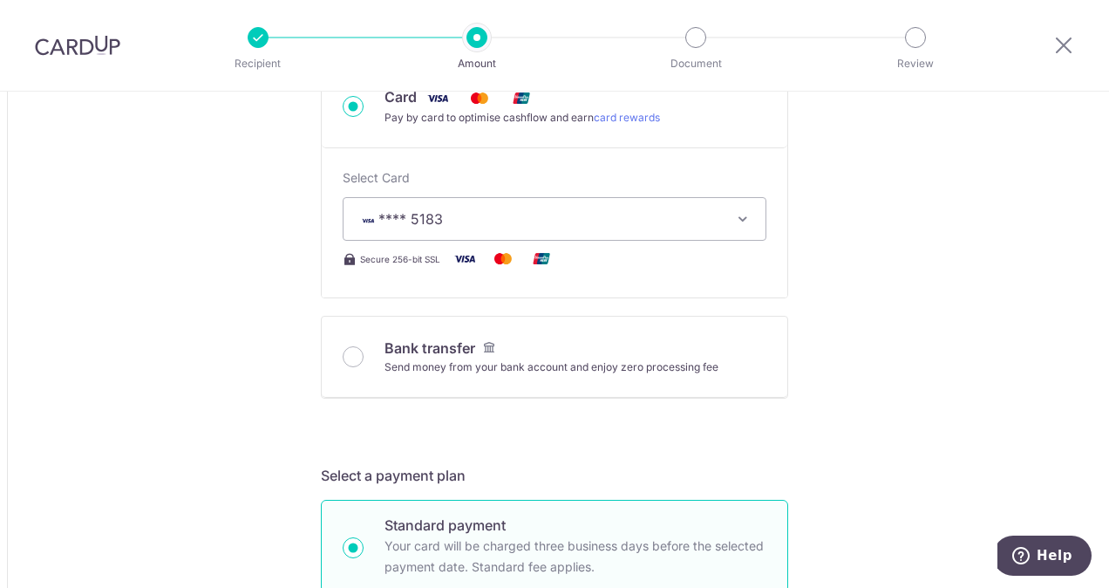
type input "69,041.95"
type input "88,802.43"
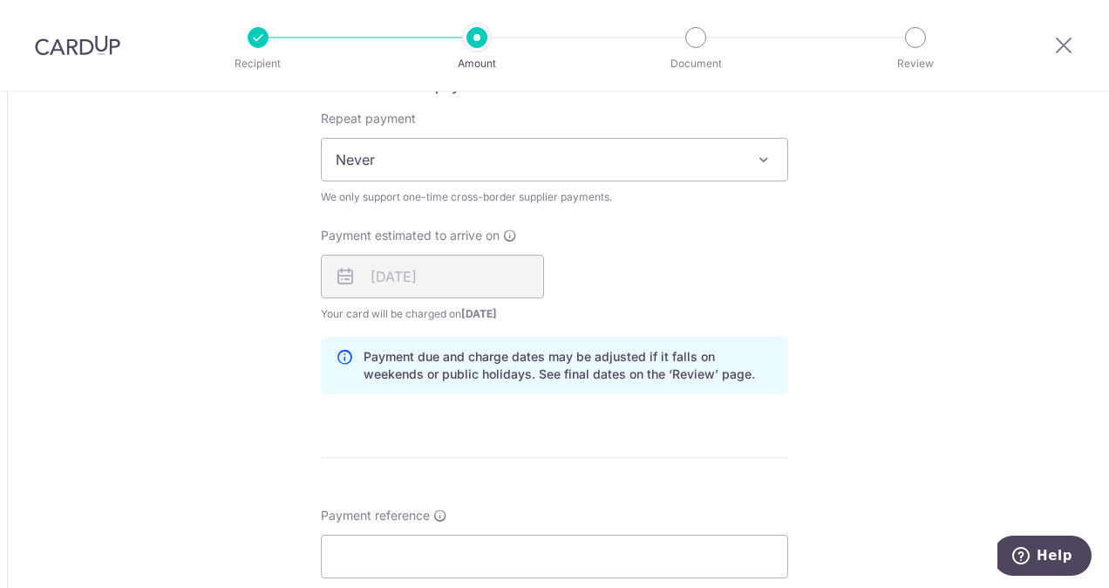
scroll to position [1395, 0]
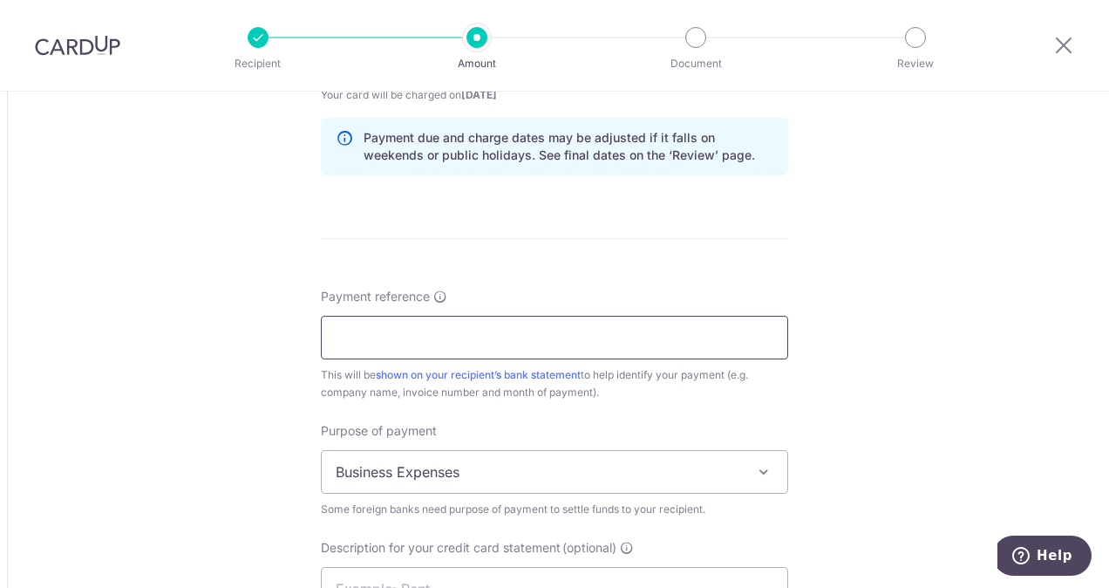
click at [368, 340] on input "Payment reference" at bounding box center [554, 338] width 467 height 44
click at [375, 335] on input "Payment reference" at bounding box center [554, 338] width 467 height 44
paste input "950612916"
type input "950612916"
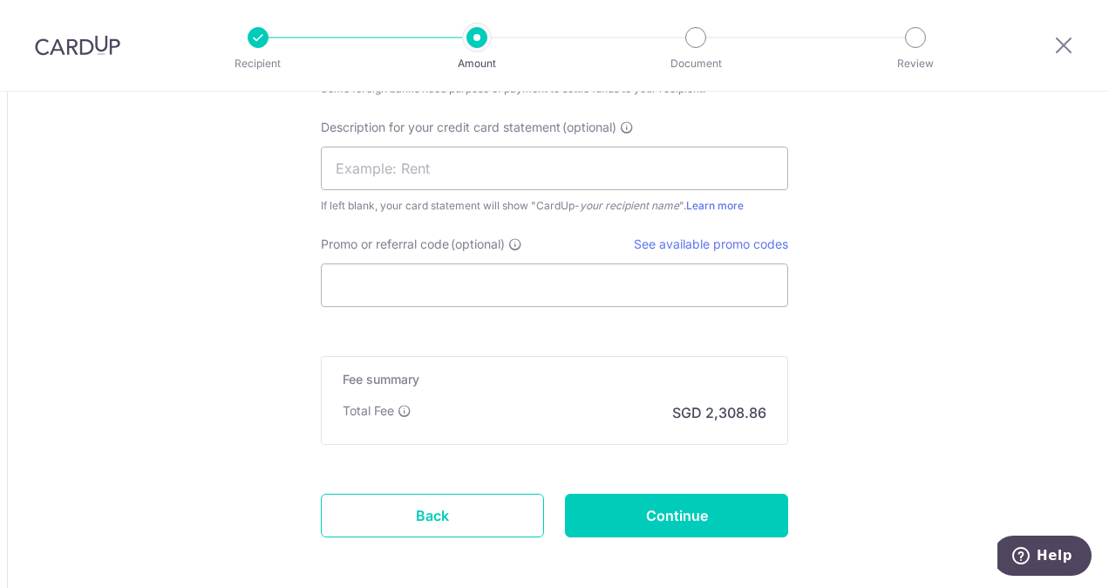
scroll to position [1715, 0]
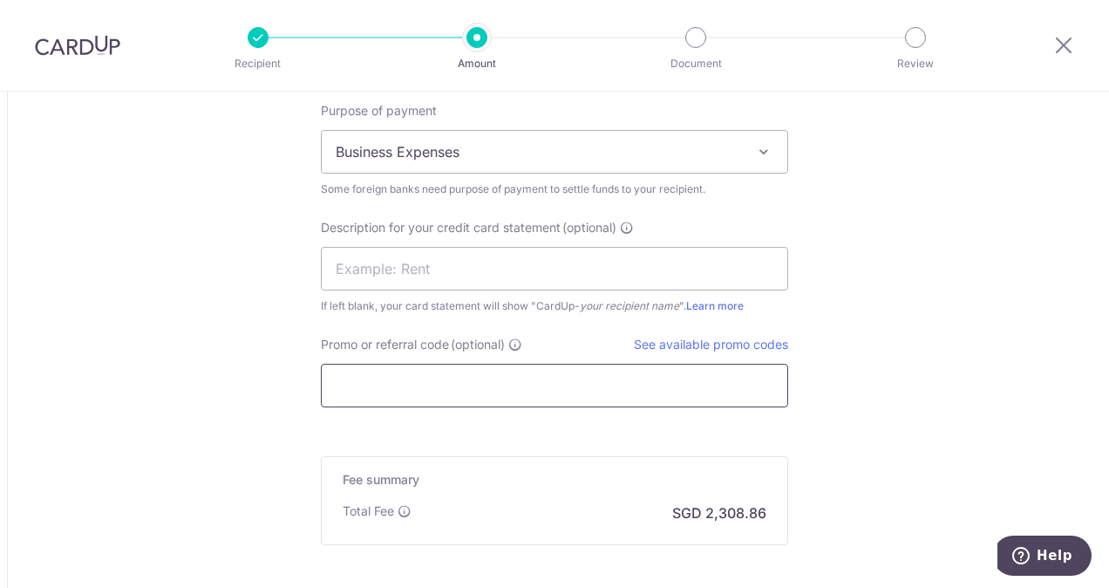
click at [386, 378] on input "Promo or referral code (optional)" at bounding box center [554, 386] width 467 height 44
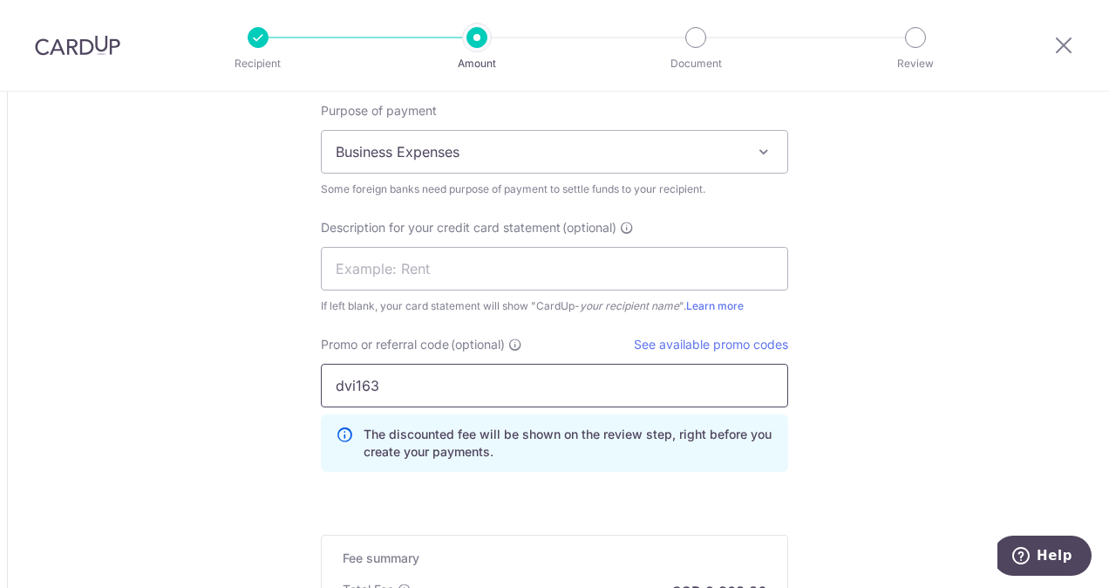
type input "dvi163"
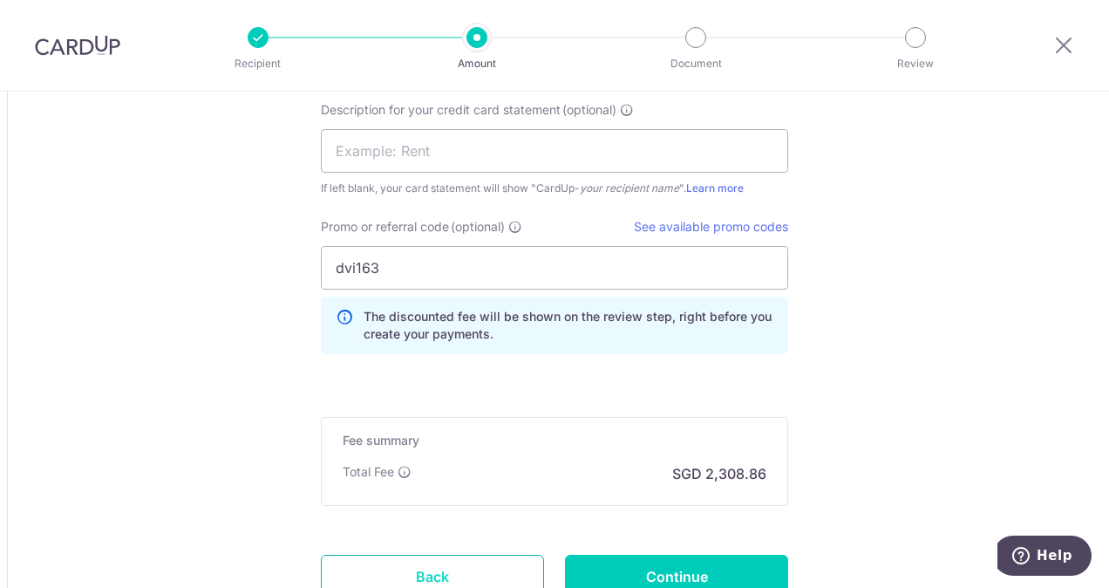
scroll to position [1967, 0]
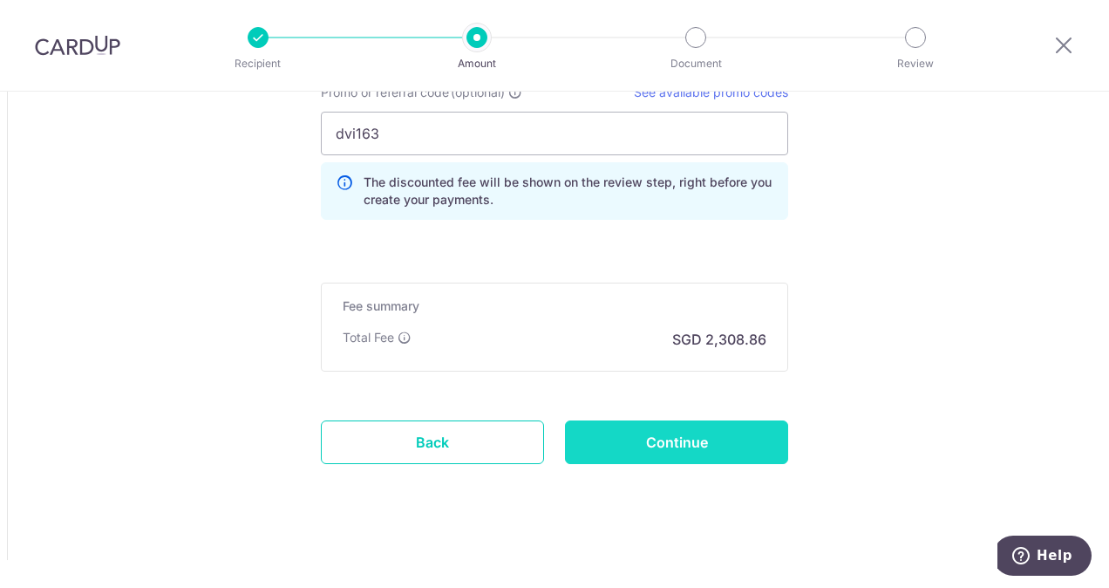
click at [748, 424] on input "Continue" at bounding box center [676, 442] width 223 height 44
type input "Create Schedule"
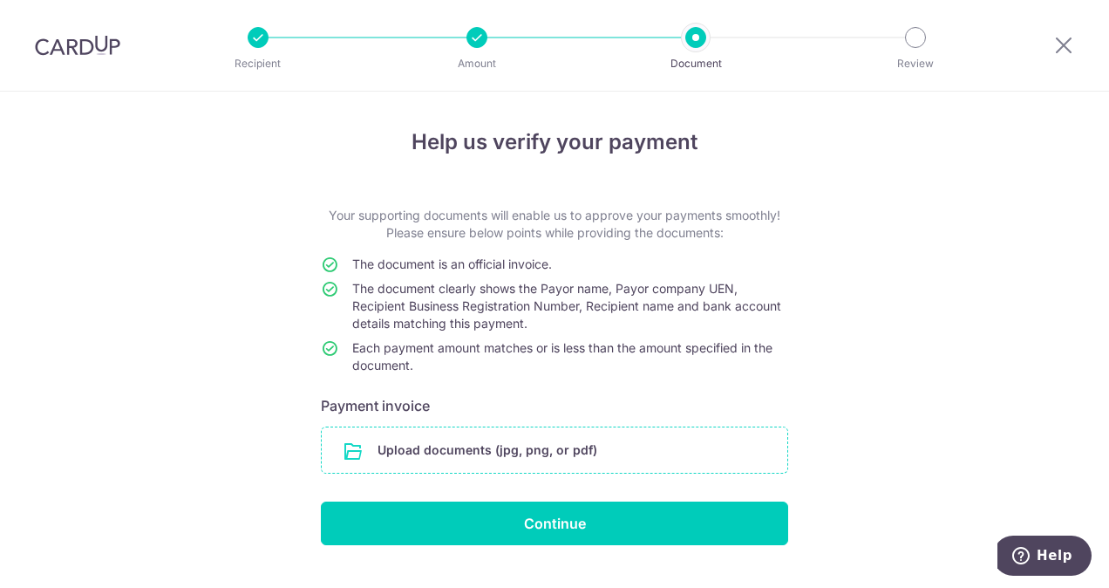
click at [623, 436] on input "file" at bounding box center [555, 449] width 466 height 45
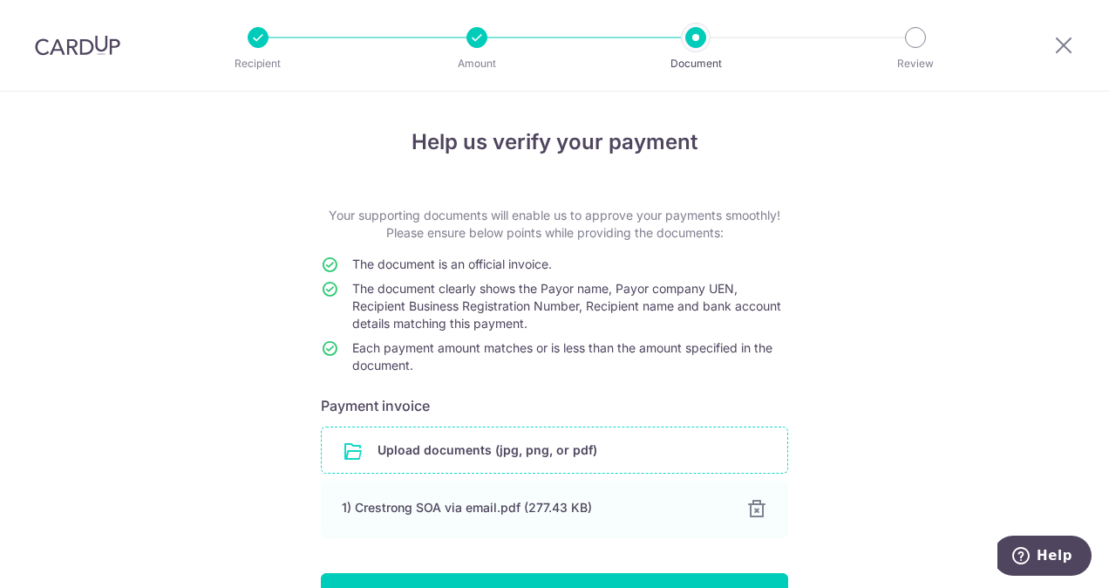
click at [902, 323] on div "Help us verify your payment Your supporting documents will enable us to approve…" at bounding box center [554, 395] width 1109 height 607
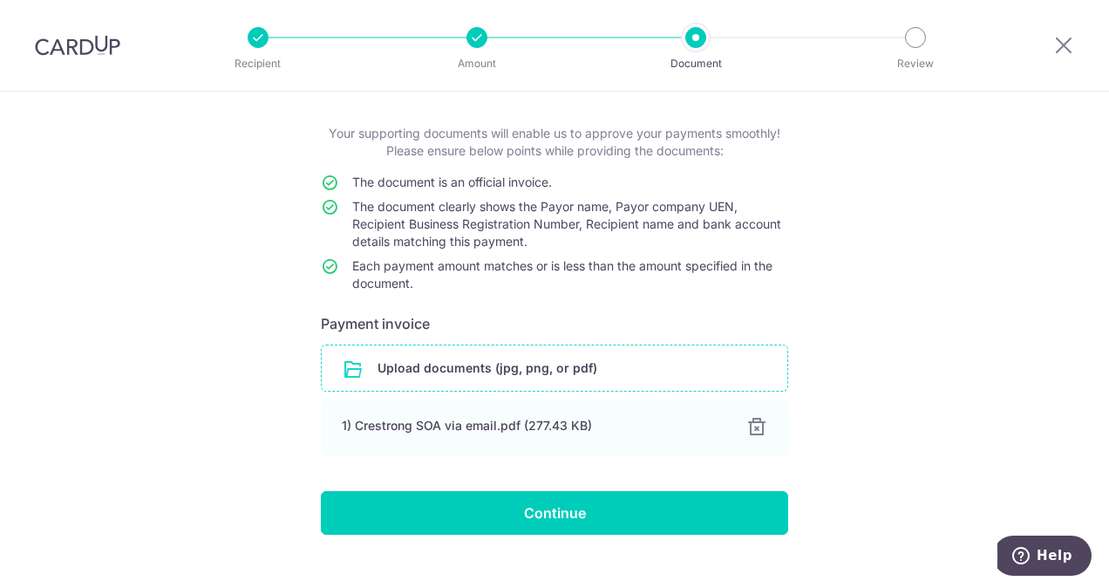
scroll to position [109, 0]
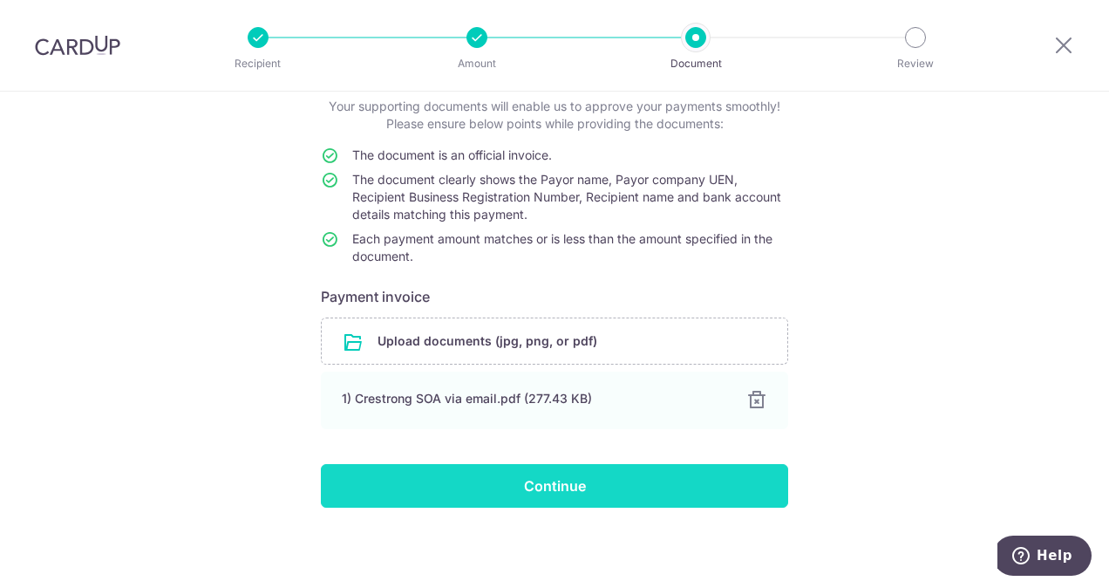
click at [480, 473] on input "Continue" at bounding box center [554, 486] width 467 height 44
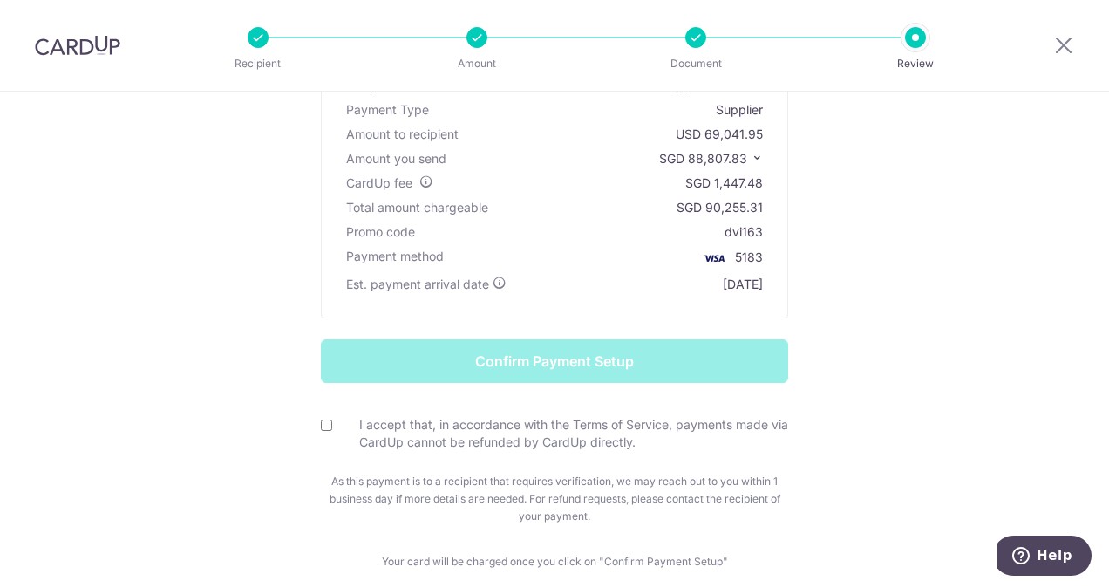
scroll to position [253, 0]
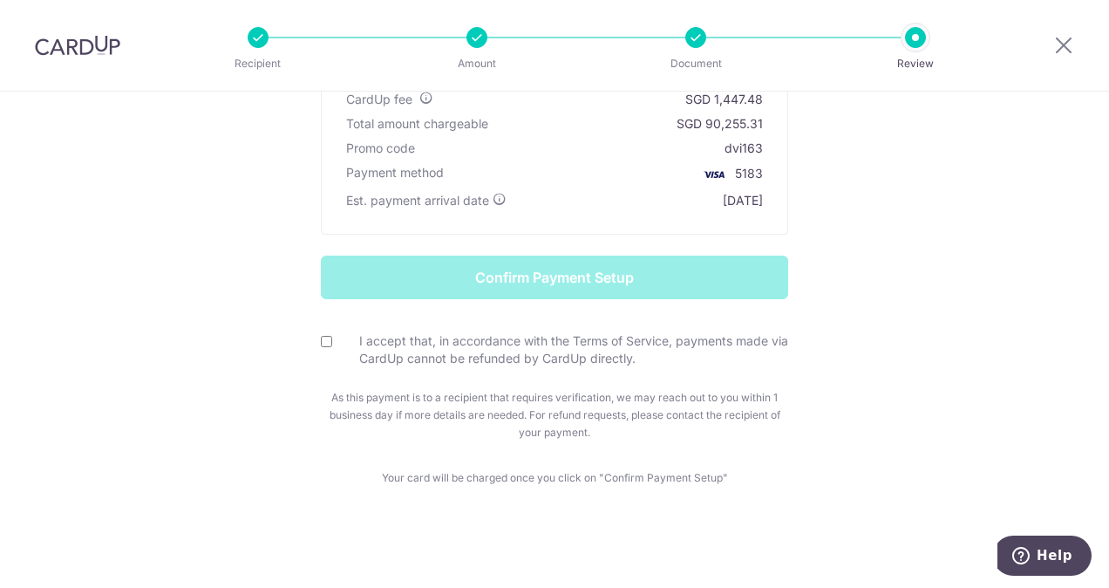
click at [327, 338] on div "I accept that, in accordance with the Terms of Service, payments made via CardU…" at bounding box center [554, 350] width 467 height 36
click at [325, 338] on input "I accept that, in accordance with the Terms of Service, payments made via CardU…" at bounding box center [326, 341] width 11 height 11
checkbox input "true"
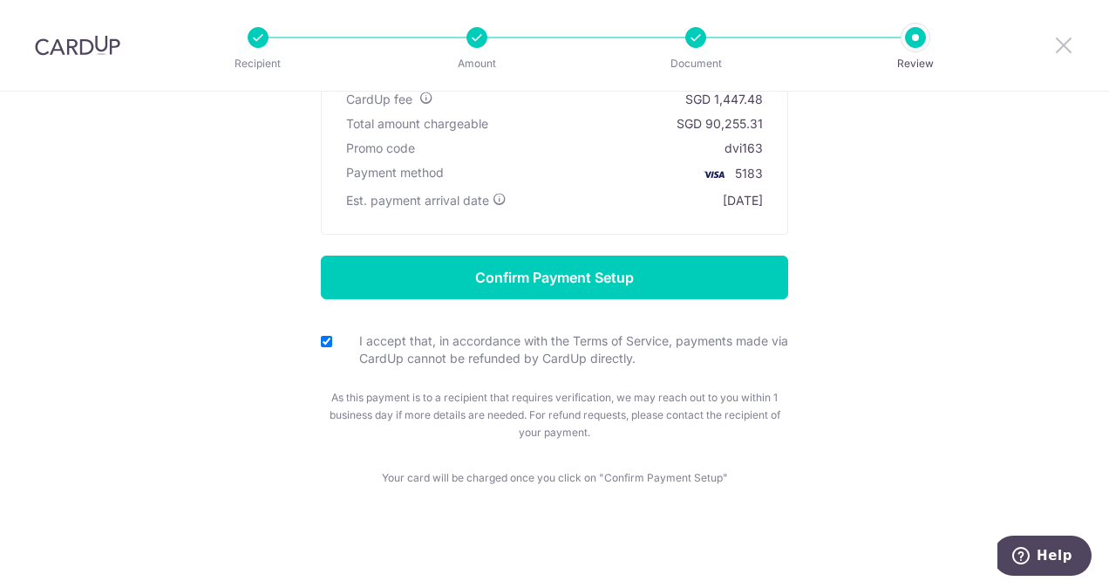
click at [1070, 49] on icon at bounding box center [1063, 45] width 21 height 22
